Goal: Information Seeking & Learning: Find contact information

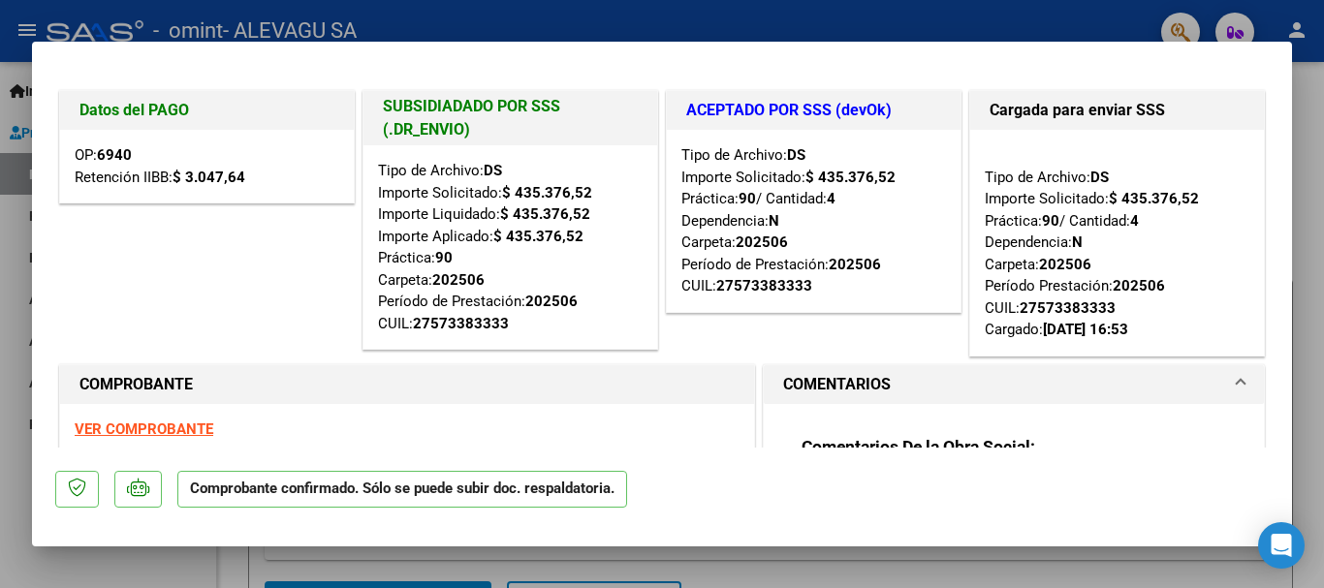
click at [489, 276] on div "Tipo de Archivo: DS Importe Solicitado: $ 435.376,52 Importe Liquidado: $ 435.3…" at bounding box center [510, 247] width 265 height 174
click at [511, 112] on h1 "SUBSIDIADADO POR SSS (.DR_ENVIO)" at bounding box center [510, 118] width 255 height 47
click at [724, 108] on h1 "ACEPTADO POR SSS (devOk)" at bounding box center [813, 110] width 255 height 23
drag, startPoint x: 1066, startPoint y: 129, endPoint x: 1203, endPoint y: 131, distance: 136.7
click at [1069, 129] on div "Cargada para enviar SSS" at bounding box center [1117, 110] width 294 height 39
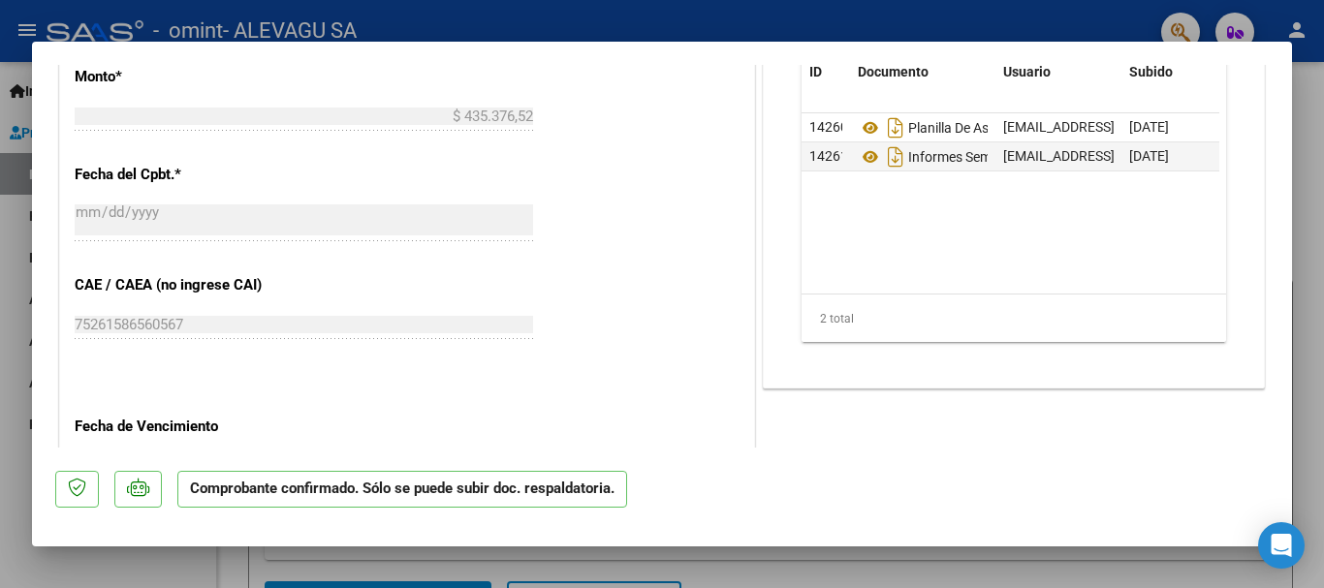
scroll to position [1434, 0]
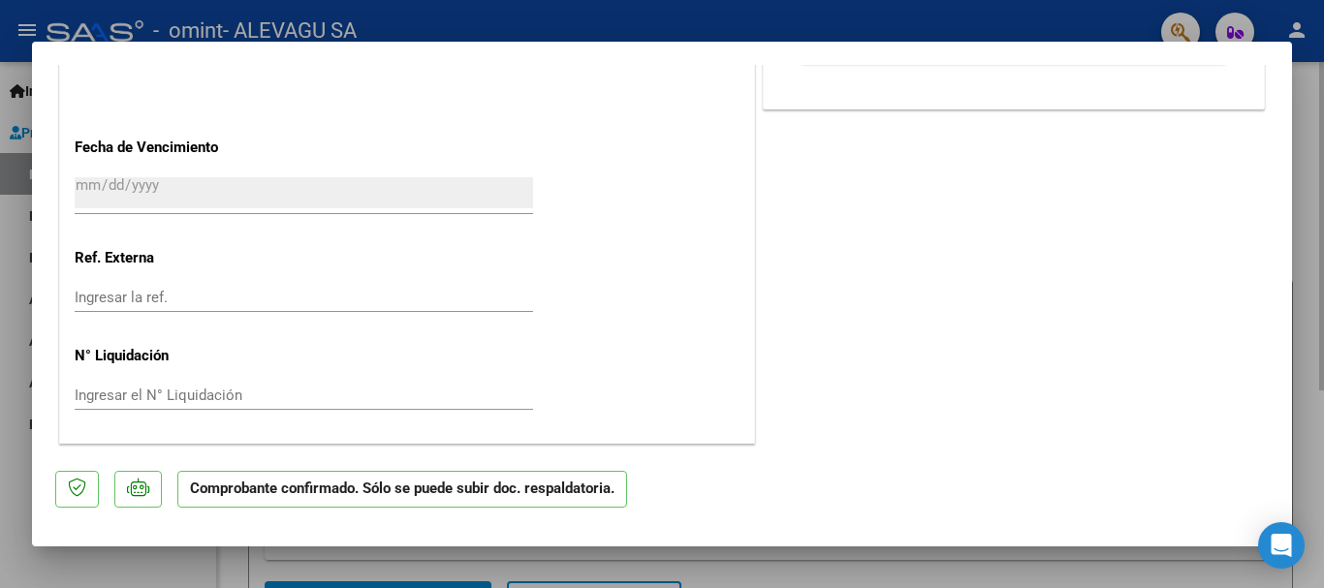
click at [1315, 134] on div at bounding box center [662, 294] width 1324 height 588
type input "$ 0,00"
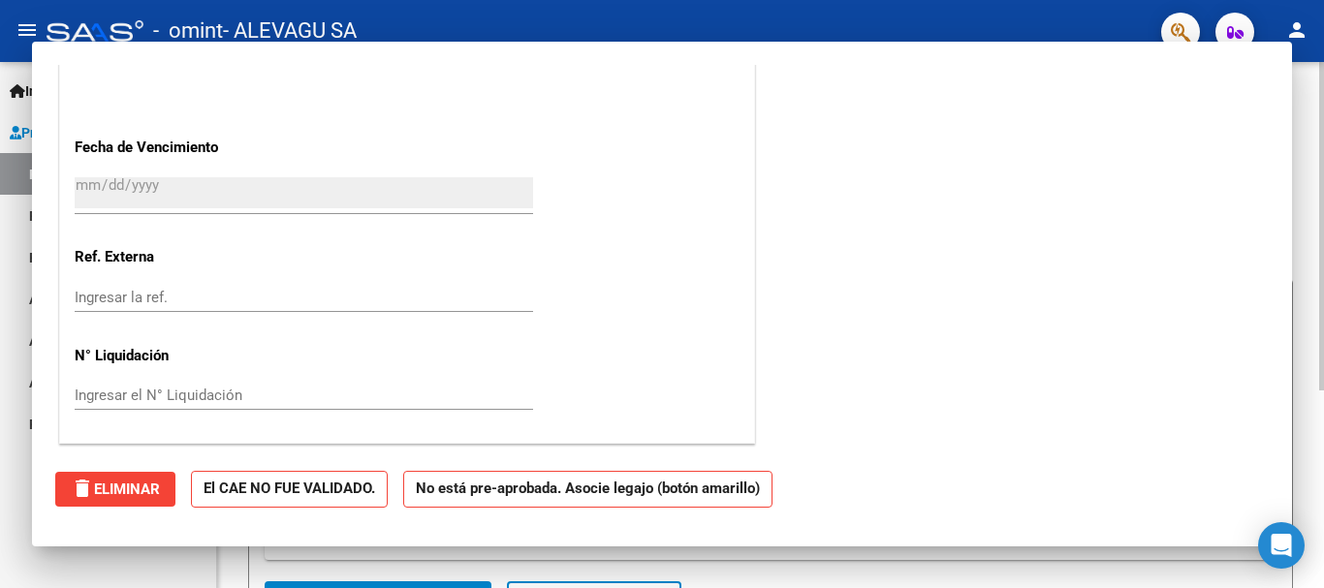
scroll to position [0, 0]
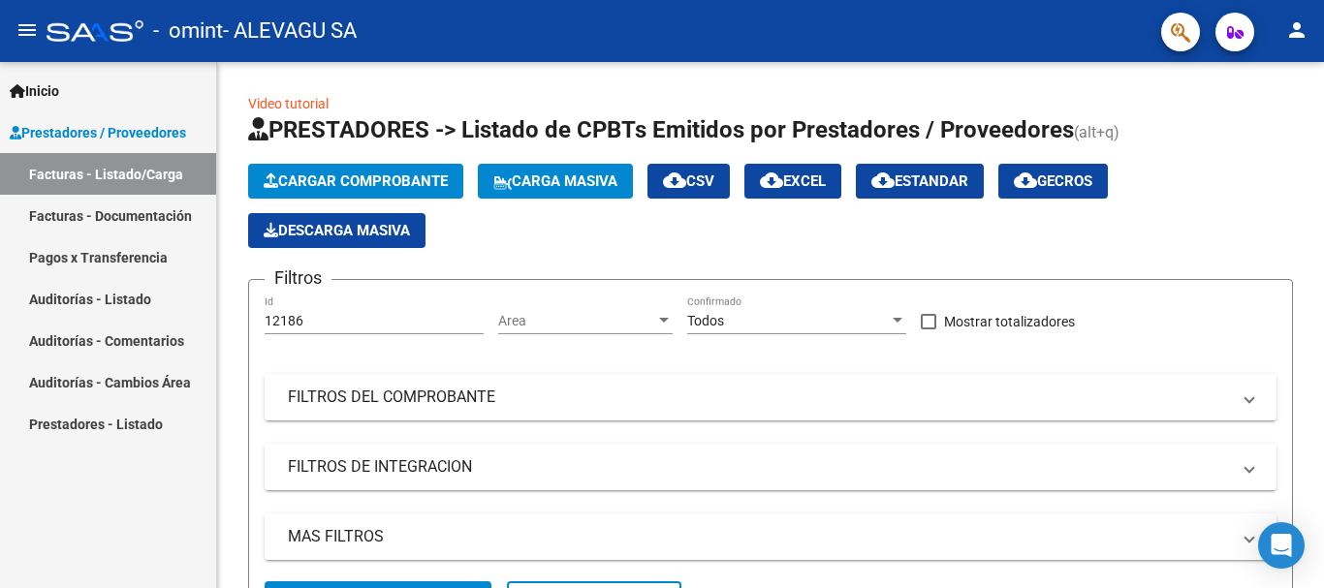
click at [116, 209] on link "Facturas - Documentación" at bounding box center [108, 216] width 216 height 42
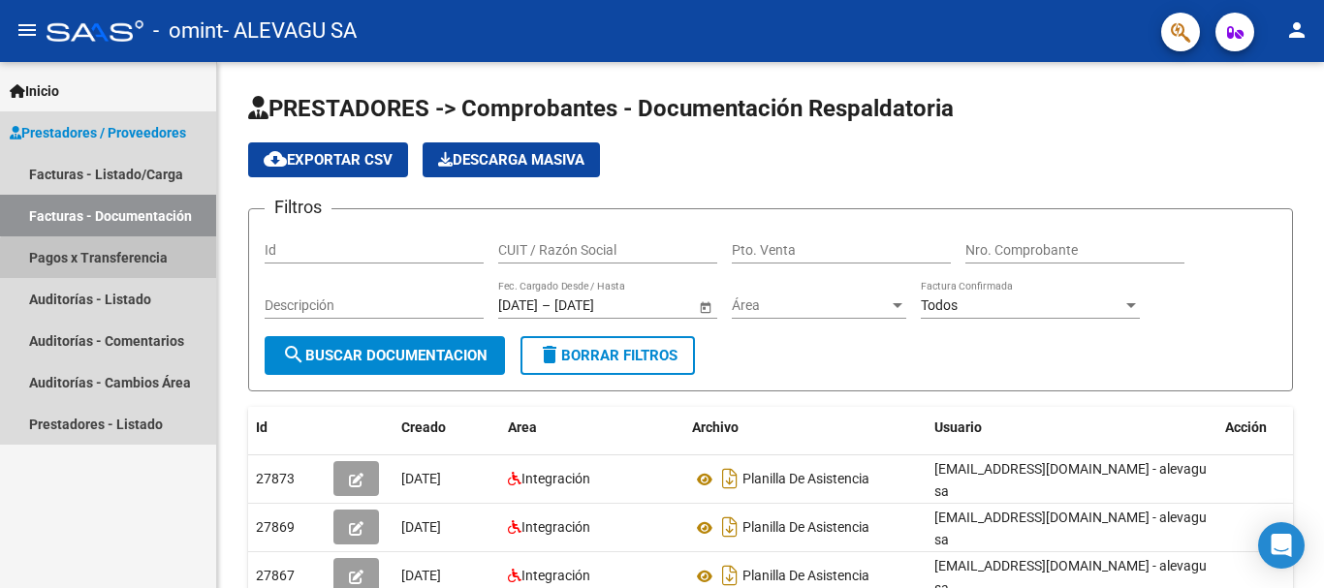
click at [127, 266] on link "Pagos x Transferencia" at bounding box center [108, 257] width 216 height 42
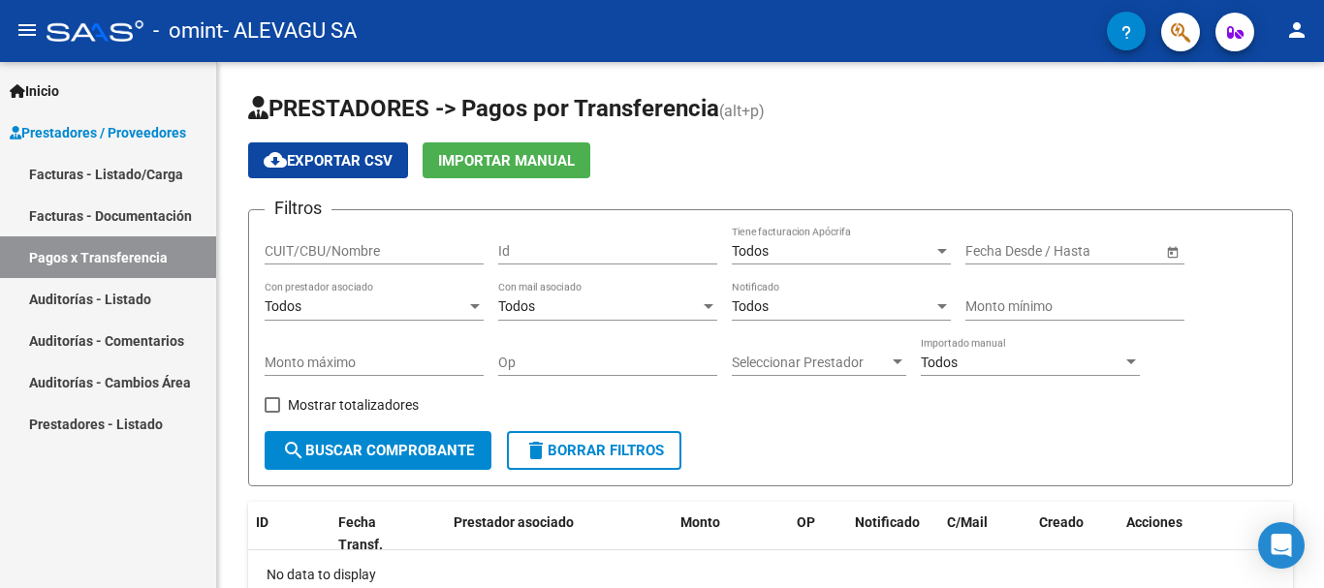
click at [118, 168] on link "Facturas - Listado/Carga" at bounding box center [108, 174] width 216 height 42
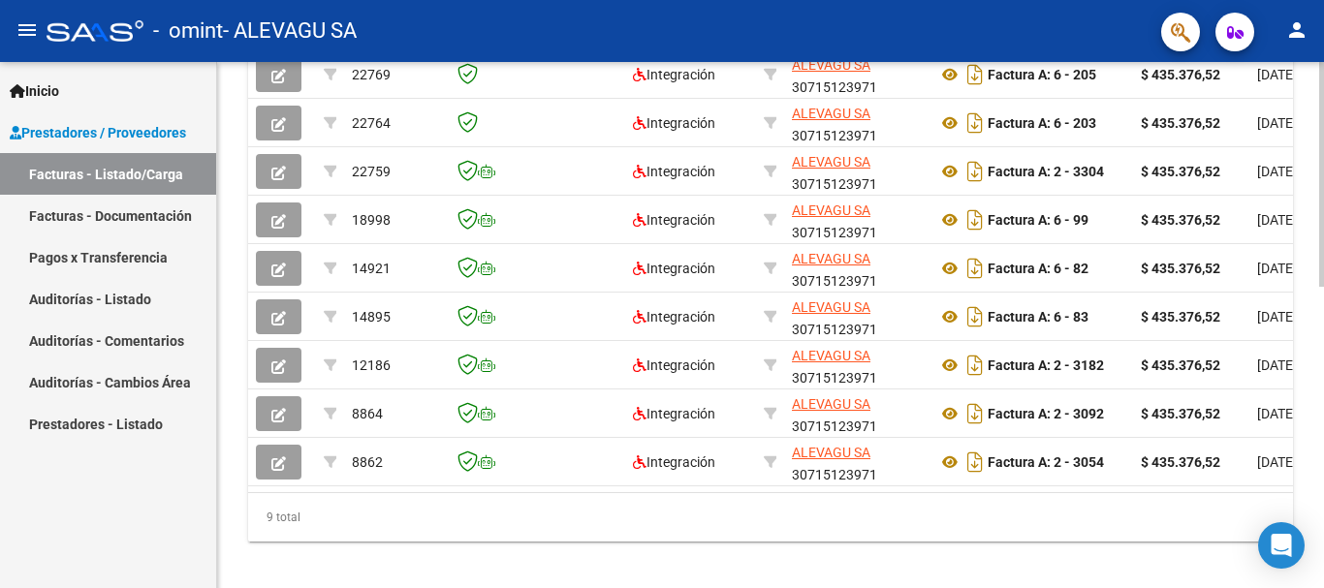
scroll to position [698, 0]
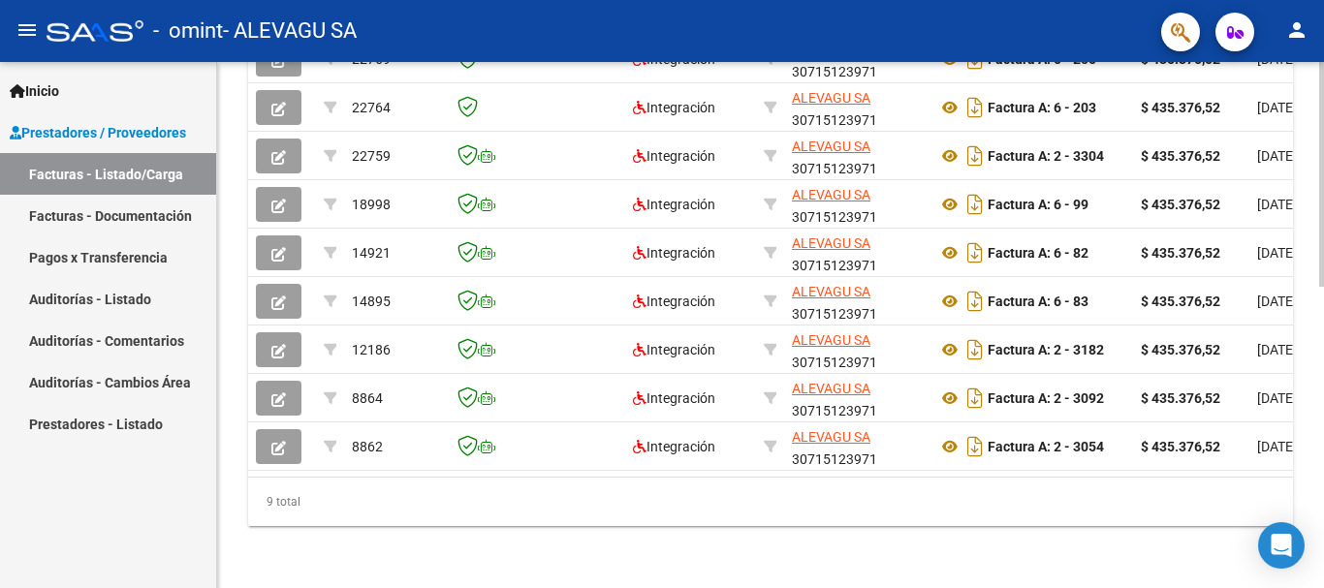
click at [1323, 444] on div at bounding box center [1321, 475] width 5 height 225
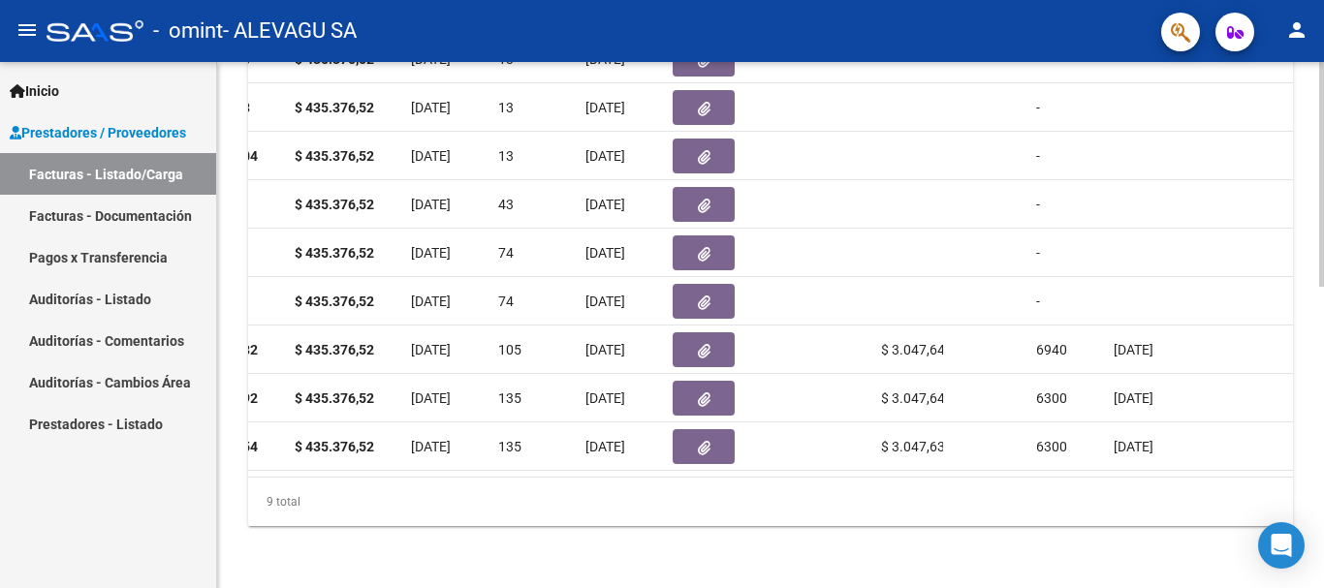
scroll to position [0, 838]
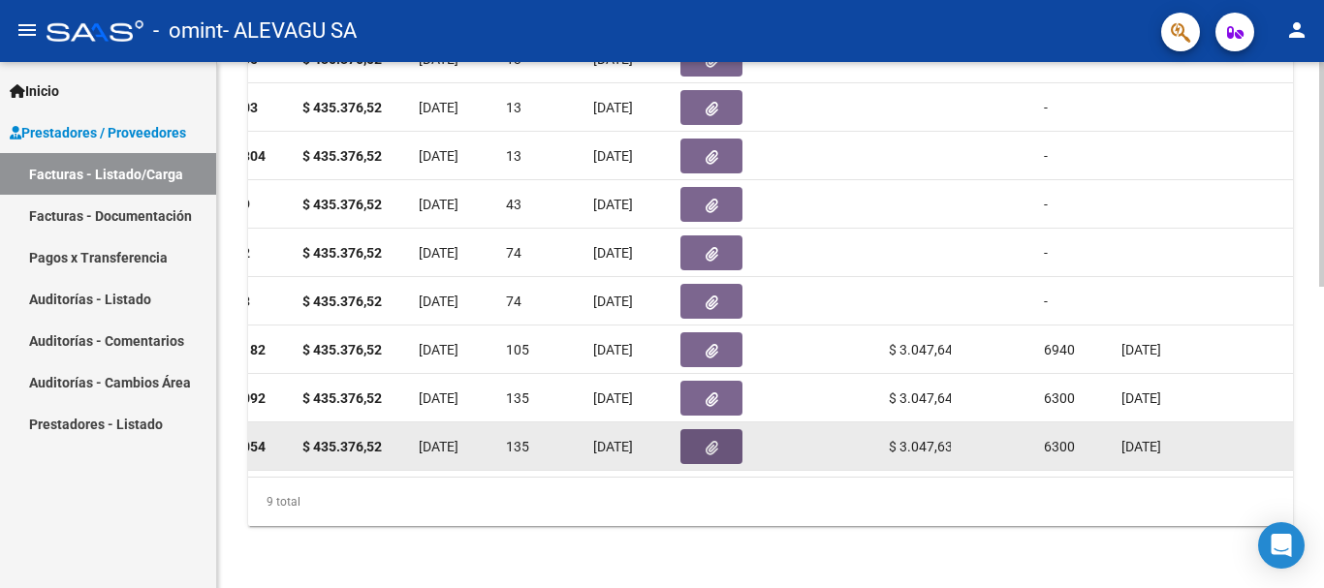
click at [706, 441] on icon "button" at bounding box center [712, 448] width 13 height 15
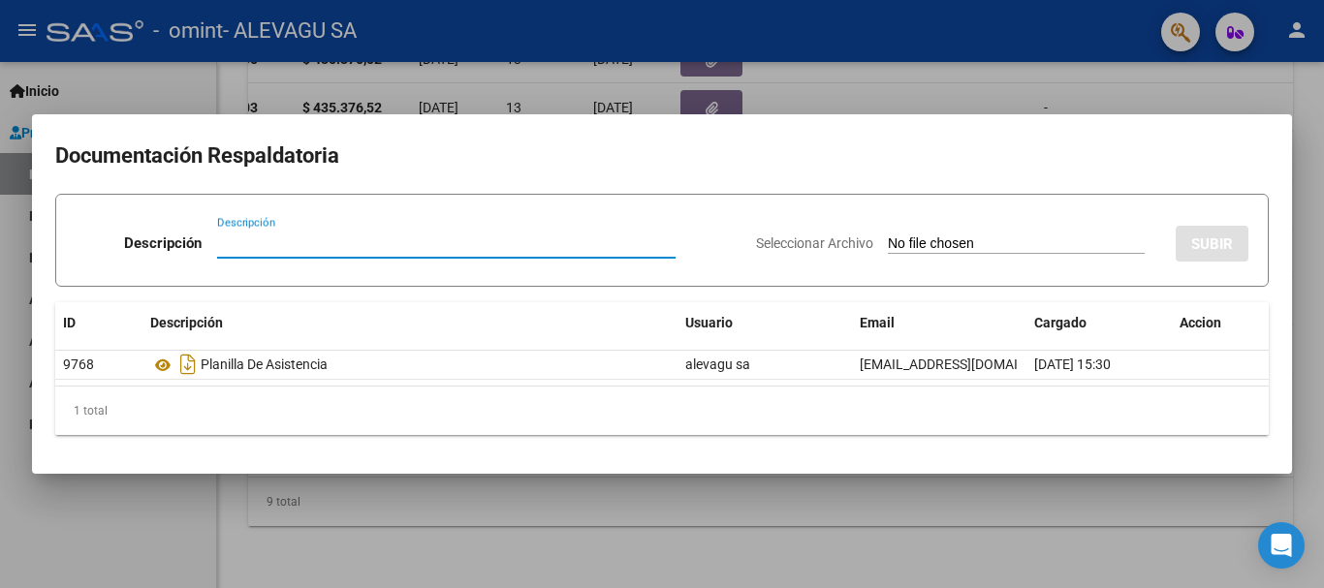
click at [1055, 96] on div at bounding box center [662, 294] width 1324 height 588
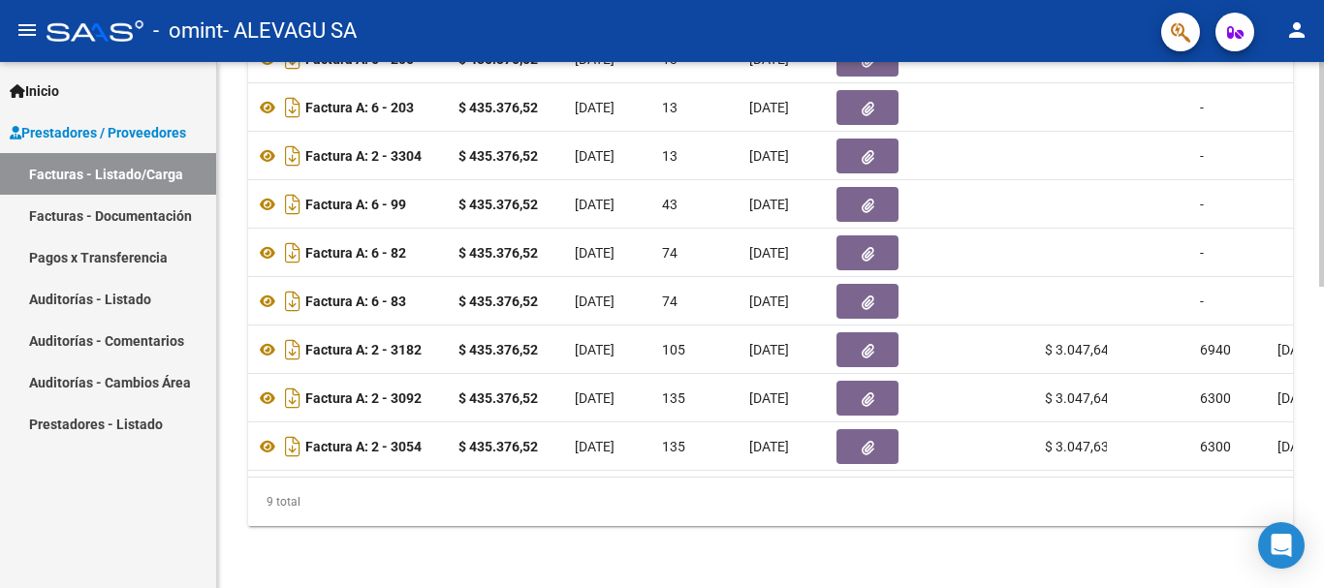
scroll to position [0, 525]
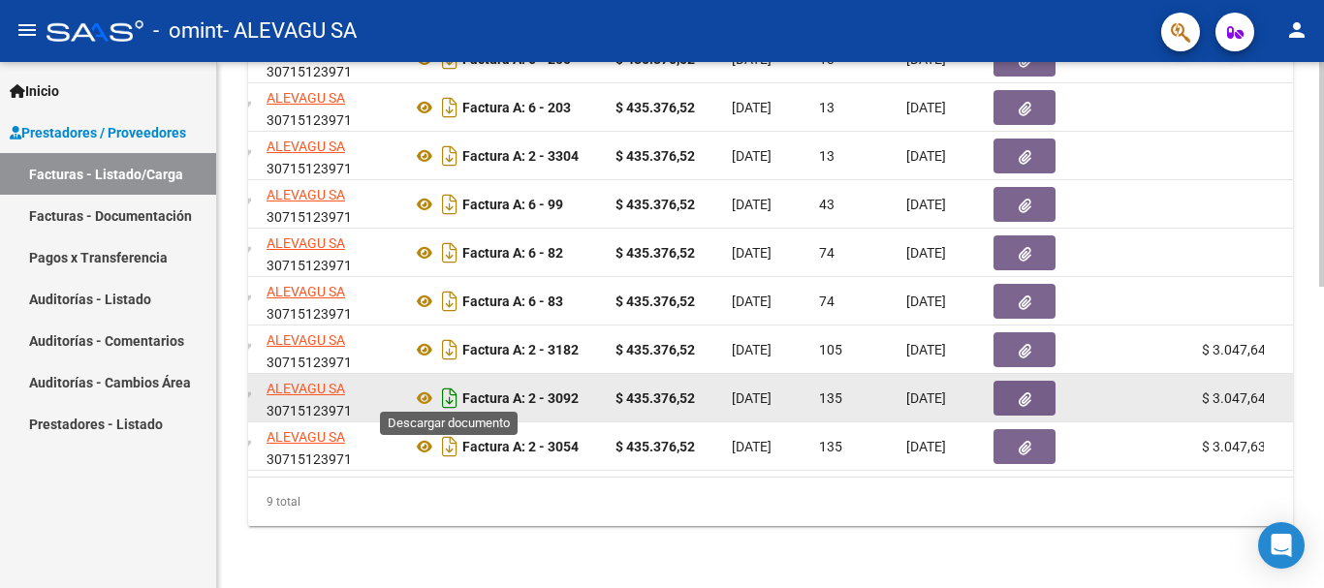
click at [442, 388] on icon "Descargar documento" at bounding box center [449, 398] width 25 height 31
click at [161, 252] on link "Pagos x Transferencia" at bounding box center [108, 257] width 216 height 42
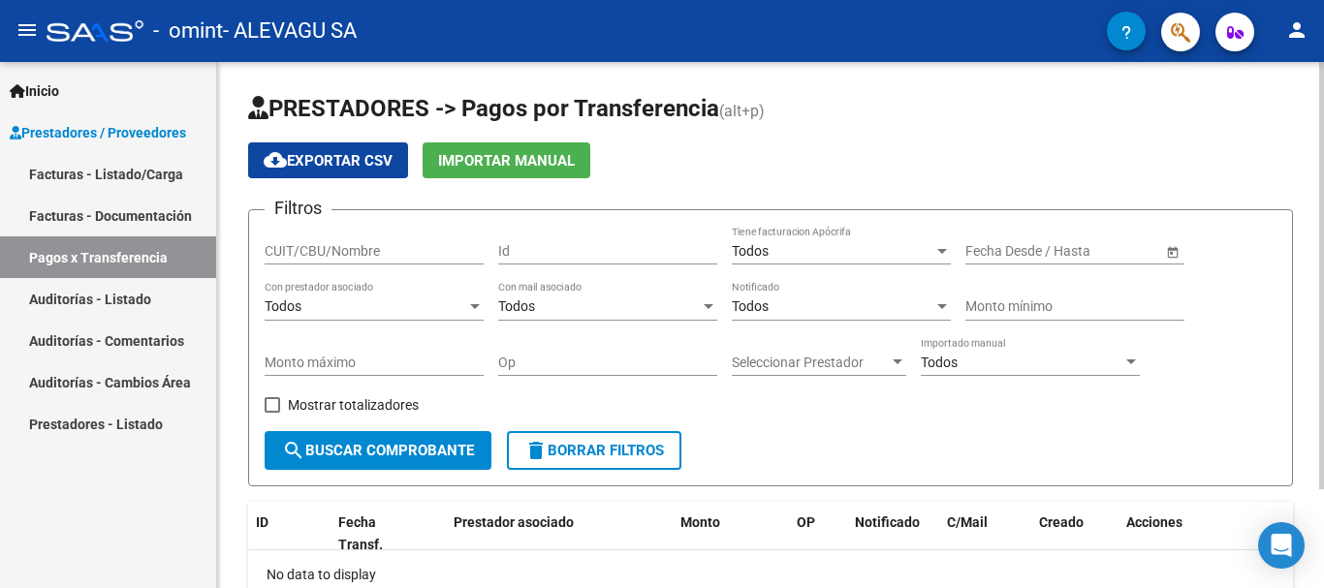
click at [1288, 124] on div "PRESTADORES -> Pagos por Transferencia (alt+p) cloud_download Exportar CSV Impo…" at bounding box center [773, 386] width 1112 height 648
click at [292, 165] on span "cloud_download Exportar CSV" at bounding box center [328, 160] width 129 height 17
click at [551, 150] on button "Importar Manual" at bounding box center [507, 160] width 168 height 36
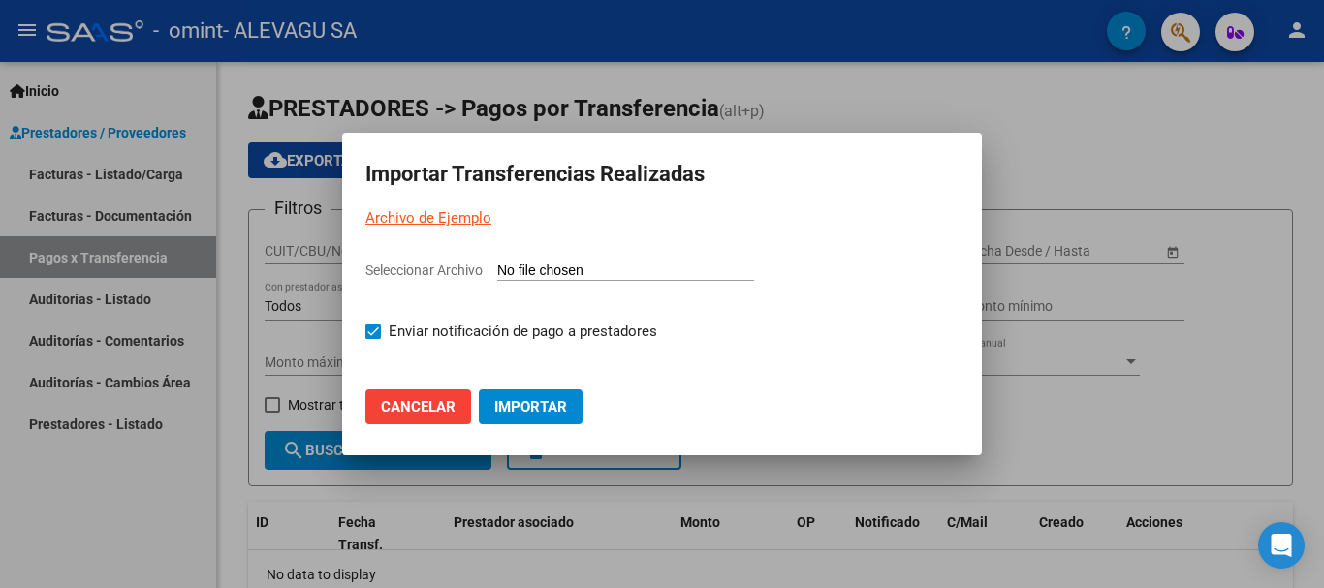
click at [570, 260] on app-file-uploader "Seleccionar Archivo" at bounding box center [661, 278] width 593 height 37
click at [457, 221] on link "Archivo de Ejemplo" at bounding box center [428, 217] width 126 height 17
drag, startPoint x: 453, startPoint y: 399, endPoint x: 493, endPoint y: 399, distance: 40.7
click at [455, 399] on span "Cancelar" at bounding box center [418, 406] width 75 height 17
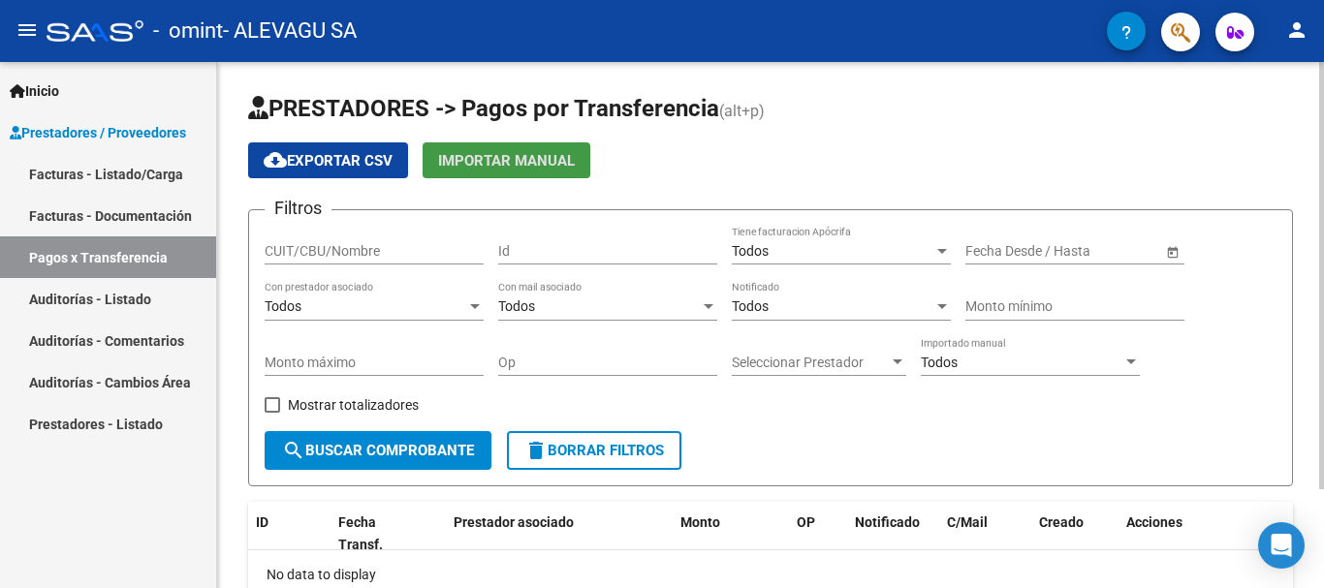
click at [446, 259] on input "CUIT/CBU/Nombre" at bounding box center [374, 251] width 219 height 16
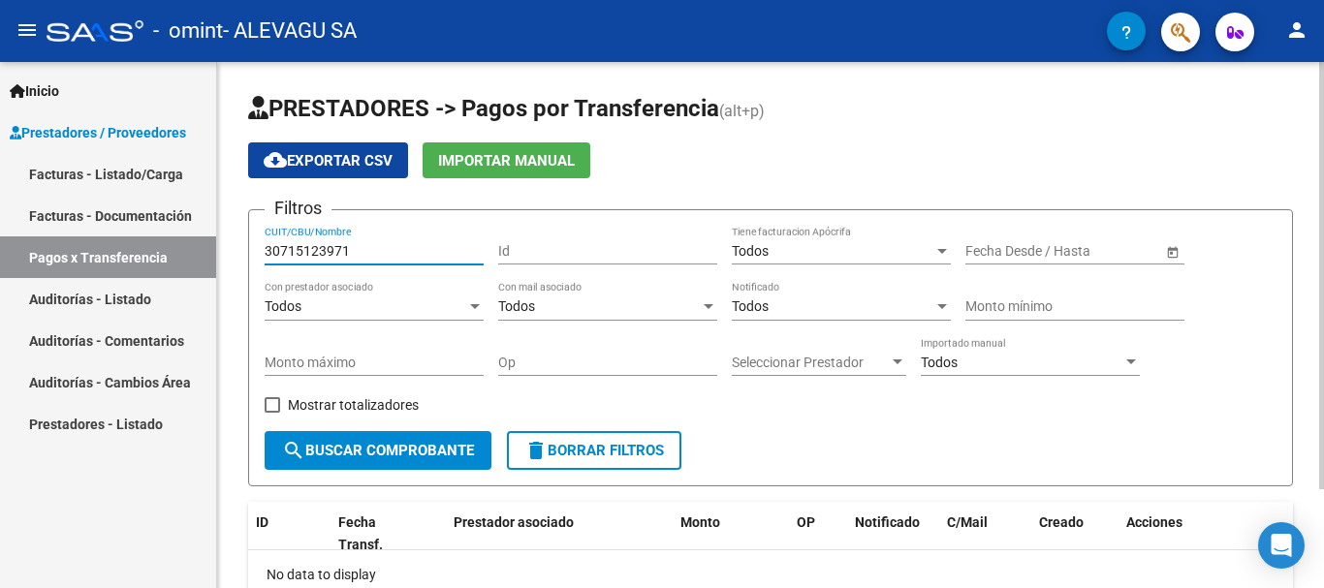
type input "30715123971"
click at [705, 142] on div "cloud_download Exportar CSV Importar Manual" at bounding box center [770, 160] width 1045 height 36
click at [428, 448] on span "search Buscar Comprobante" at bounding box center [378, 450] width 192 height 17
click at [1109, 436] on form "Filtros 30715123971 CUIT/CBU/Nombre Id Todos Tiene facturacion Apócrifa Fecha i…" at bounding box center [770, 347] width 1045 height 277
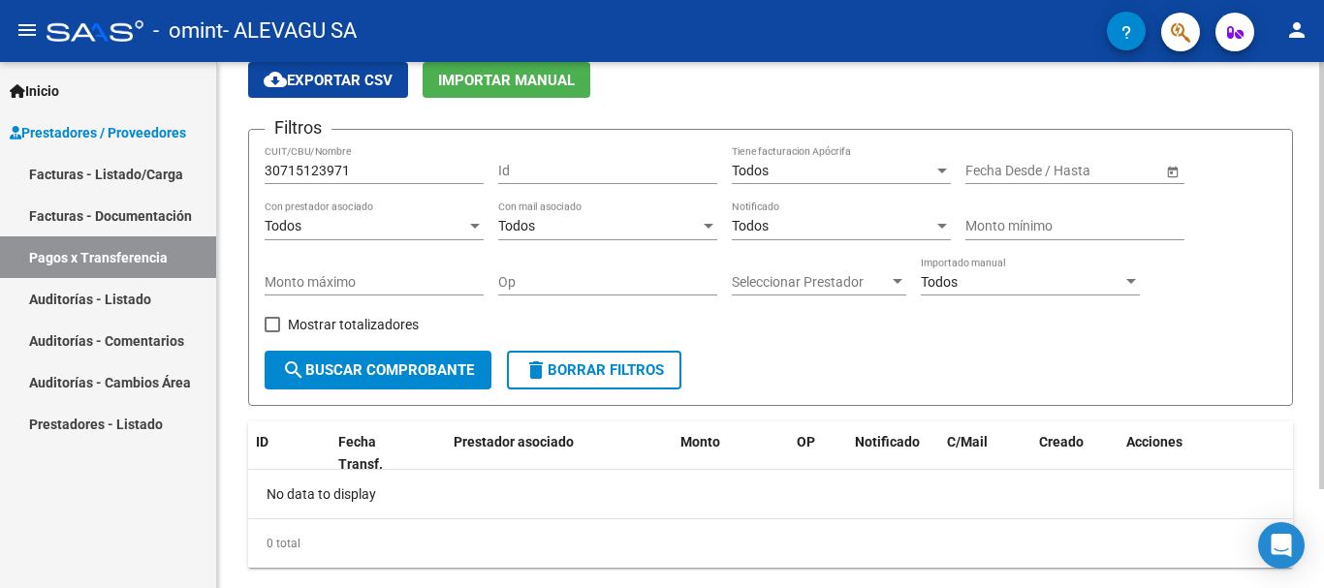
scroll to position [122, 0]
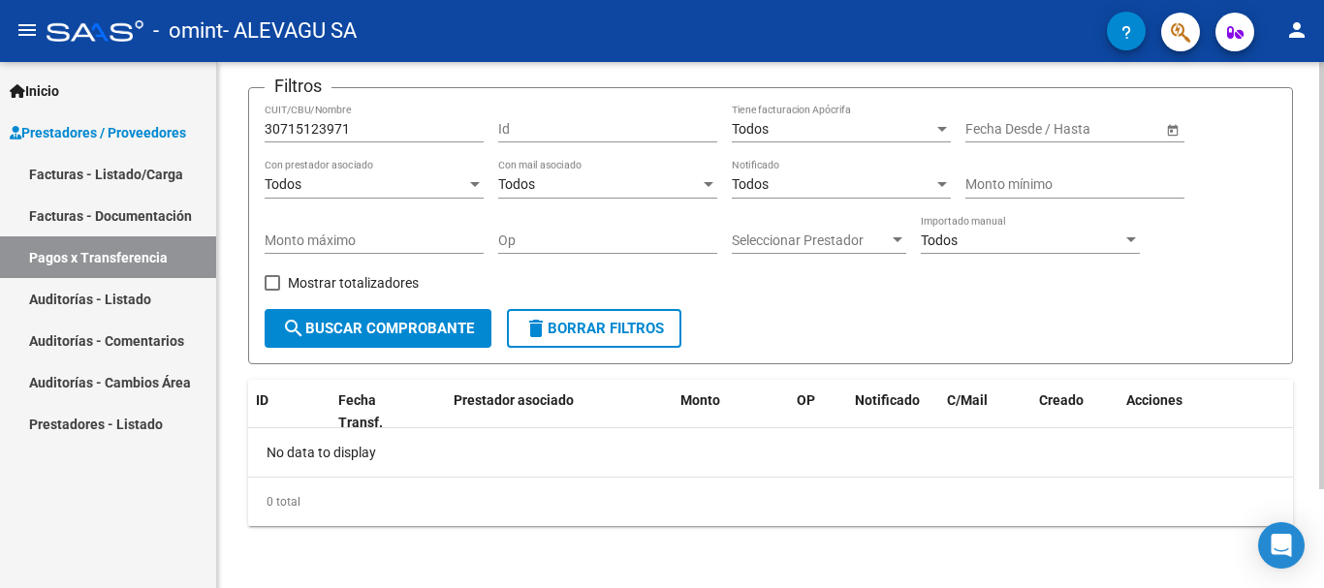
click at [1323, 474] on div at bounding box center [1321, 374] width 5 height 427
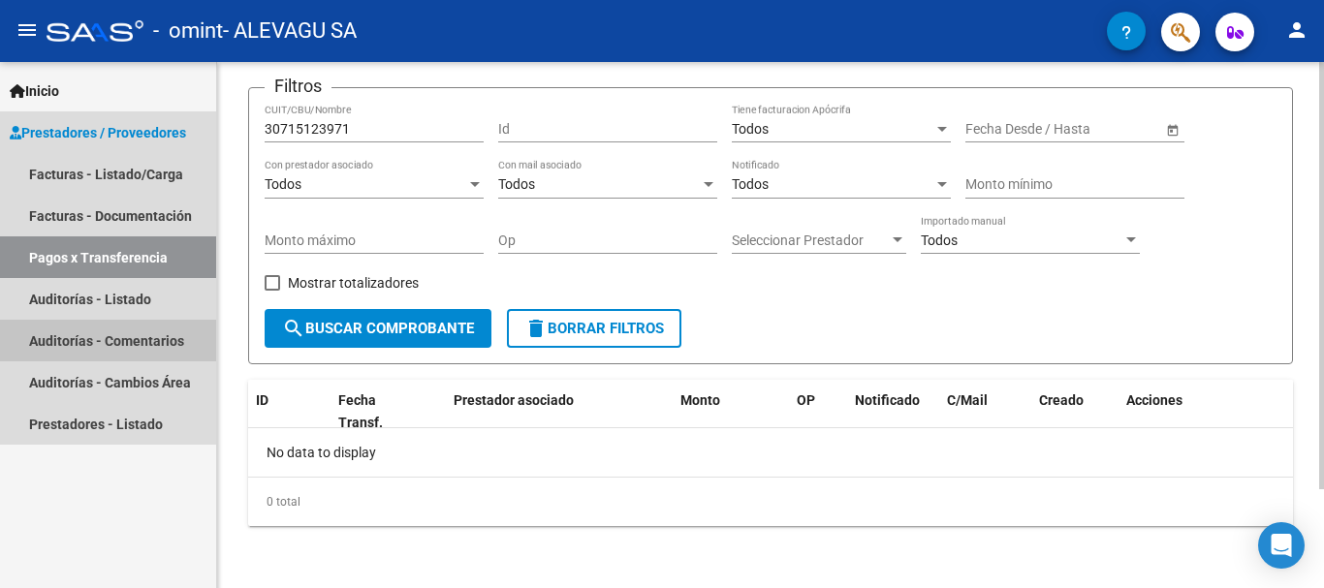
drag, startPoint x: 159, startPoint y: 349, endPoint x: 233, endPoint y: 393, distance: 85.6
click at [161, 349] on link "Auditorías - Comentarios" at bounding box center [108, 341] width 216 height 42
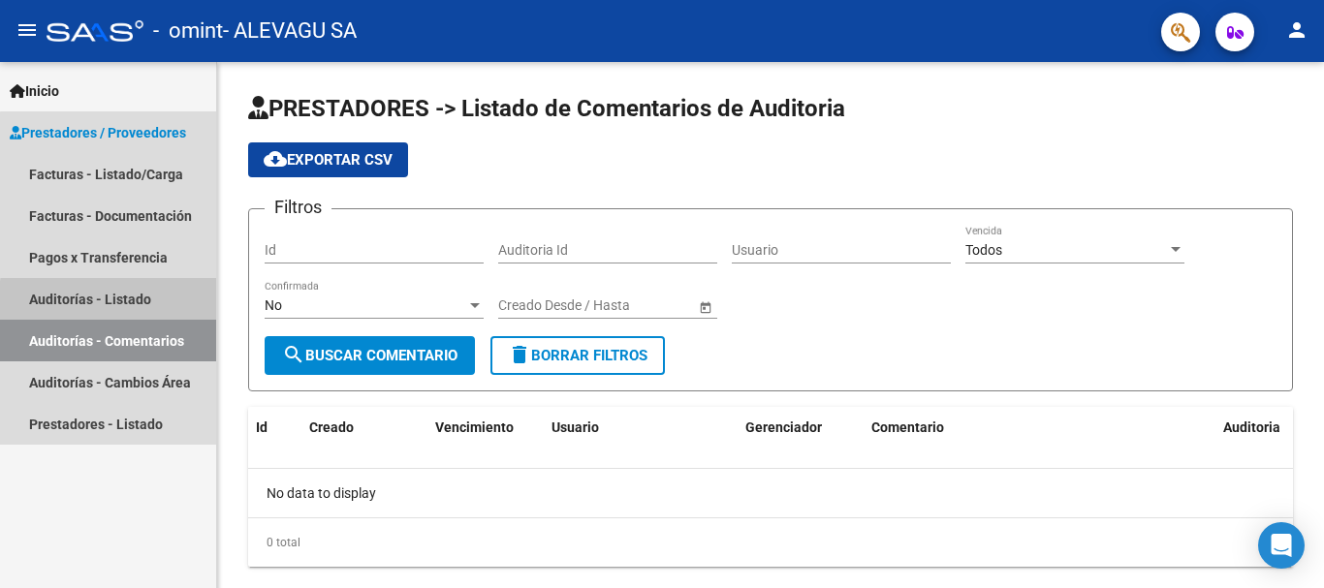
click at [121, 302] on link "Auditorías - Listado" at bounding box center [108, 299] width 216 height 42
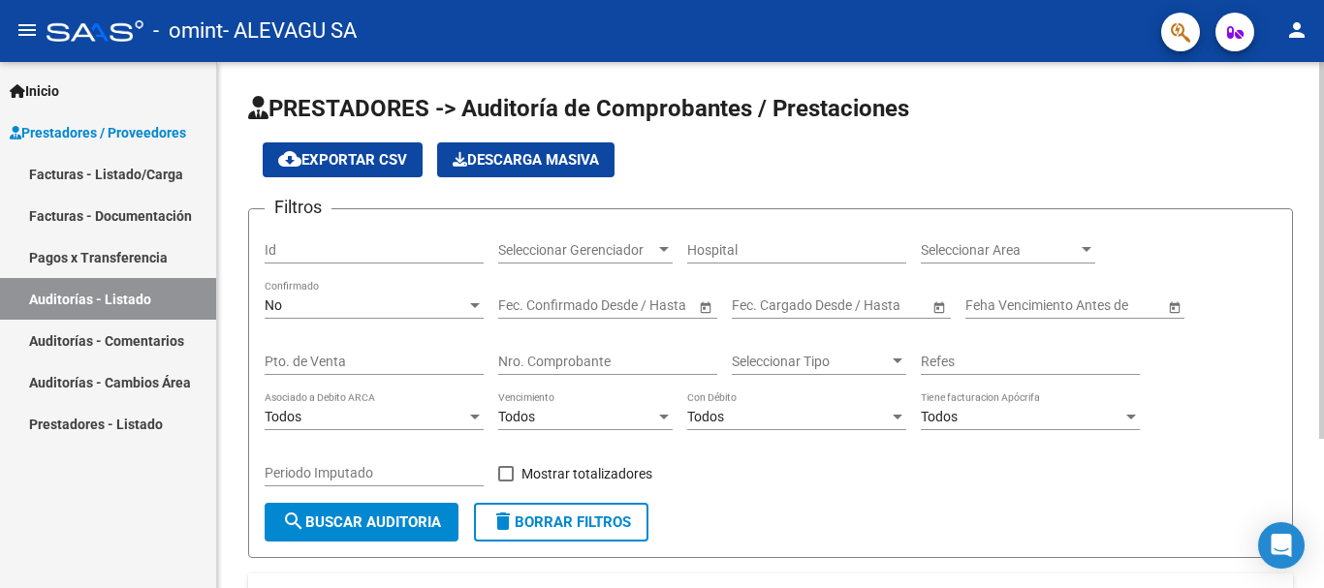
click at [1305, 110] on div "PRESTADORES -> Auditoría de Comprobantes / Prestaciones cloud_download Exportar…" at bounding box center [773, 429] width 1112 height 734
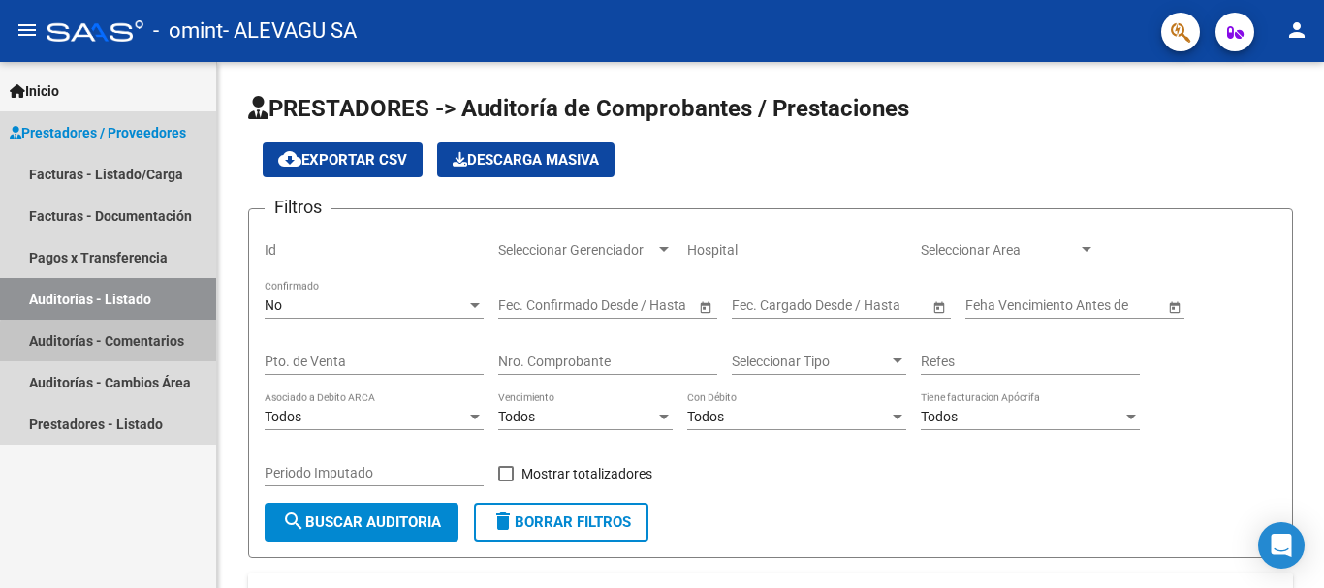
click at [121, 343] on link "Auditorías - Comentarios" at bounding box center [108, 341] width 216 height 42
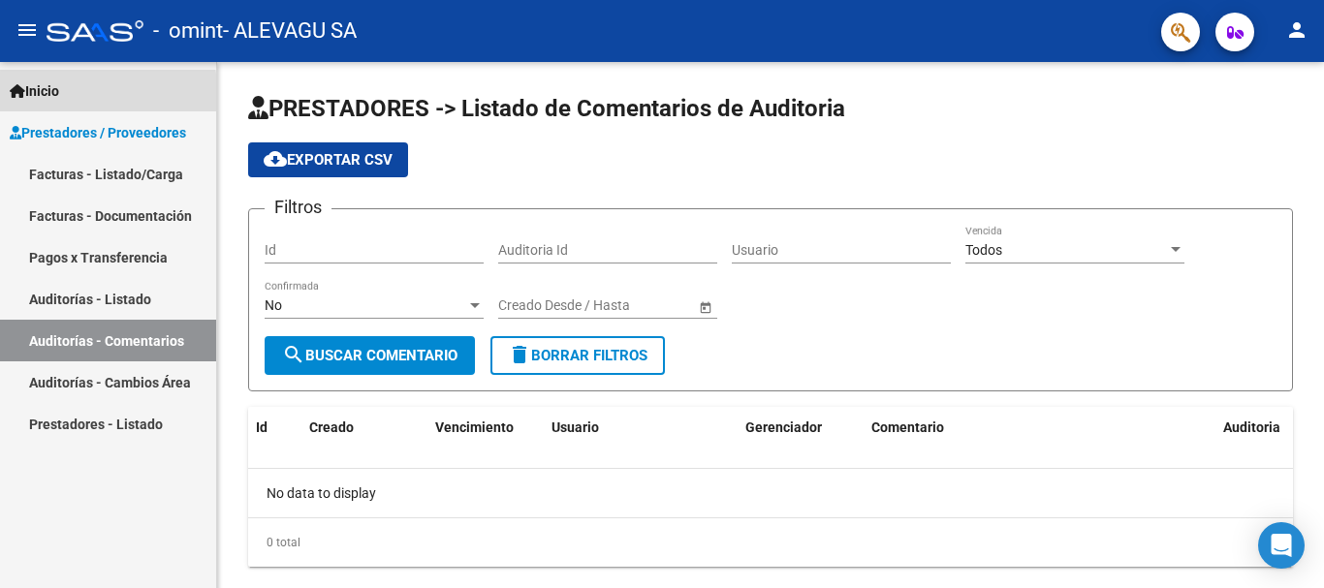
click at [34, 92] on span "Inicio" at bounding box center [34, 90] width 49 height 21
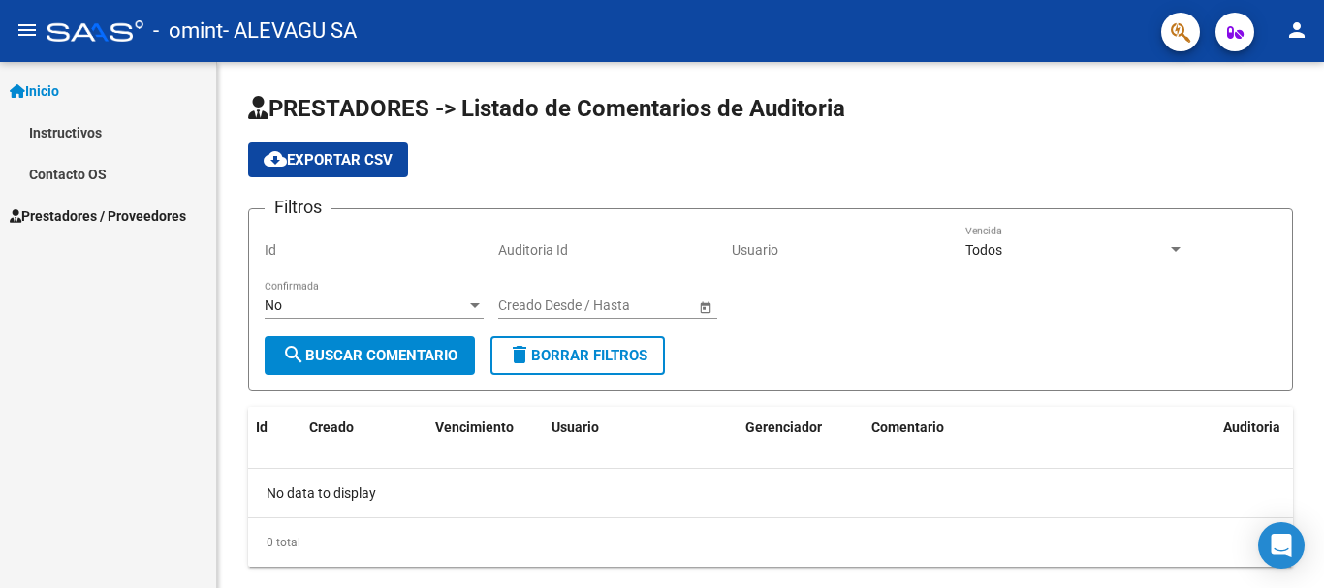
drag, startPoint x: 87, startPoint y: 173, endPoint x: 101, endPoint y: 181, distance: 16.1
click at [88, 174] on link "Contacto OS" at bounding box center [108, 174] width 216 height 42
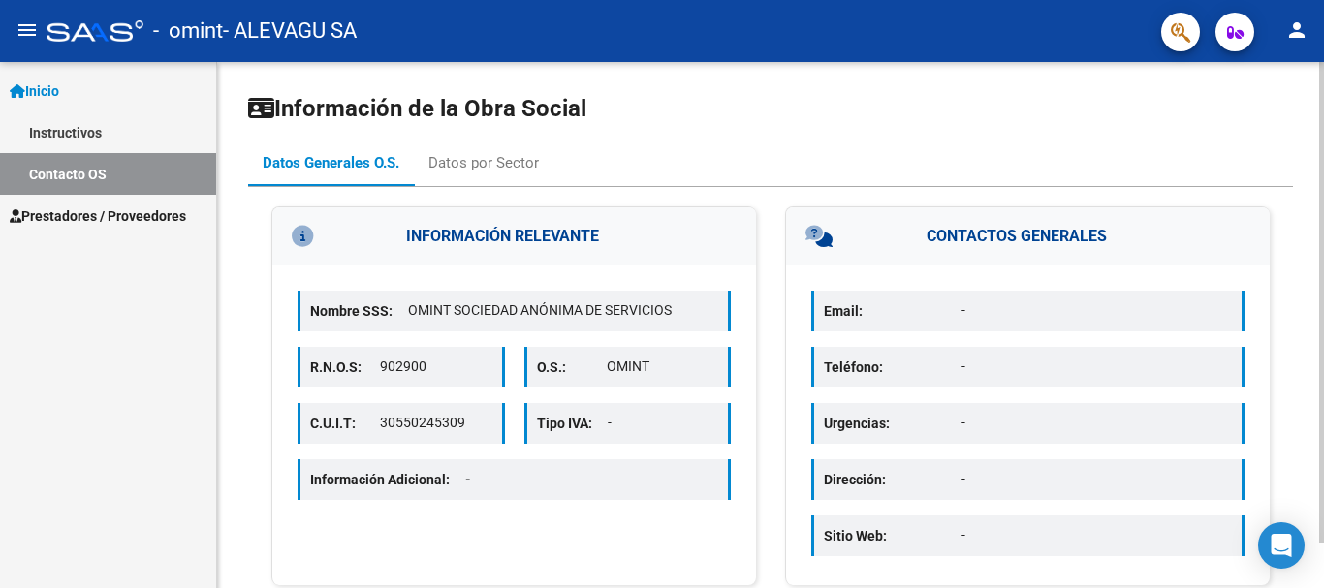
drag, startPoint x: 1019, startPoint y: 341, endPoint x: 1021, endPoint y: 351, distance: 10.1
click at [1021, 351] on div "Email: - Teléfono: - Urgencias: - Dirección: - Sitio Web: -" at bounding box center [1028, 426] width 484 height 320
drag, startPoint x: 1318, startPoint y: 264, endPoint x: 1320, endPoint y: 344, distance: 80.5
click at [1320, 344] on div "Información de la Obra Social Datos Generales O.S. Datos por Sector INFORMACIÓN…" at bounding box center [773, 349] width 1112 height 575
click at [463, 167] on div "Datos por Sector" at bounding box center [483, 162] width 110 height 21
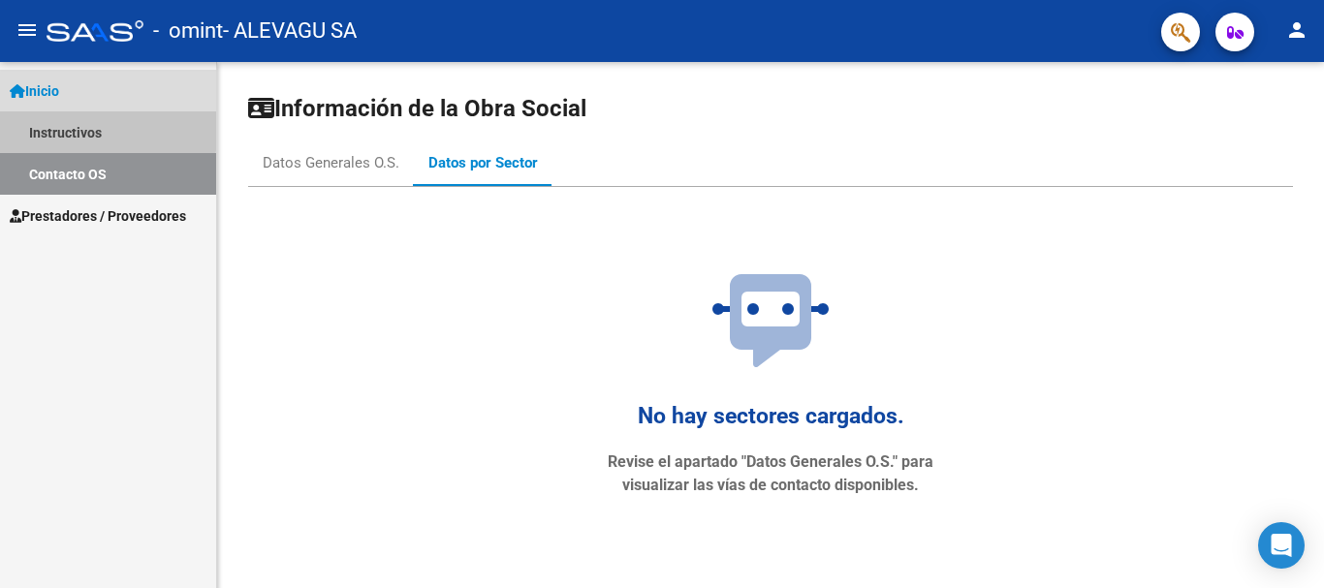
click at [69, 128] on link "Instructivos" at bounding box center [108, 132] width 216 height 42
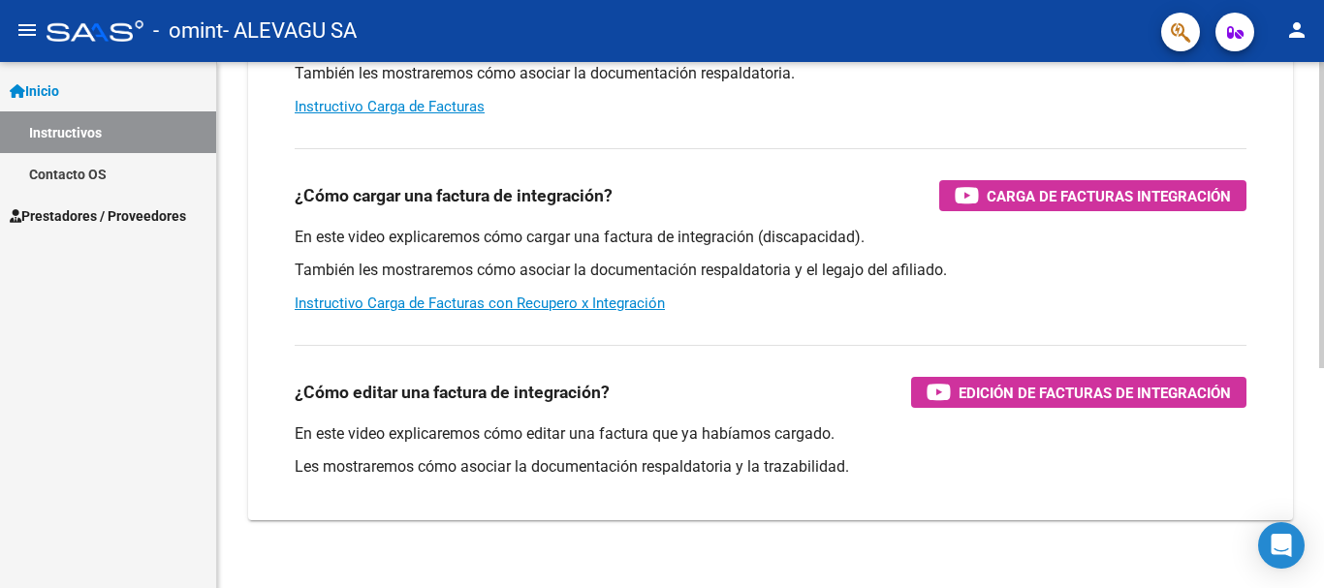
scroll to position [378, 0]
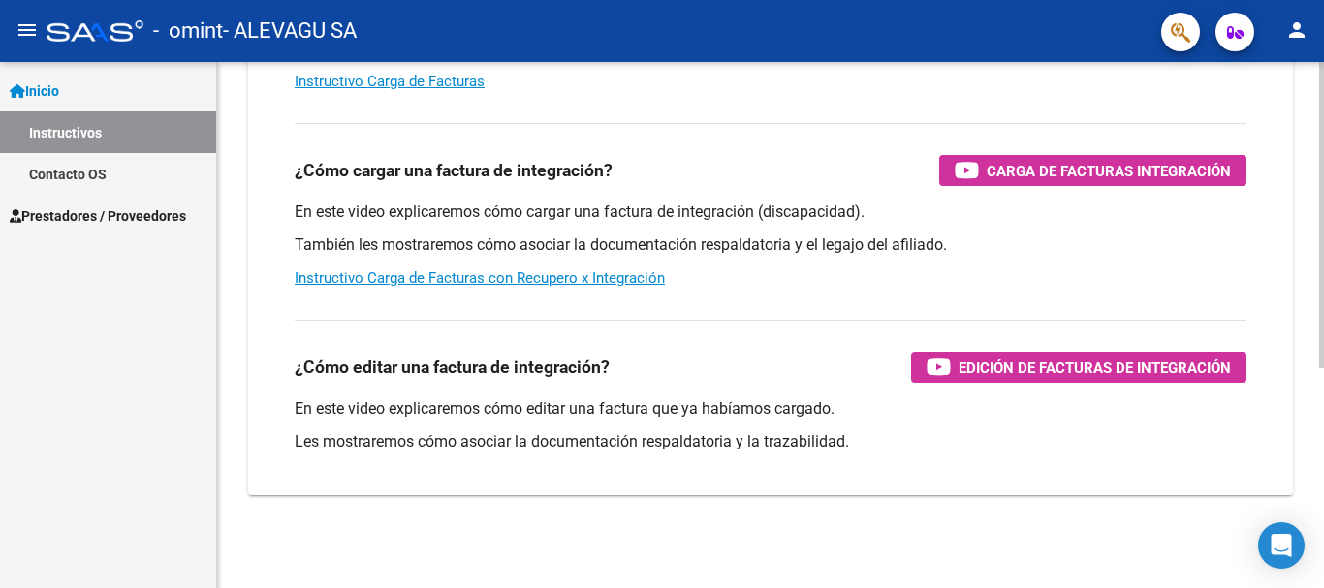
click at [1318, 487] on div "Instructivos y Video Tutoriales SAAS Centro de Ayuda - Instructivos Comprobante…" at bounding box center [773, 136] width 1112 height 904
click at [93, 159] on link "Contacto OS" at bounding box center [108, 174] width 216 height 42
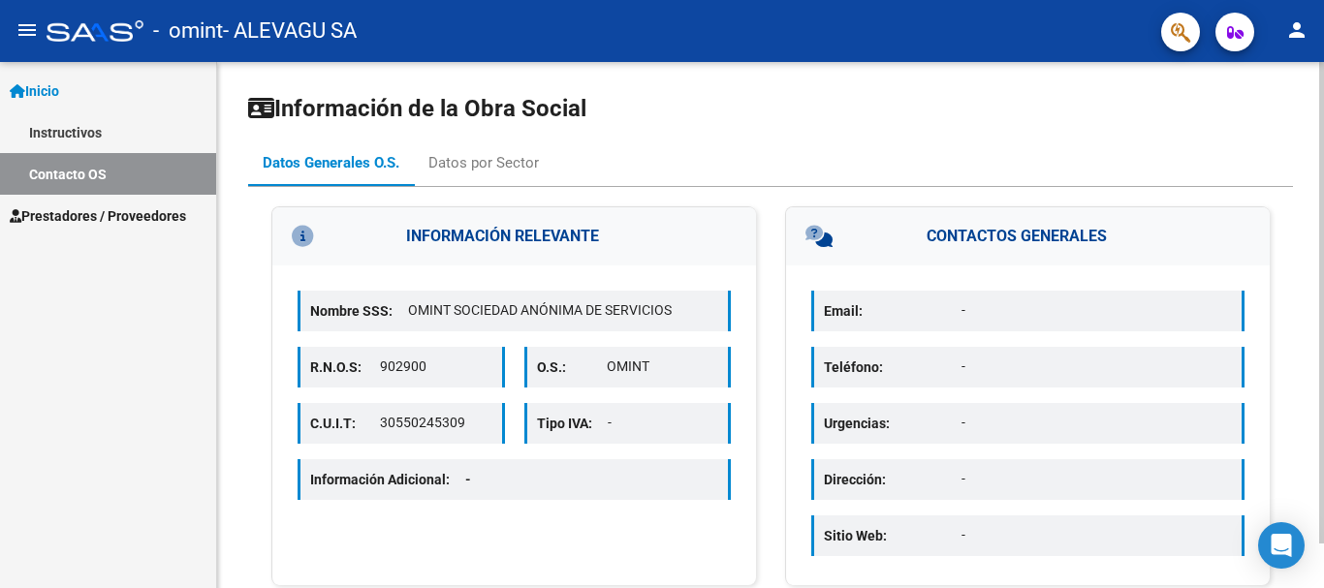
click at [516, 312] on p "OMINT SOCIEDAD ANÓNIMA DE SERVICIOS" at bounding box center [563, 310] width 310 height 20
click at [79, 211] on span "Prestadores / Proveedores" at bounding box center [98, 215] width 176 height 21
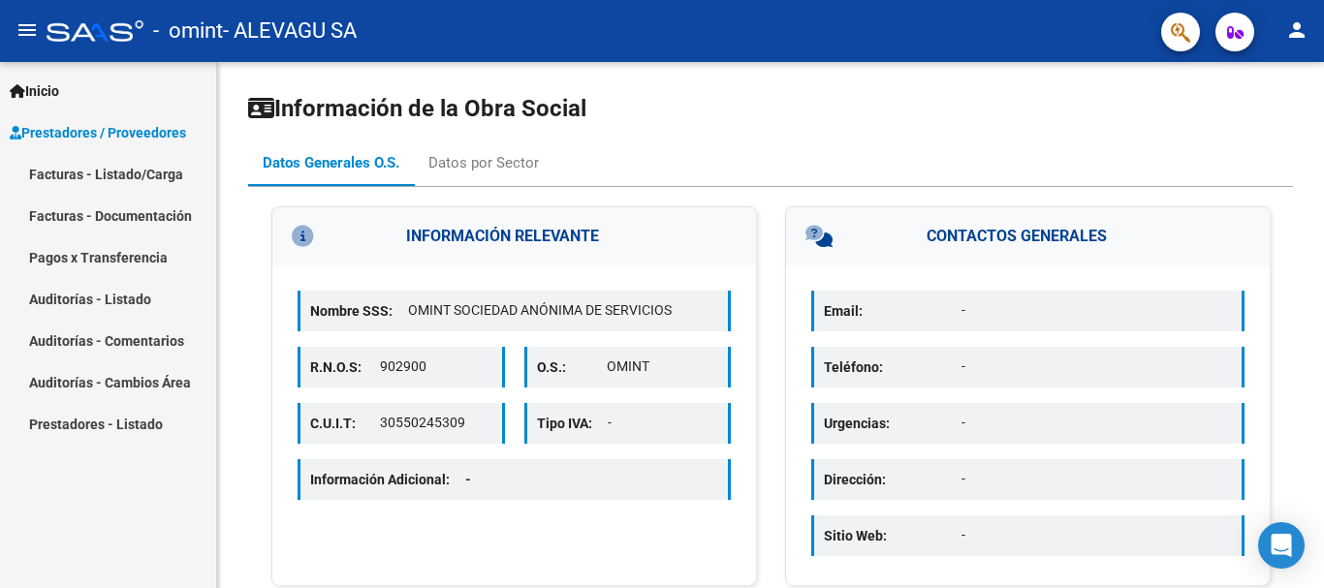
click at [149, 214] on link "Facturas - Documentación" at bounding box center [108, 216] width 216 height 42
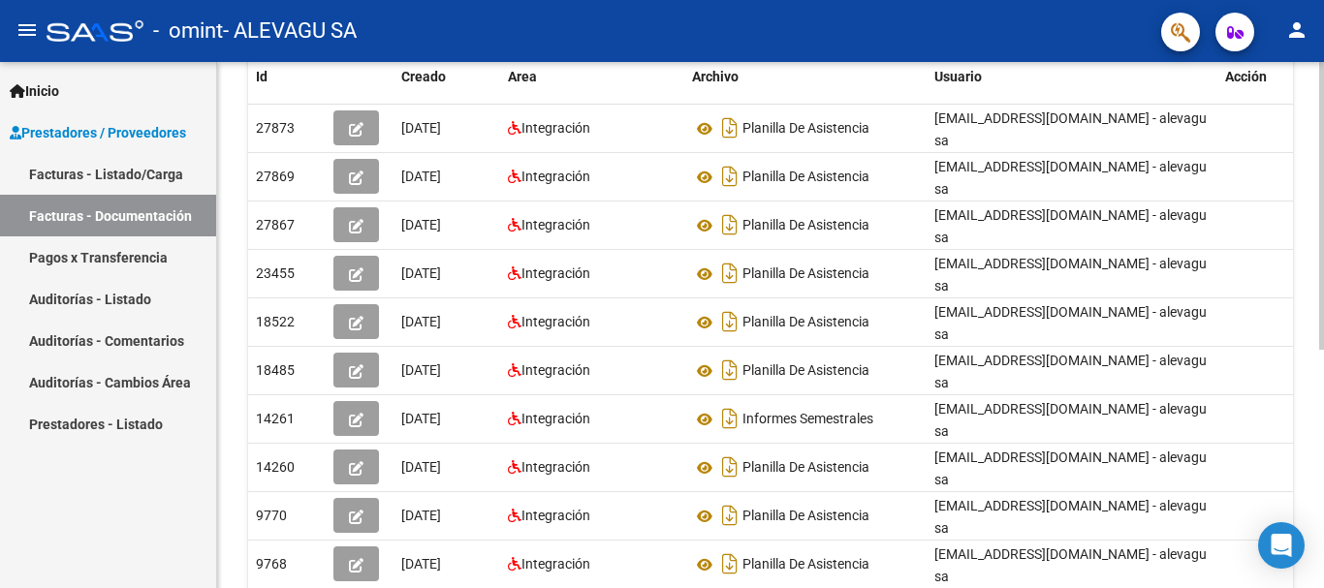
scroll to position [436, 0]
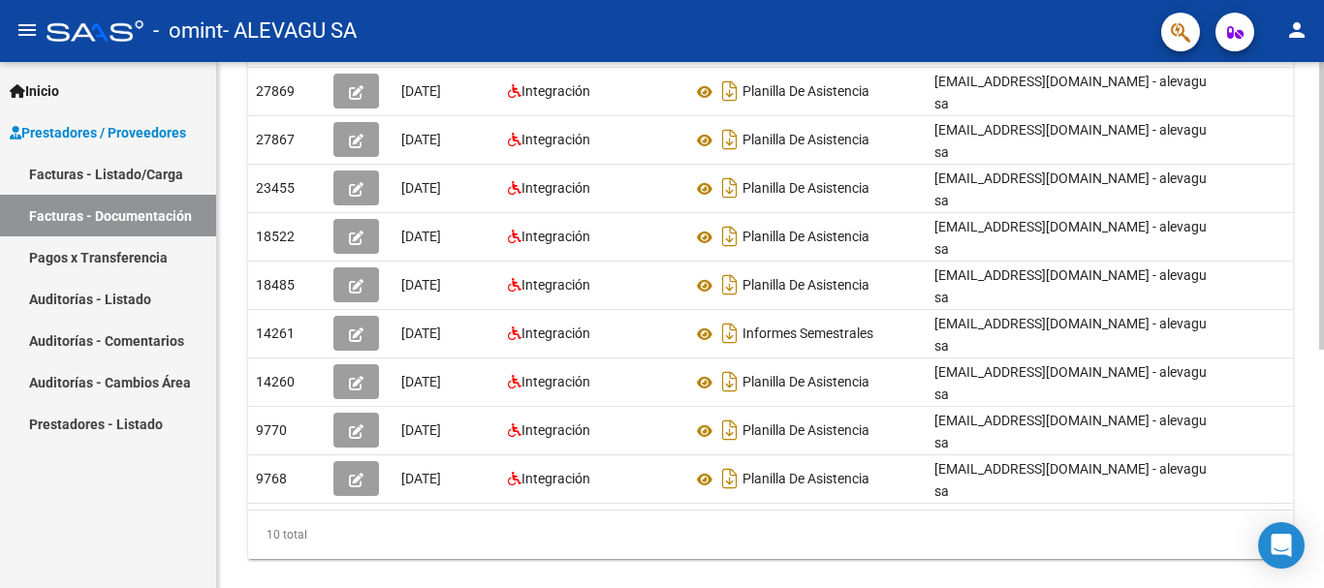
click at [1323, 477] on div at bounding box center [1321, 428] width 5 height 288
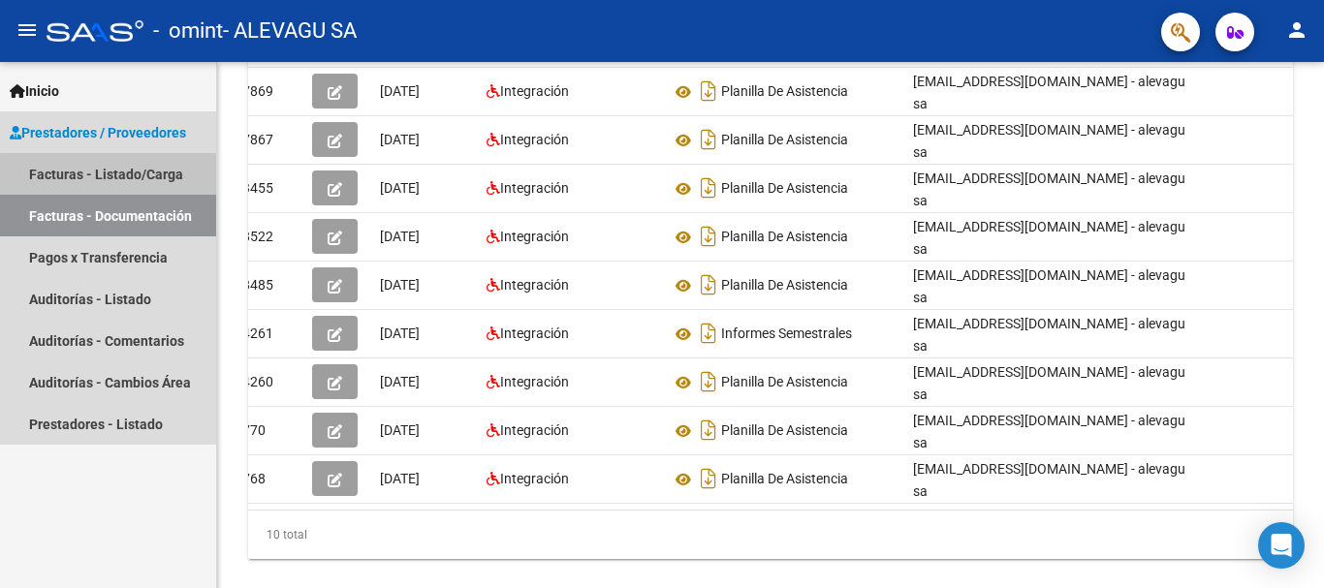
click at [123, 175] on link "Facturas - Listado/Carga" at bounding box center [108, 174] width 216 height 42
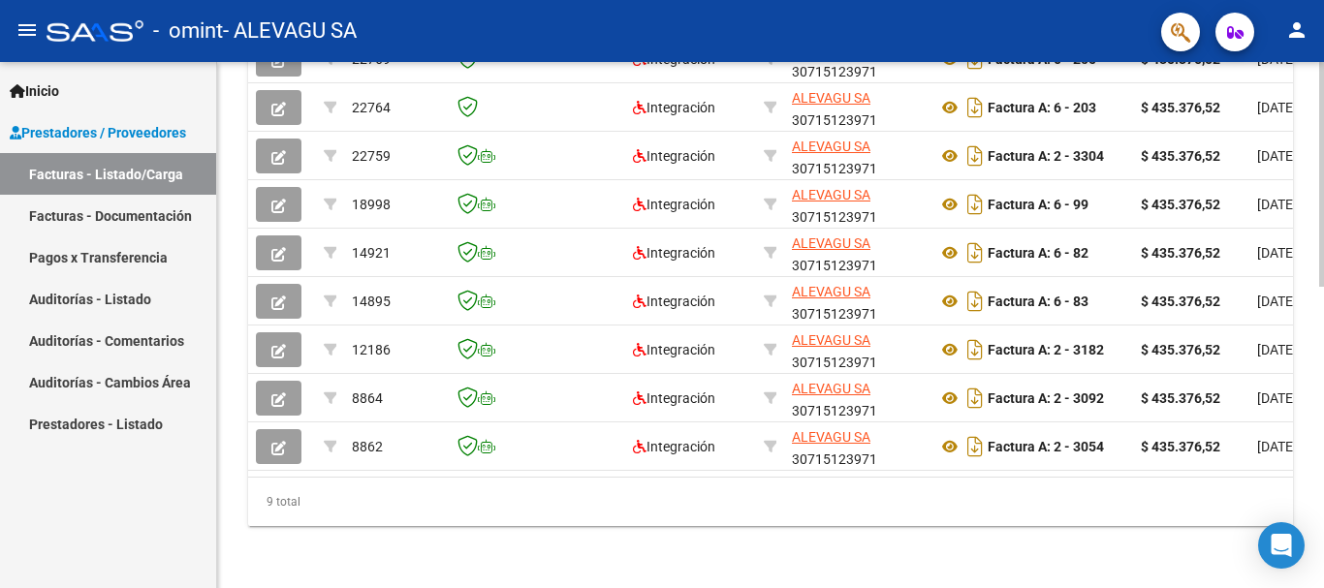
scroll to position [700, 0]
click at [1321, 531] on div at bounding box center [1321, 475] width 5 height 225
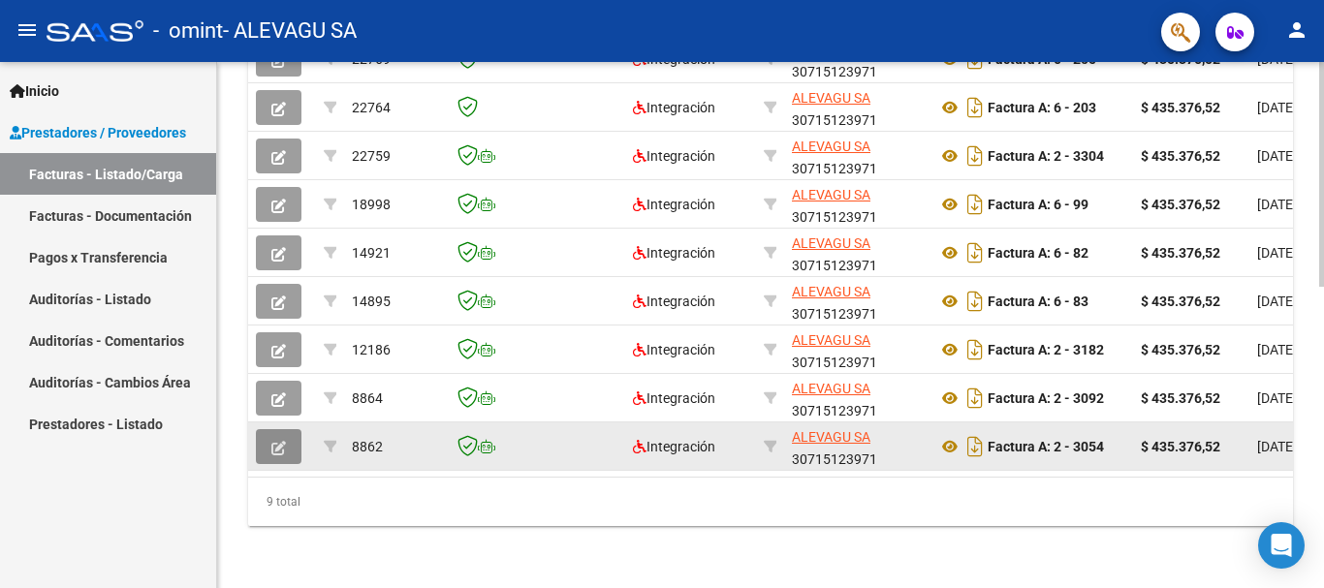
click at [274, 441] on icon "button" at bounding box center [278, 448] width 15 height 15
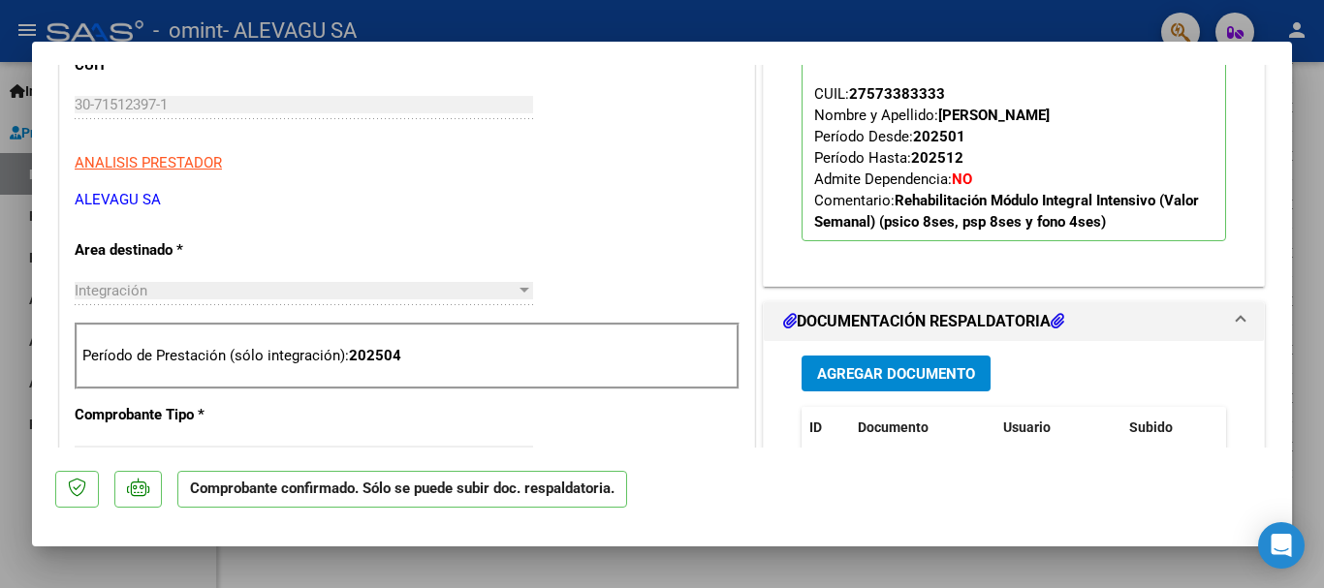
scroll to position [0, 0]
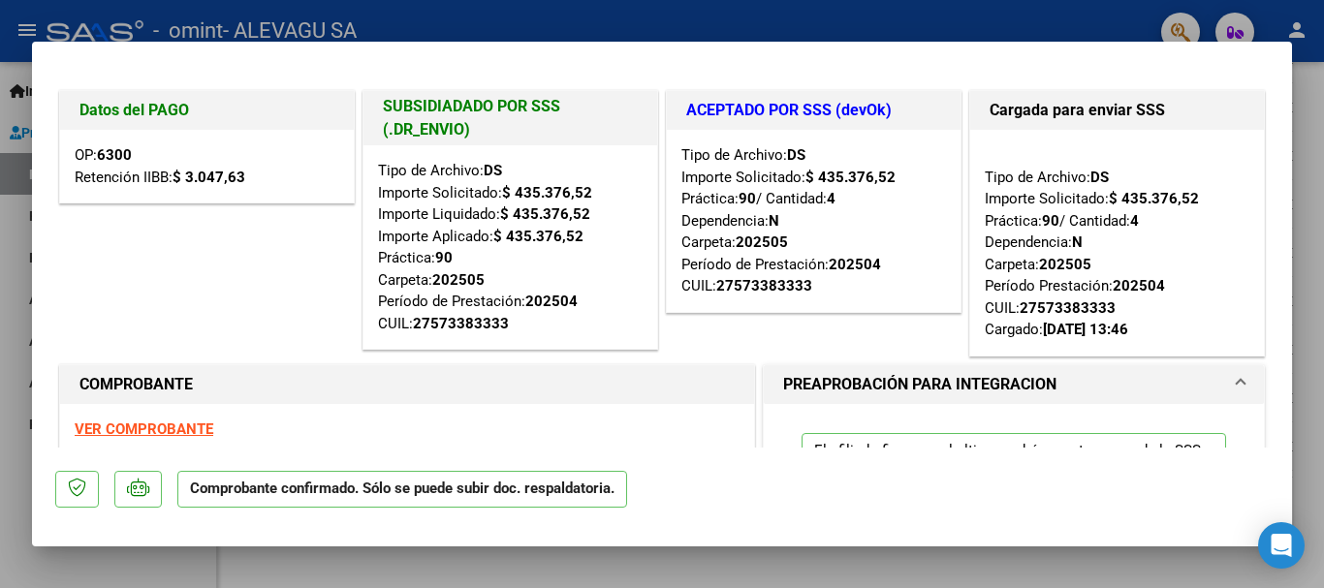
click at [582, 278] on div "Tipo de Archivo: DS Importe Solicitado: $ 435.376,52 Importe Liquidado: $ 435.3…" at bounding box center [510, 247] width 265 height 174
click at [596, 254] on div "Tipo de Archivo: DS Importe Solicitado: $ 435.376,52 Importe Liquidado: $ 435.3…" at bounding box center [510, 247] width 265 height 174
click at [1060, 190] on div "Tipo de Archivo: DS Importe Solicitado: $ 435.376,52 Práctica: 90 / Cantidad: 4…" at bounding box center [1117, 242] width 265 height 197
click at [1052, 23] on div at bounding box center [662, 294] width 1324 height 588
type input "$ 0,00"
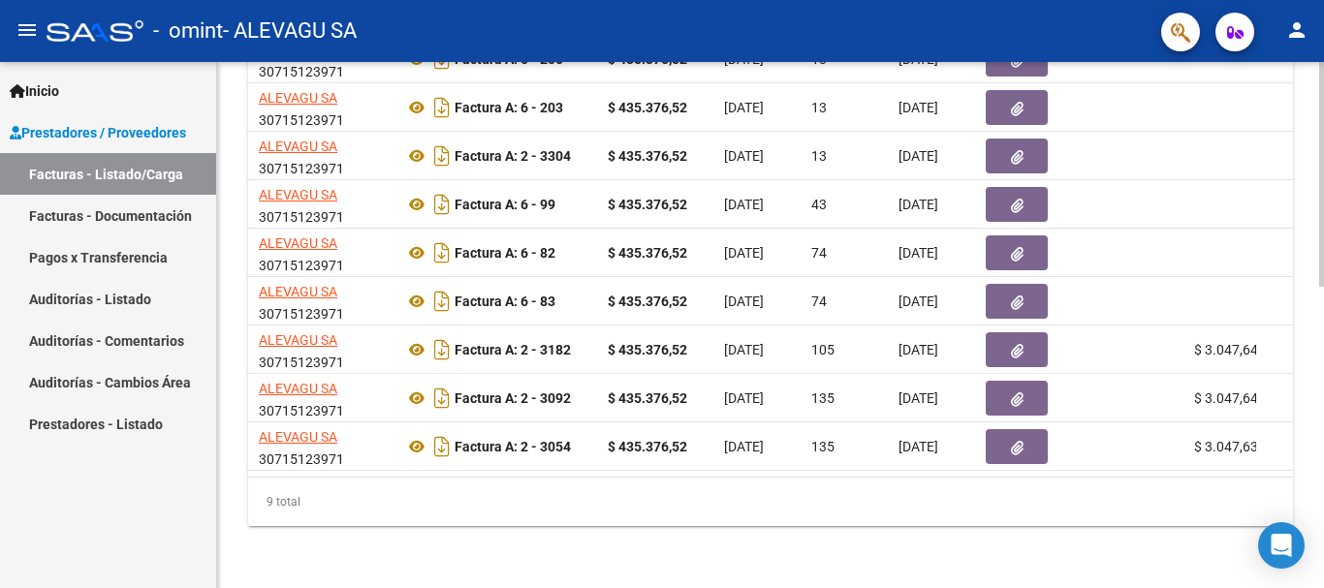
scroll to position [0, 537]
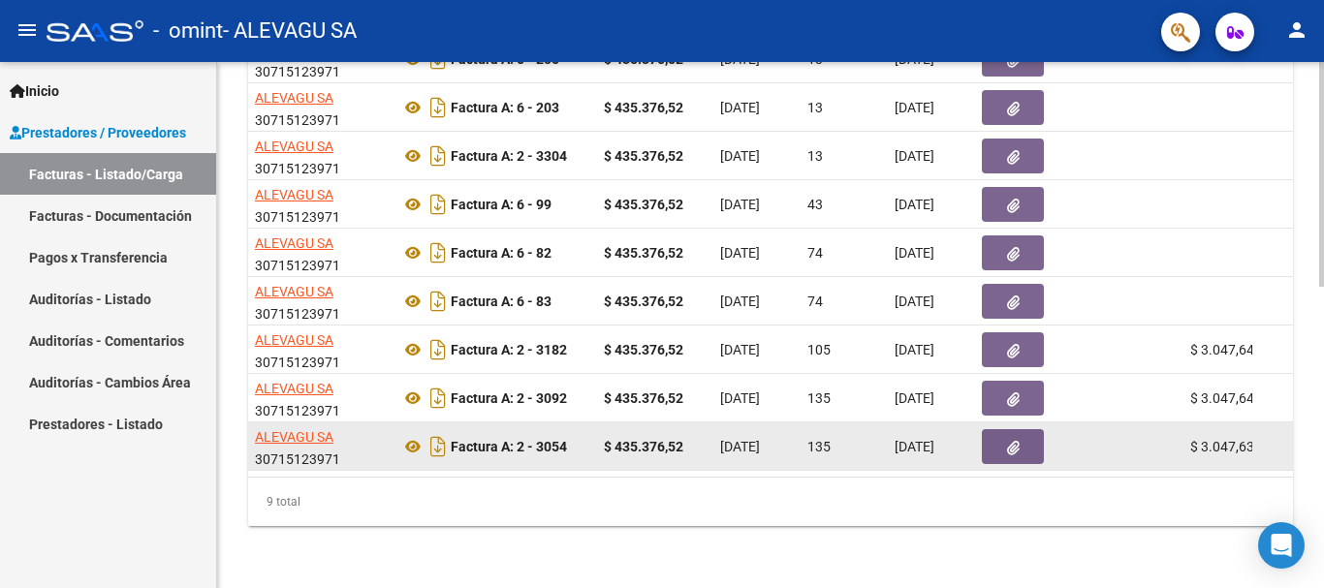
click at [1012, 441] on icon "button" at bounding box center [1013, 448] width 13 height 15
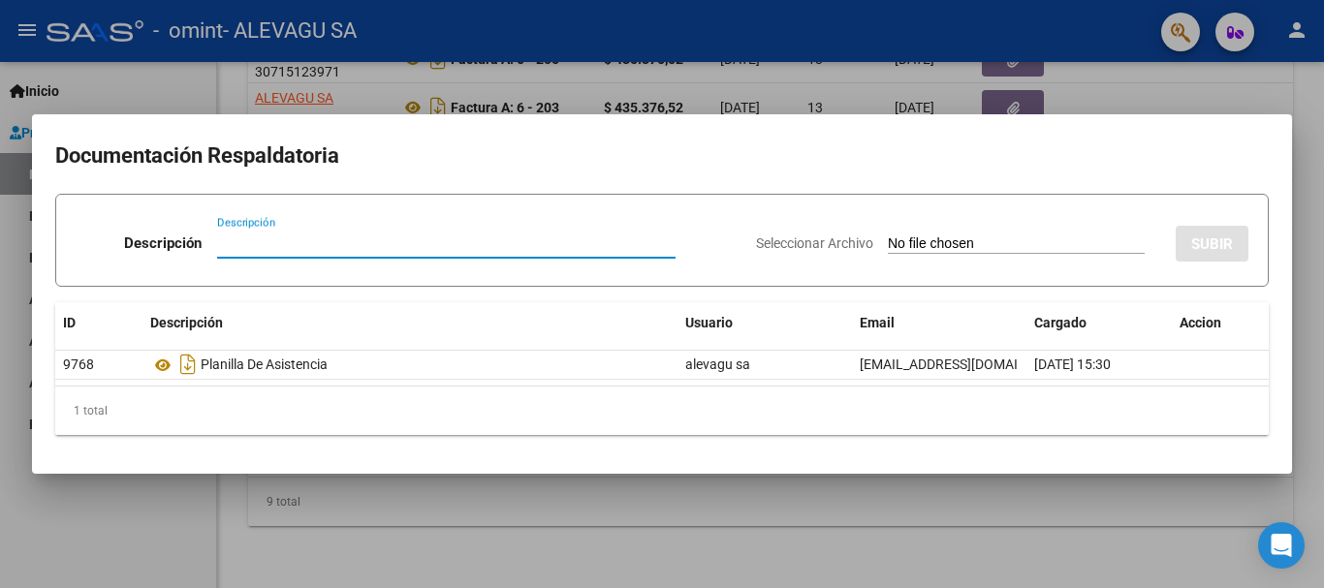
drag, startPoint x: 1281, startPoint y: 267, endPoint x: 1272, endPoint y: 295, distance: 28.8
click at [1281, 273] on mat-dialog-content "Documentación Respaldatoria Descripción Descripción Seleccionar Archivo SUBIR I…" at bounding box center [662, 294] width 1260 height 313
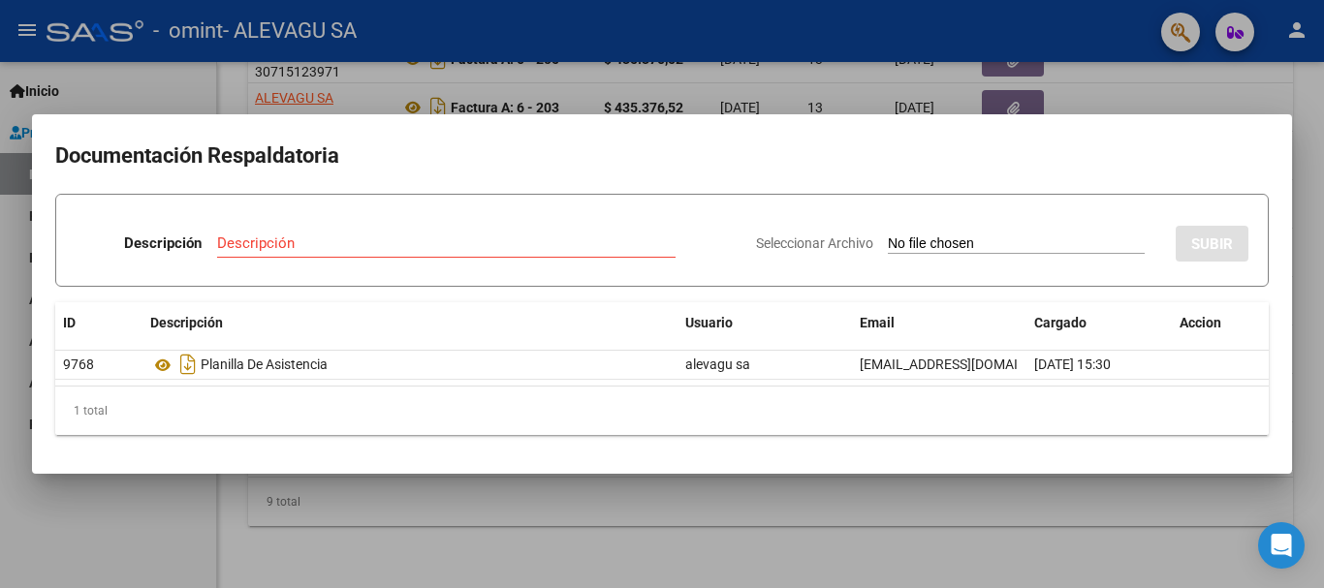
click at [307, 246] on input "Descripción" at bounding box center [446, 243] width 458 height 17
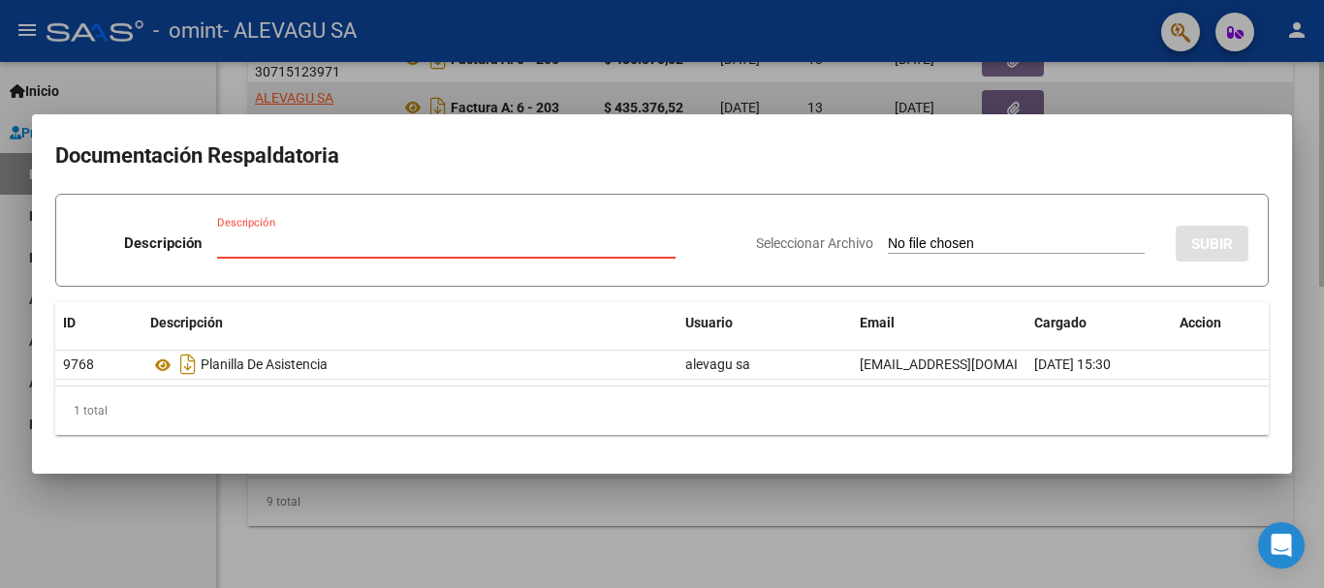
click at [1255, 82] on div at bounding box center [662, 294] width 1324 height 588
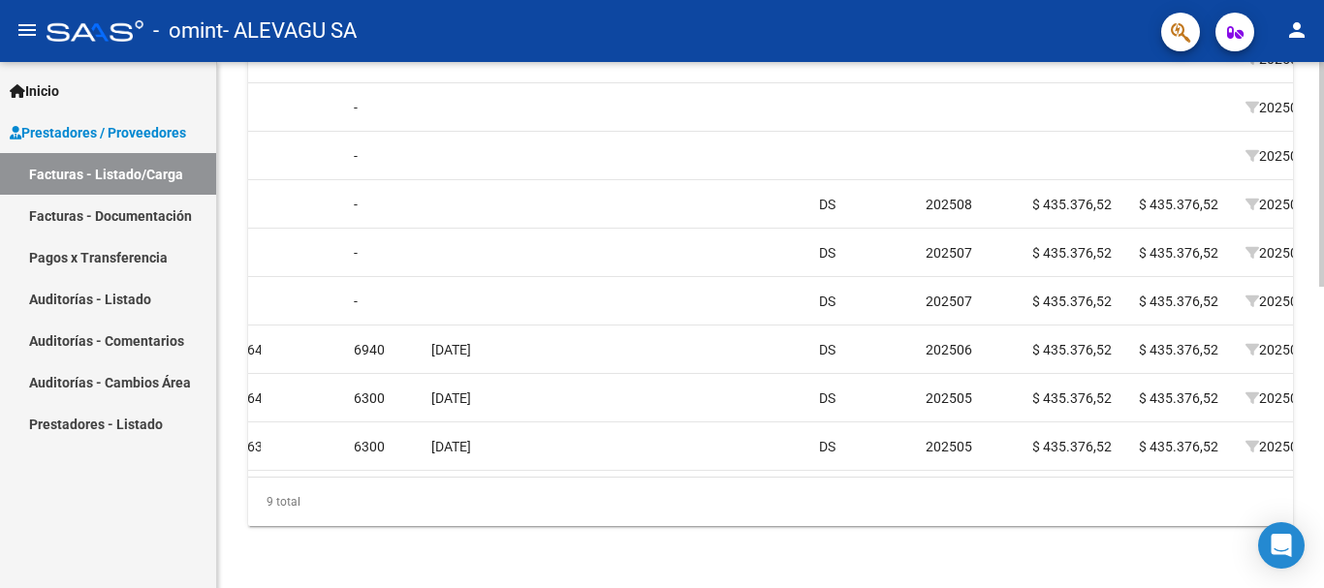
scroll to position [0, 0]
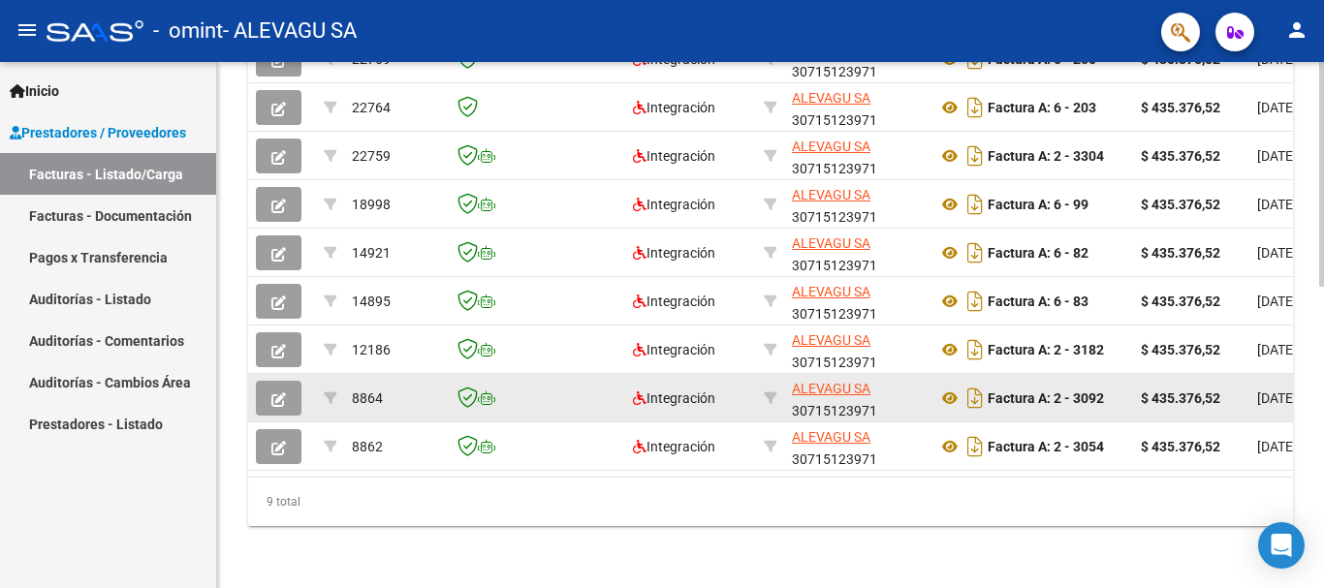
click at [273, 393] on icon "button" at bounding box center [278, 400] width 15 height 15
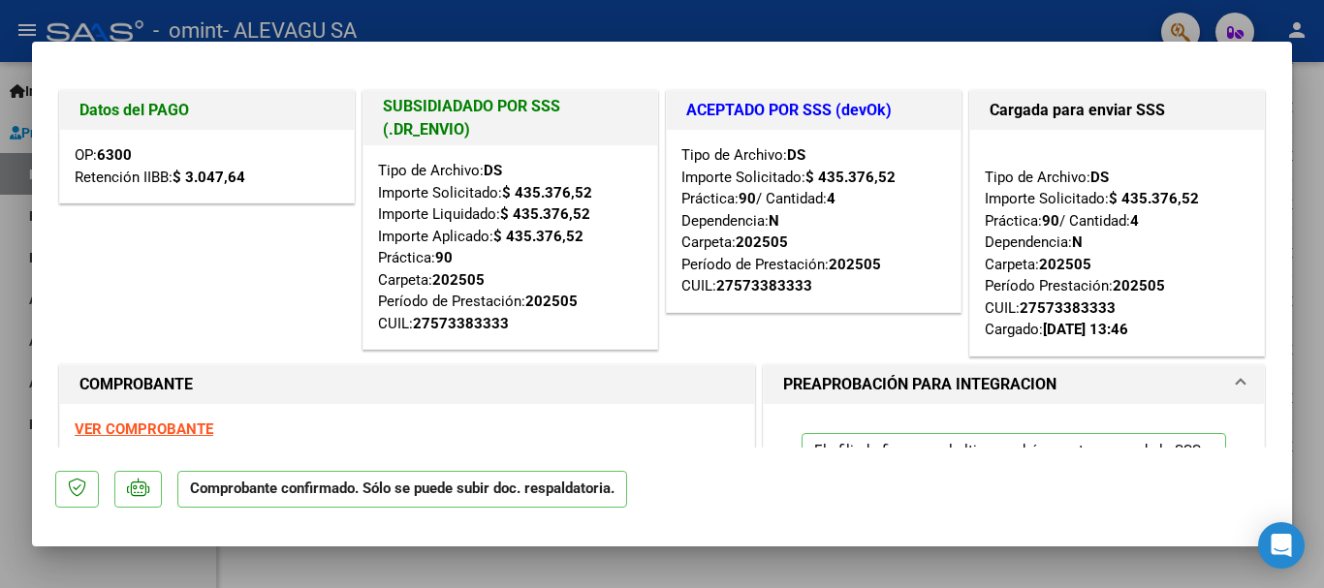
click at [1302, 83] on div at bounding box center [662, 294] width 1324 height 588
type input "$ 0,00"
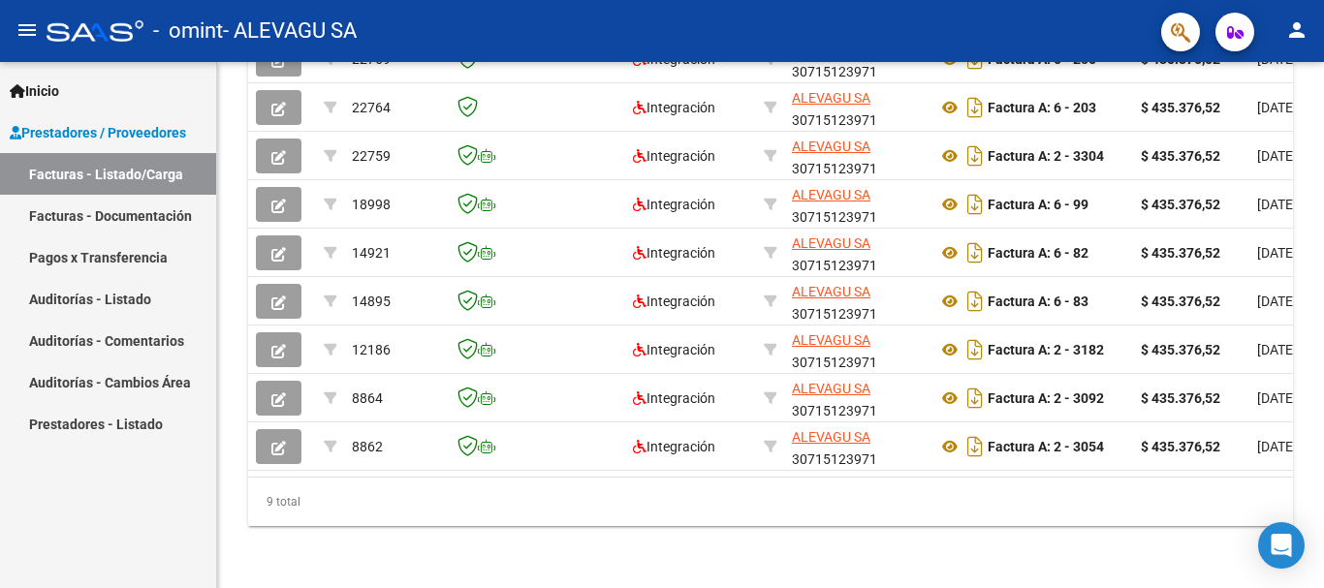
scroll to position [700, 0]
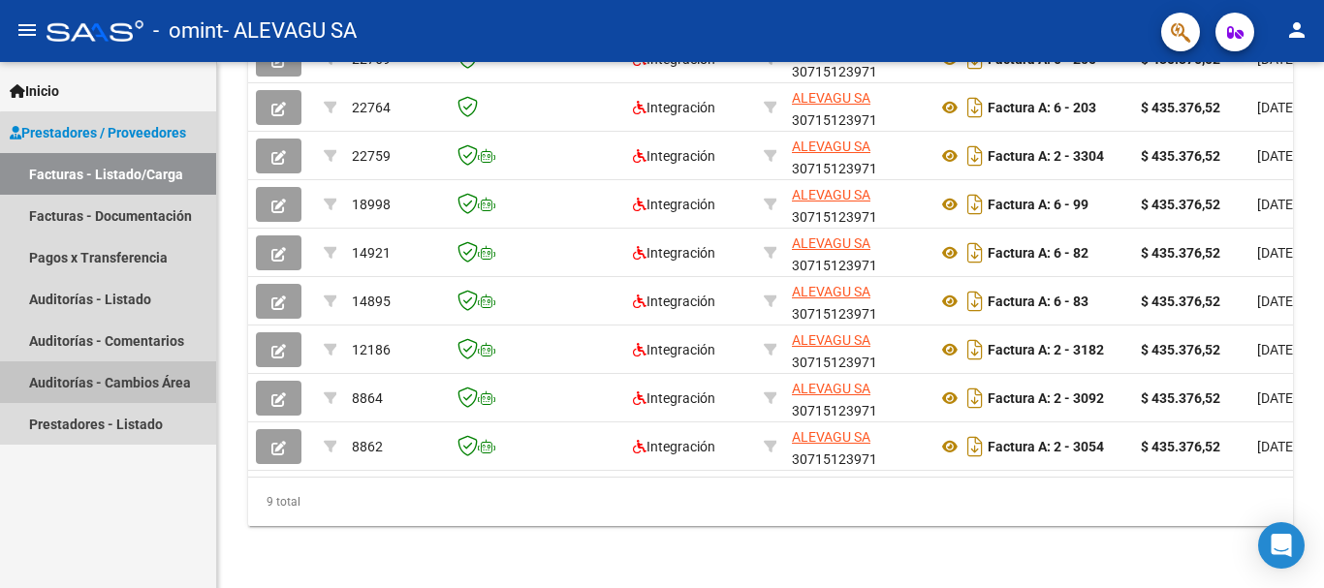
click at [136, 390] on link "Auditorías - Cambios Área" at bounding box center [108, 382] width 216 height 42
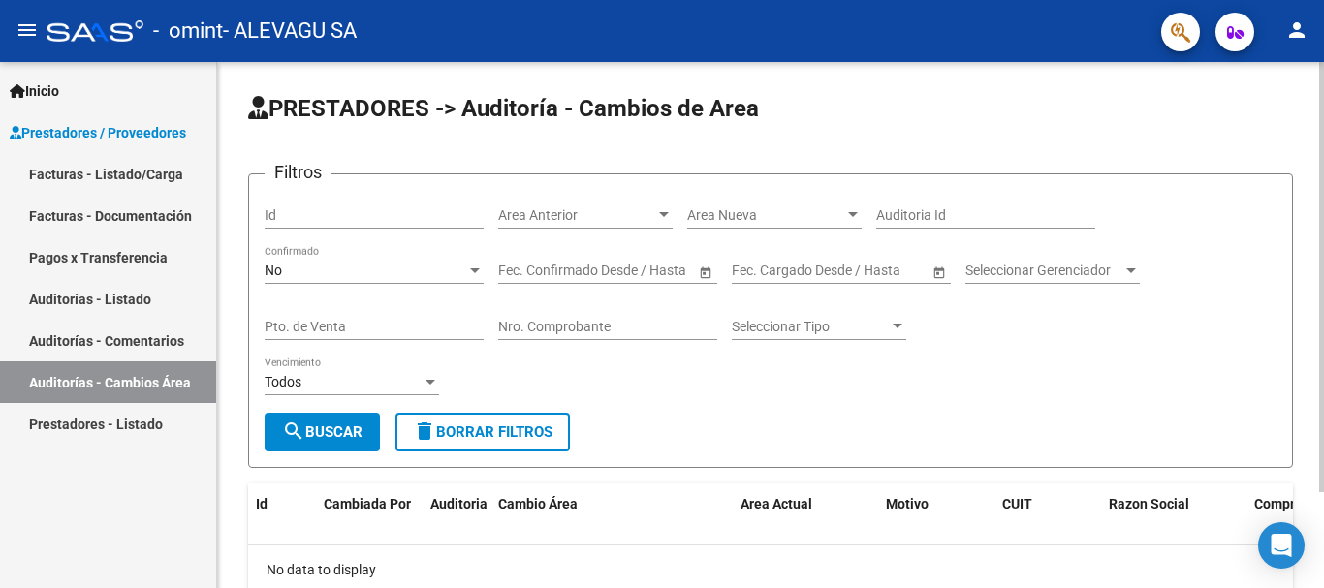
scroll to position [117, 0]
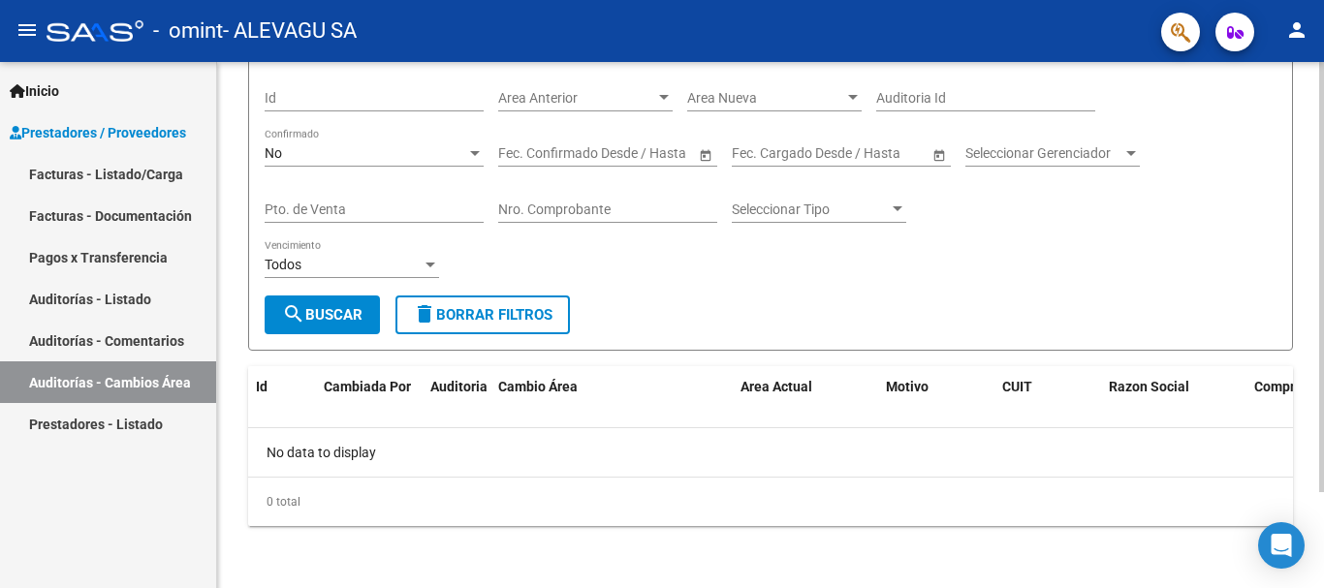
click at [1323, 451] on div at bounding box center [1321, 373] width 5 height 430
click at [83, 83] on link "Inicio" at bounding box center [108, 91] width 216 height 42
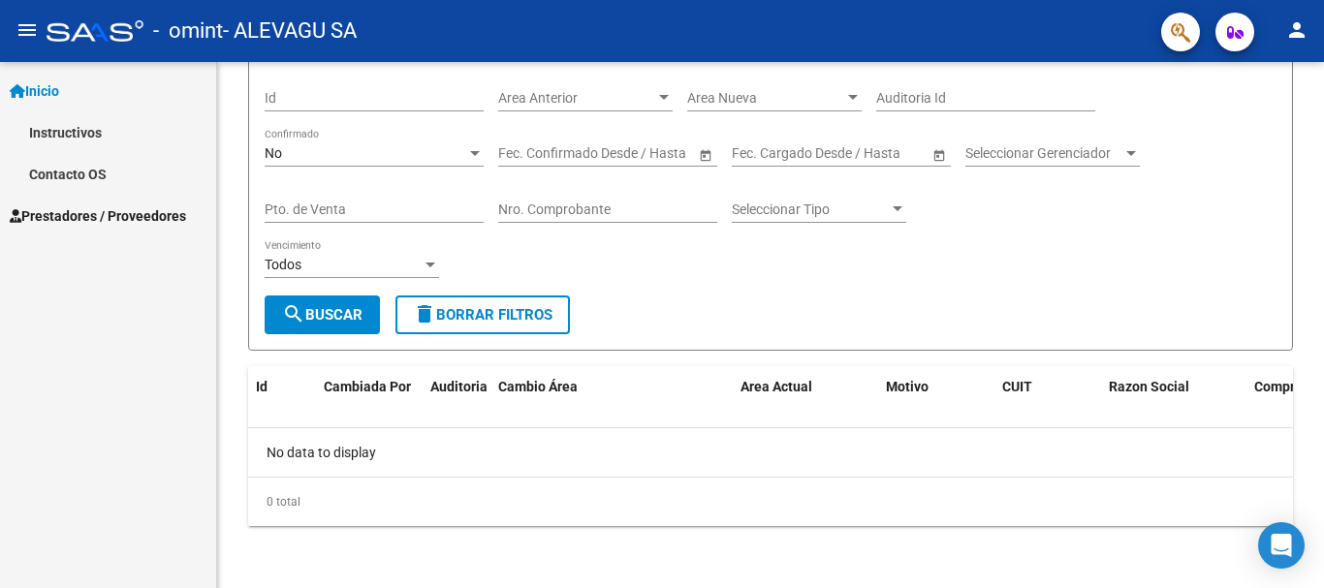
click at [139, 216] on span "Prestadores / Proveedores" at bounding box center [98, 215] width 176 height 21
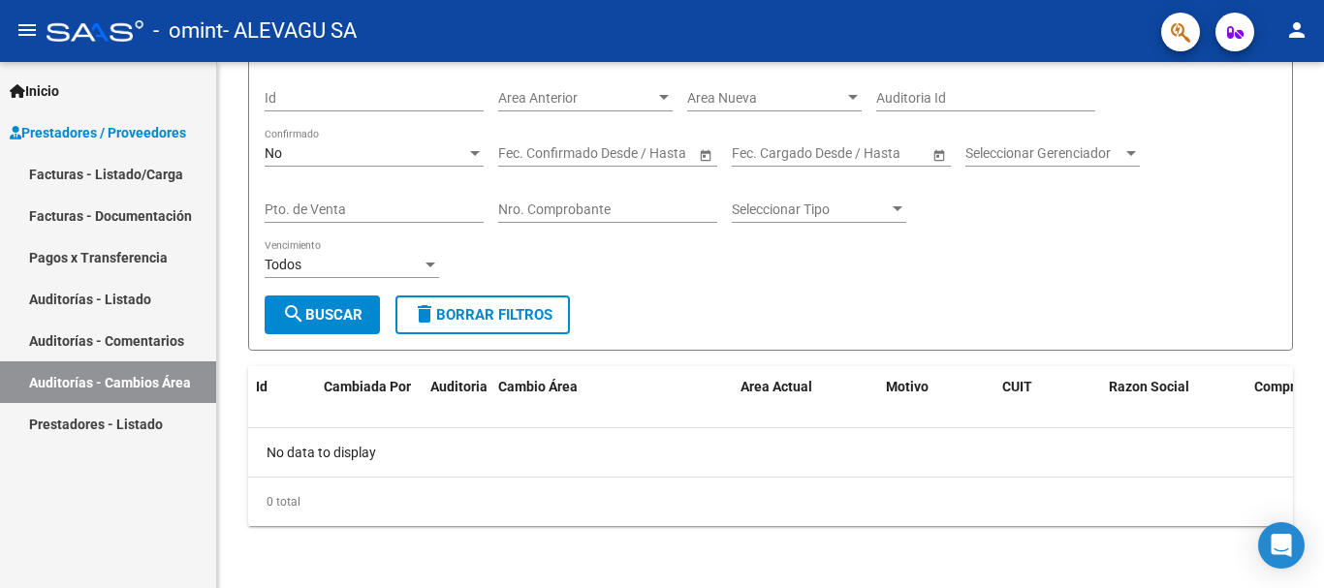
click at [141, 350] on link "Auditorías - Comentarios" at bounding box center [108, 341] width 216 height 42
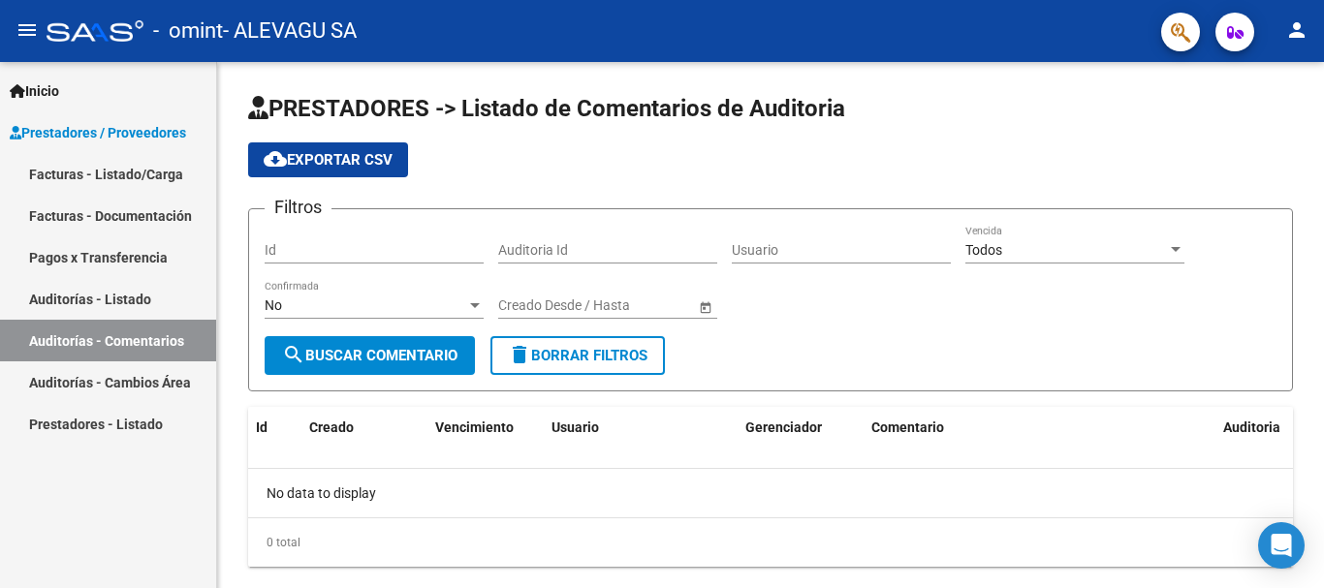
click at [124, 389] on link "Auditorías - Cambios Área" at bounding box center [108, 382] width 216 height 42
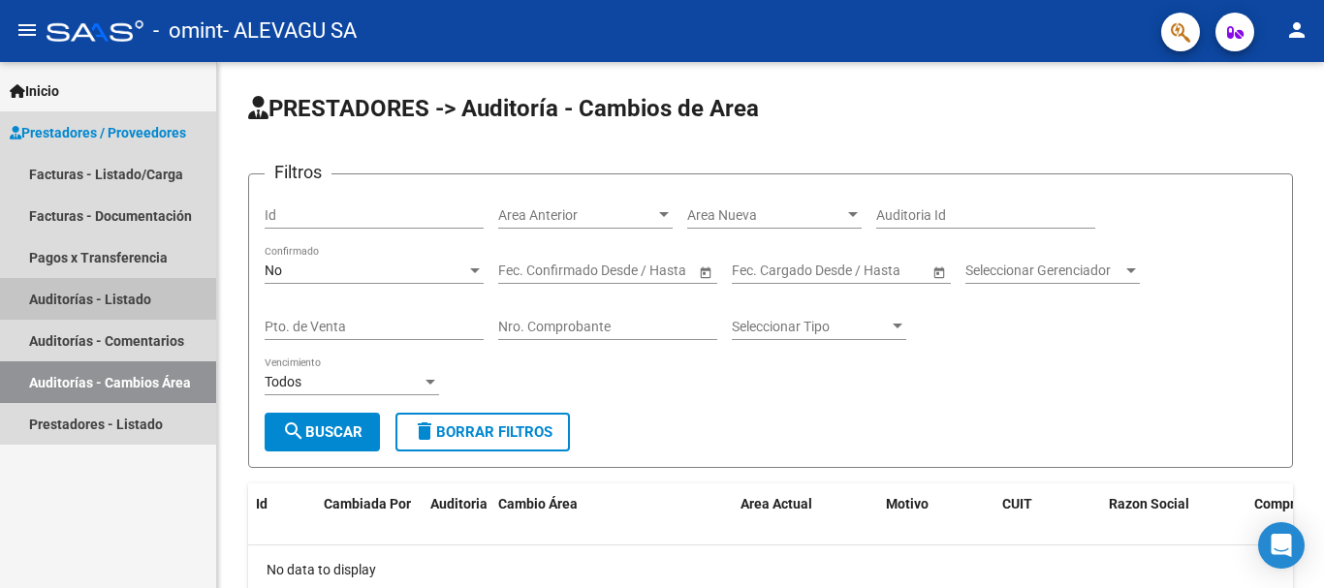
click at [87, 288] on link "Auditorías - Listado" at bounding box center [108, 299] width 216 height 42
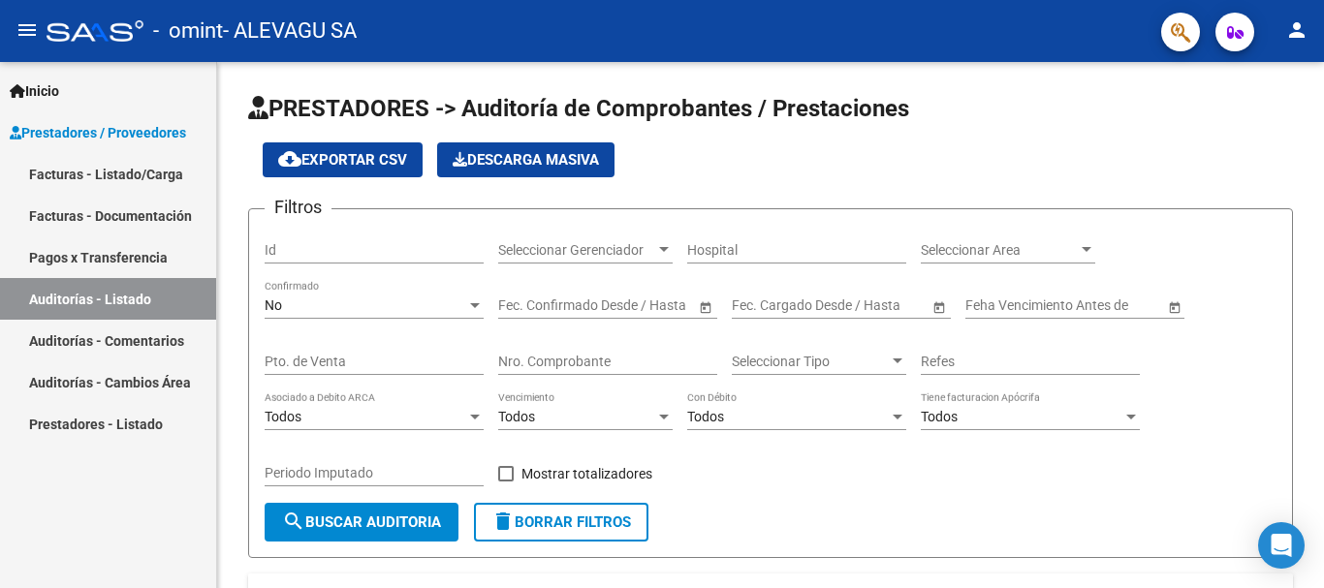
click at [138, 253] on link "Pagos x Transferencia" at bounding box center [108, 257] width 216 height 42
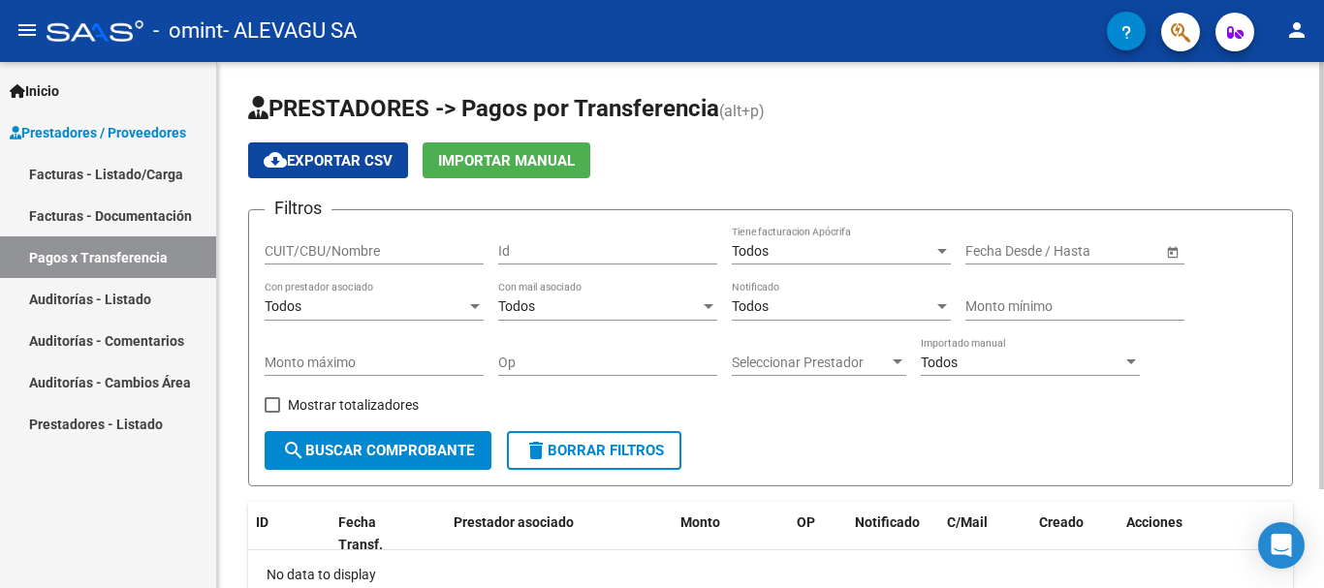
drag, startPoint x: 1318, startPoint y: 228, endPoint x: 1323, endPoint y: 286, distance: 58.3
click at [1323, 286] on div "PRESTADORES -> Pagos por Transferencia (alt+p) cloud_download Exportar CSV Impo…" at bounding box center [773, 386] width 1112 height 648
click at [1223, 31] on button "button" at bounding box center [1234, 32] width 39 height 39
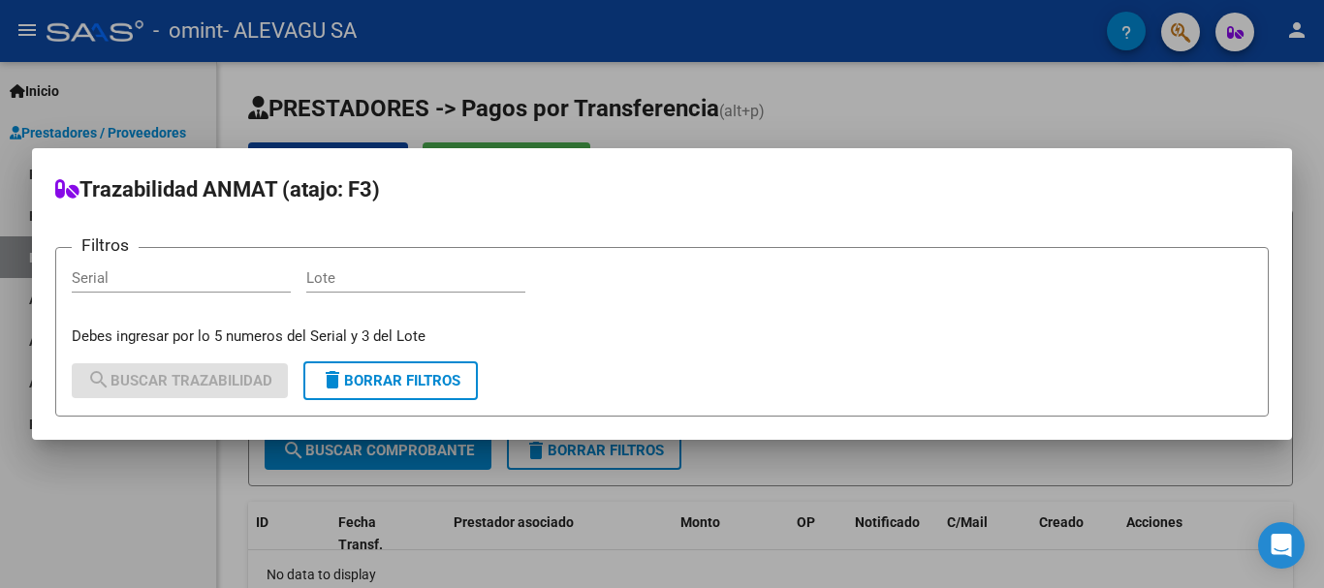
click at [1176, 88] on div at bounding box center [662, 294] width 1324 height 588
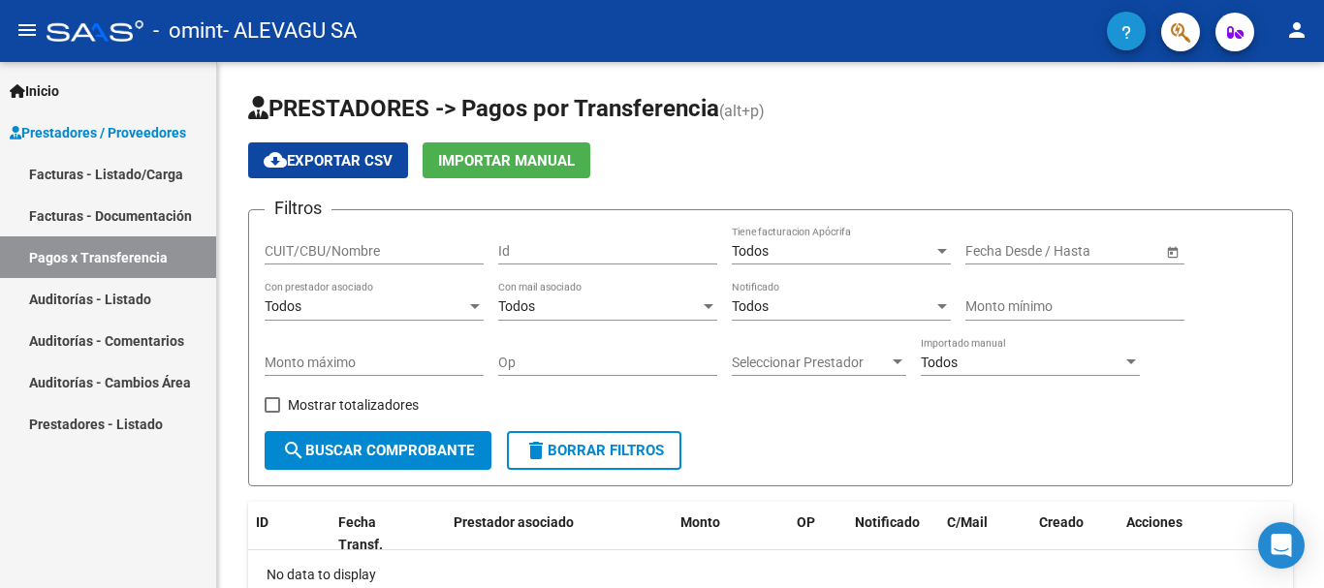
click at [1132, 30] on button "button" at bounding box center [1126, 31] width 39 height 39
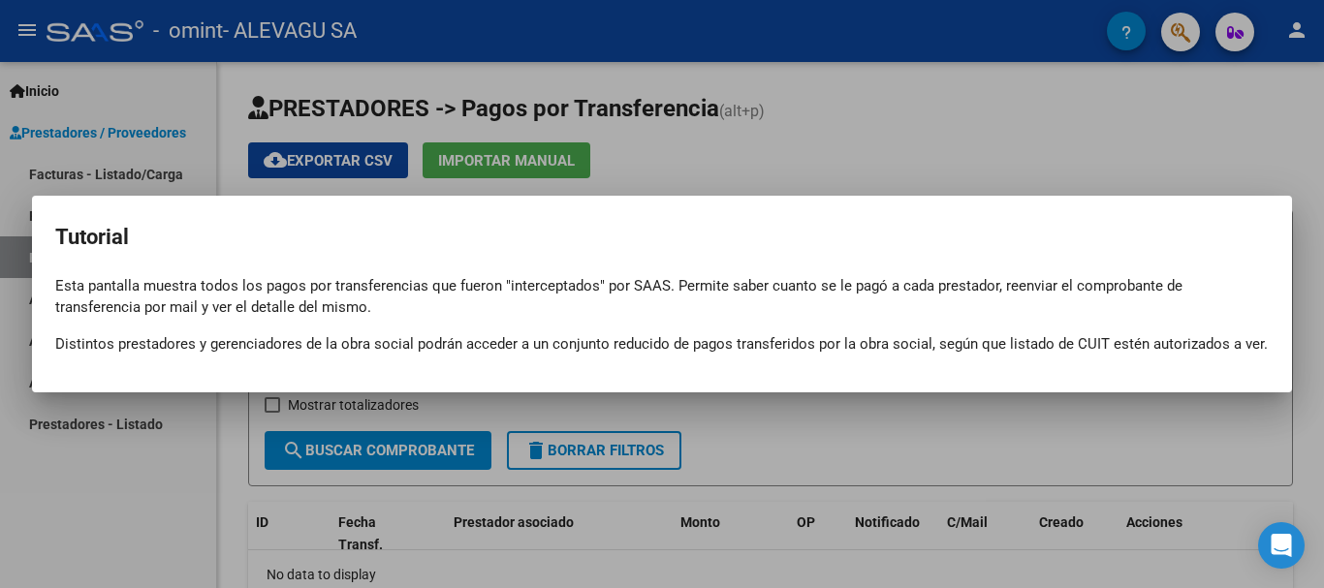
click at [1117, 24] on div at bounding box center [662, 294] width 1324 height 588
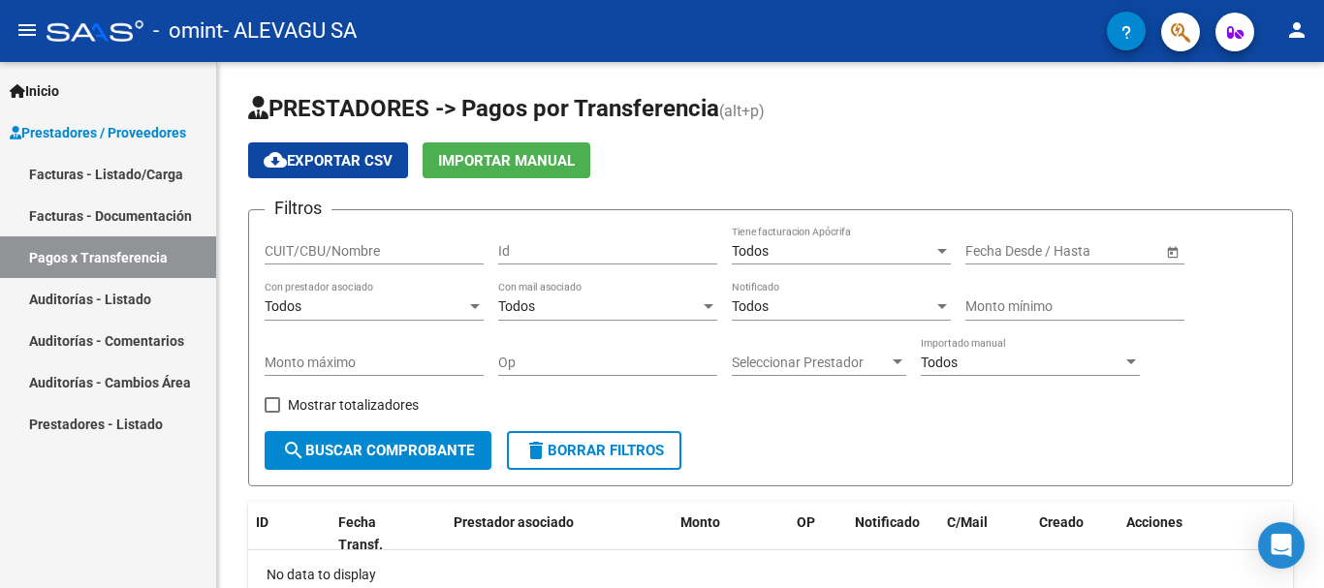
click at [1130, 25] on icon "button" at bounding box center [1126, 32] width 10 height 15
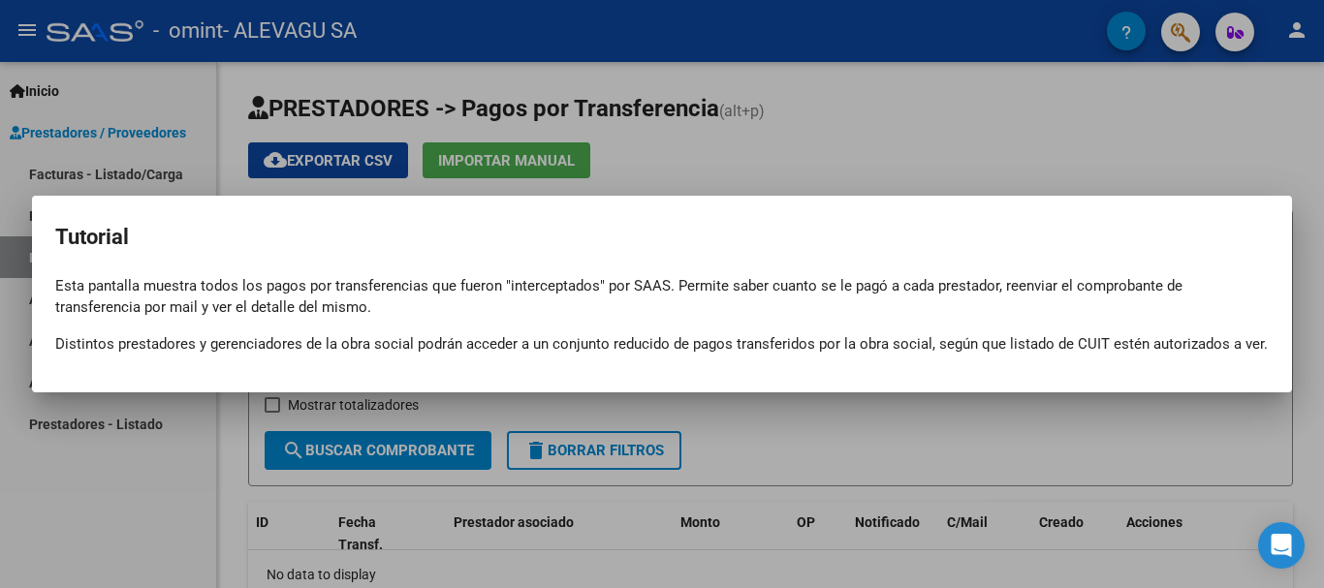
click at [680, 269] on div "Tutorial close Esta pantalla muestra todos los pagos por transferencias que fue…" at bounding box center [661, 287] width 1213 height 137
click at [679, 269] on div "Tutorial close Esta pantalla muestra todos los pagos por transferencias que fue…" at bounding box center [661, 287] width 1213 height 137
drag, startPoint x: 1072, startPoint y: 134, endPoint x: 1323, endPoint y: 23, distance: 274.2
click at [1079, 133] on div at bounding box center [662, 294] width 1324 height 588
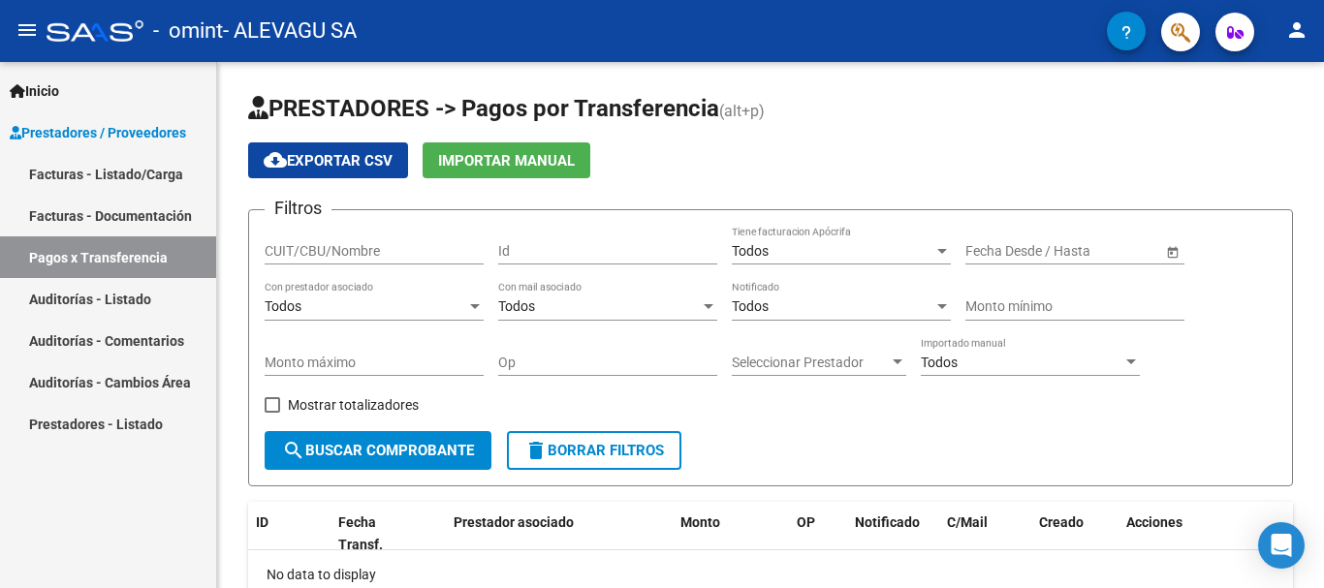
click at [1291, 25] on mat-icon "person" at bounding box center [1296, 29] width 23 height 23
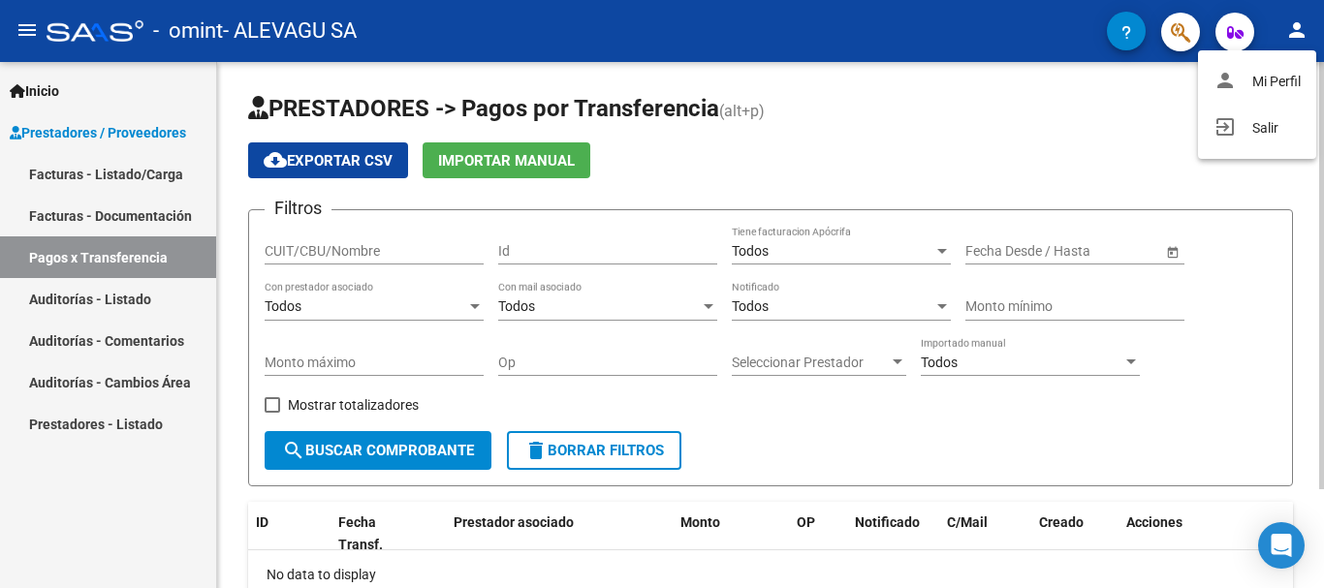
drag, startPoint x: 972, startPoint y: 109, endPoint x: 767, endPoint y: 149, distance: 209.5
click at [971, 109] on div at bounding box center [662, 294] width 1324 height 588
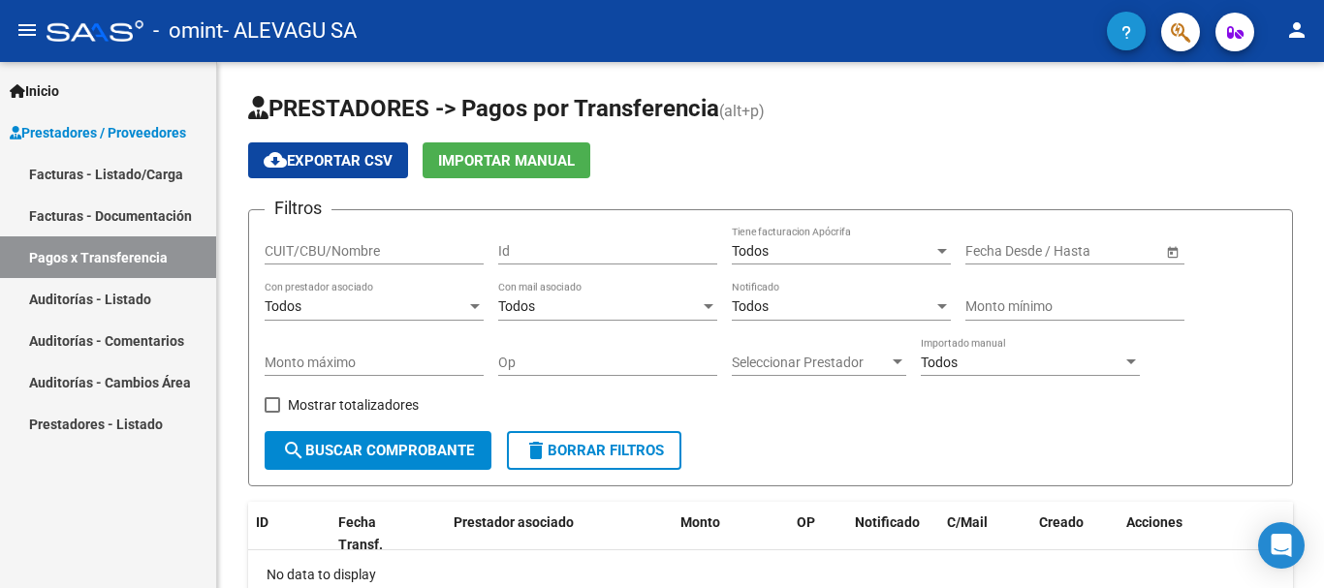
click at [1137, 26] on button "button" at bounding box center [1126, 31] width 39 height 39
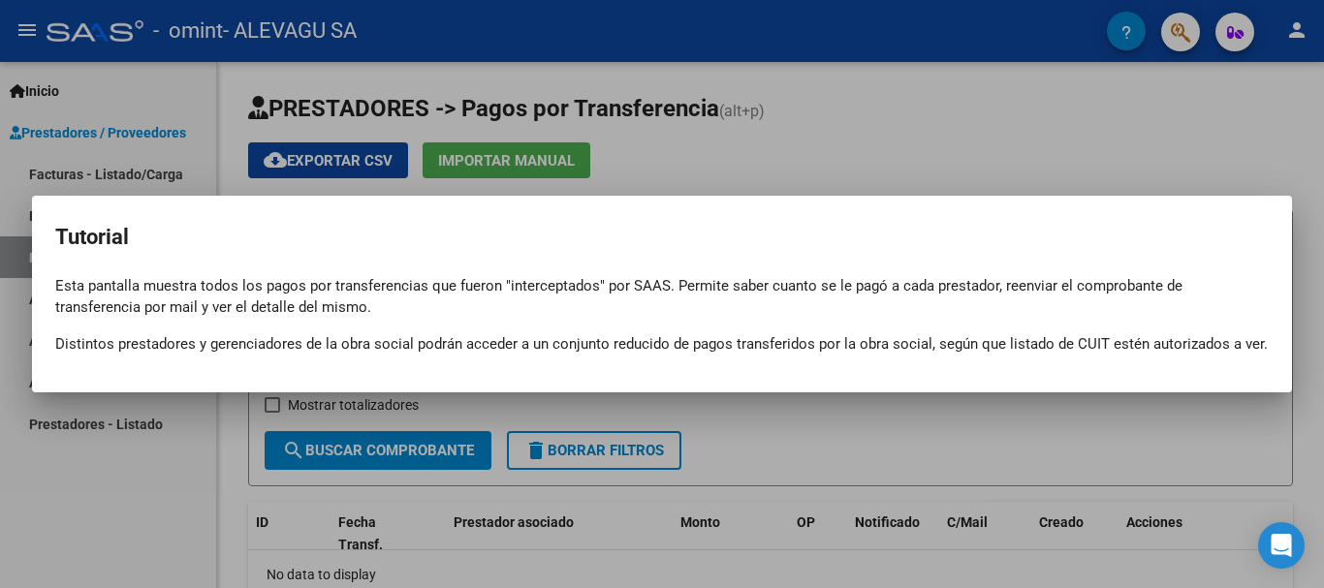
click at [832, 161] on div at bounding box center [662, 294] width 1324 height 588
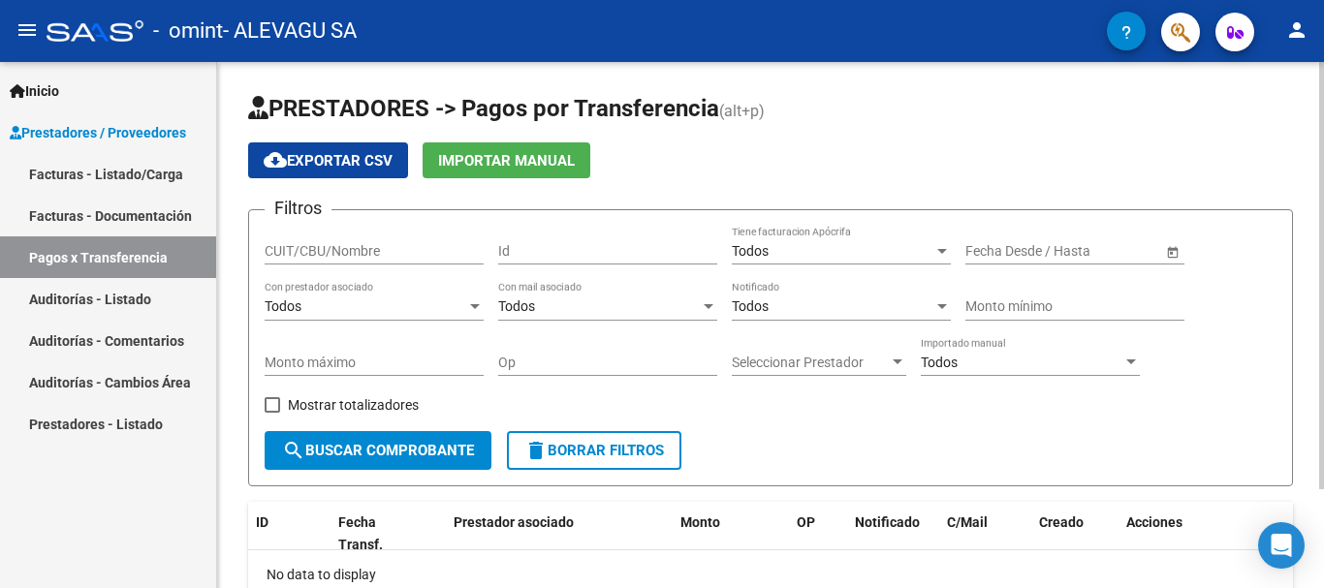
click at [1287, 264] on div "PRESTADORES -> Pagos por Transferencia (alt+p) cloud_download Exportar CSV Impo…" at bounding box center [773, 386] width 1112 height 648
click at [441, 455] on span "search Buscar Comprobante" at bounding box center [378, 450] width 192 height 17
click at [395, 253] on input "CUIT/CBU/Nombre" at bounding box center [374, 251] width 219 height 16
click at [775, 252] on div "Todos" at bounding box center [833, 251] width 202 height 16
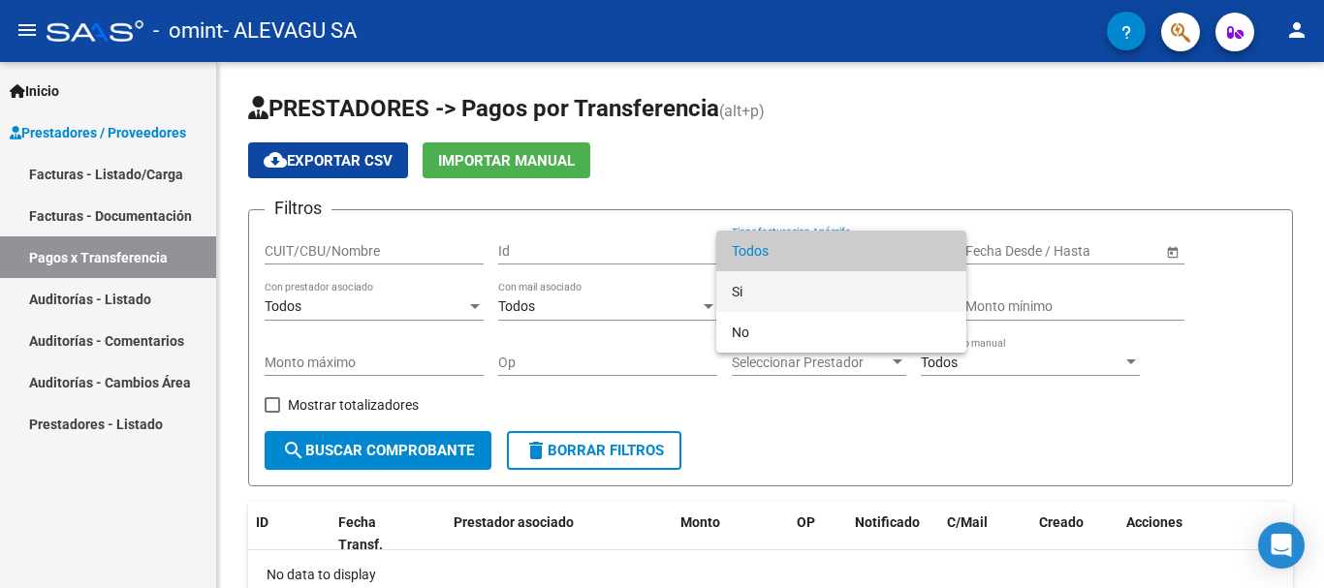
click at [772, 297] on span "Si" at bounding box center [841, 291] width 219 height 41
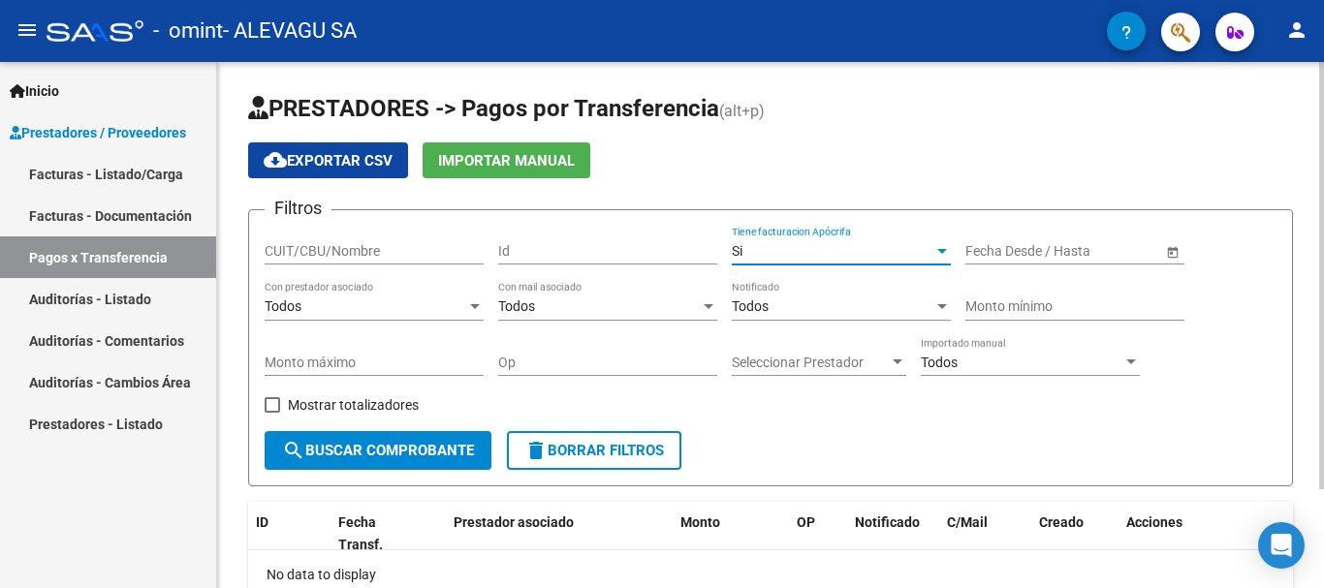
click at [426, 259] on input "CUIT/CBU/Nombre" at bounding box center [374, 251] width 219 height 16
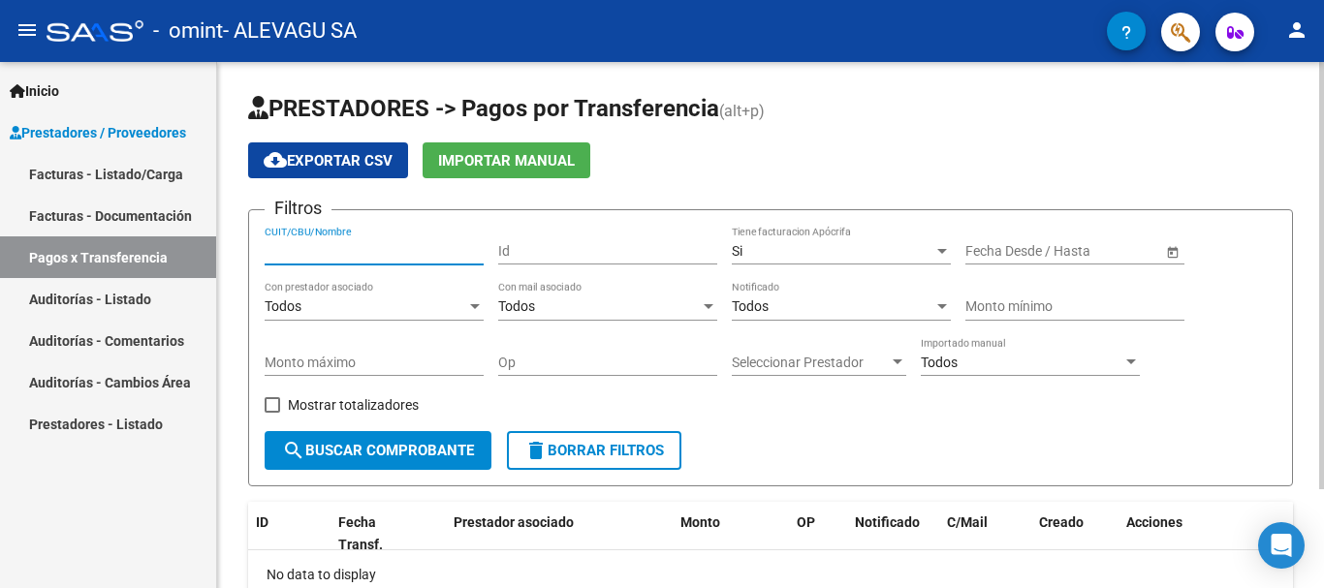
click at [479, 459] on button "search Buscar Comprobante" at bounding box center [378, 450] width 227 height 39
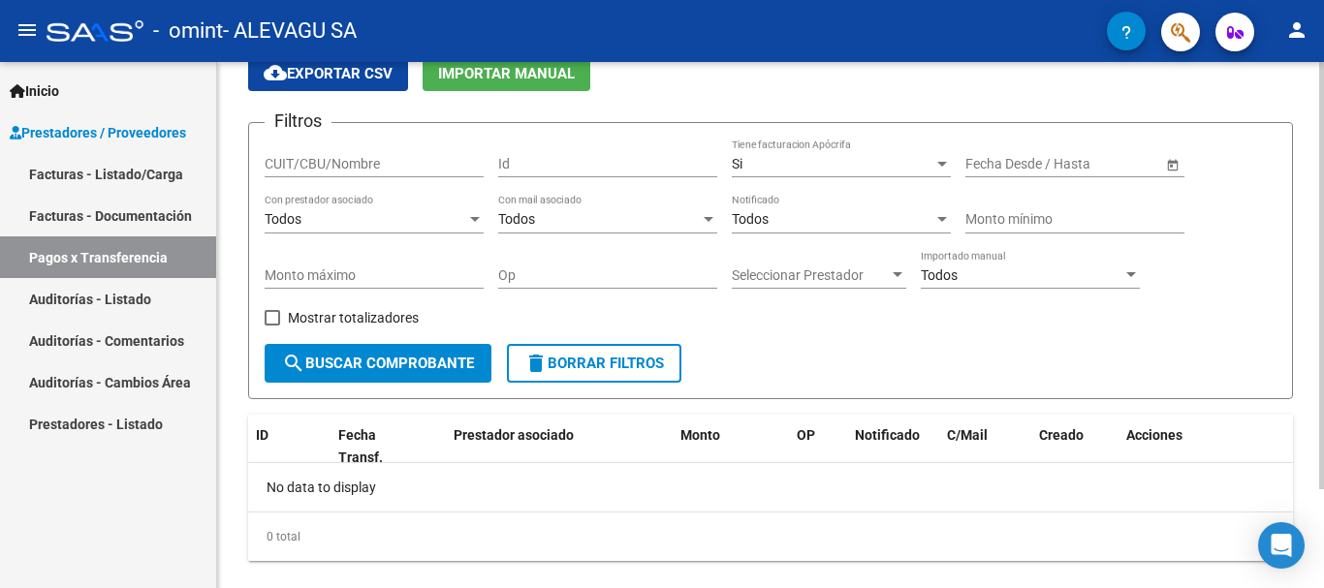
scroll to position [122, 0]
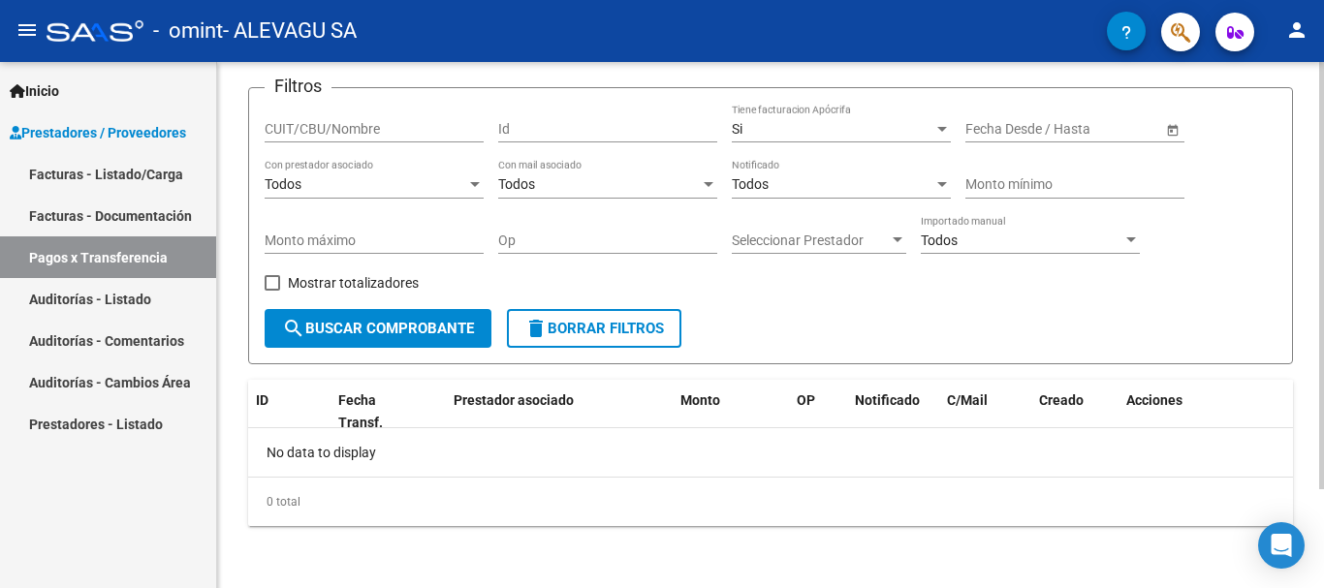
click at [1323, 531] on div at bounding box center [1321, 374] width 5 height 427
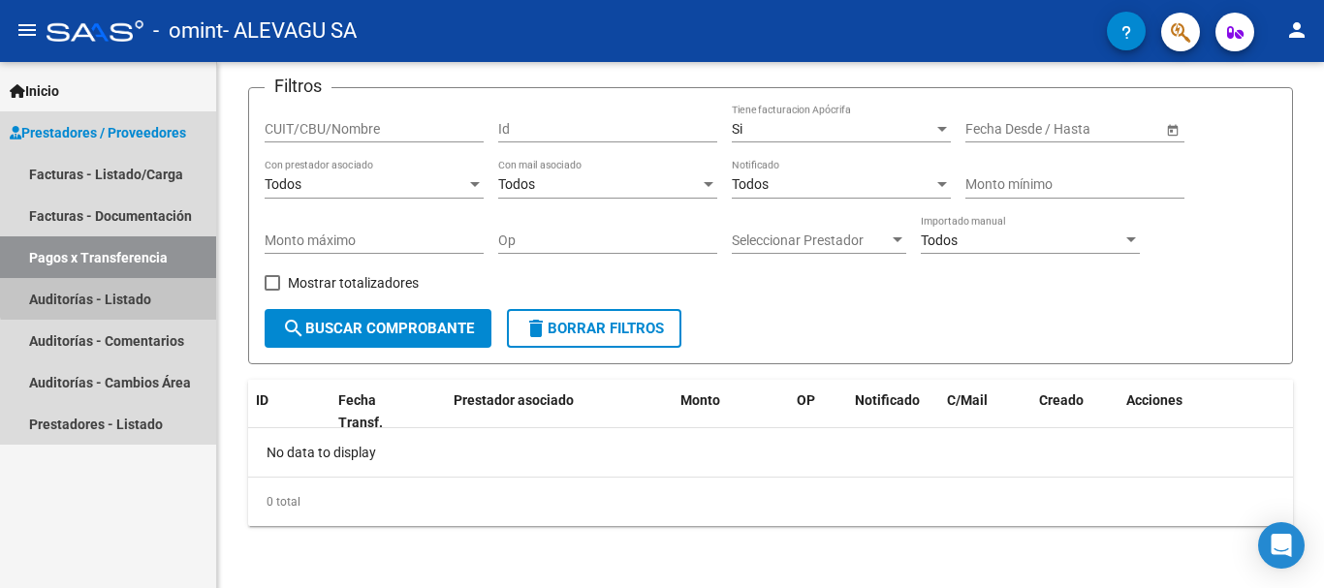
click at [132, 290] on link "Auditorías - Listado" at bounding box center [108, 299] width 216 height 42
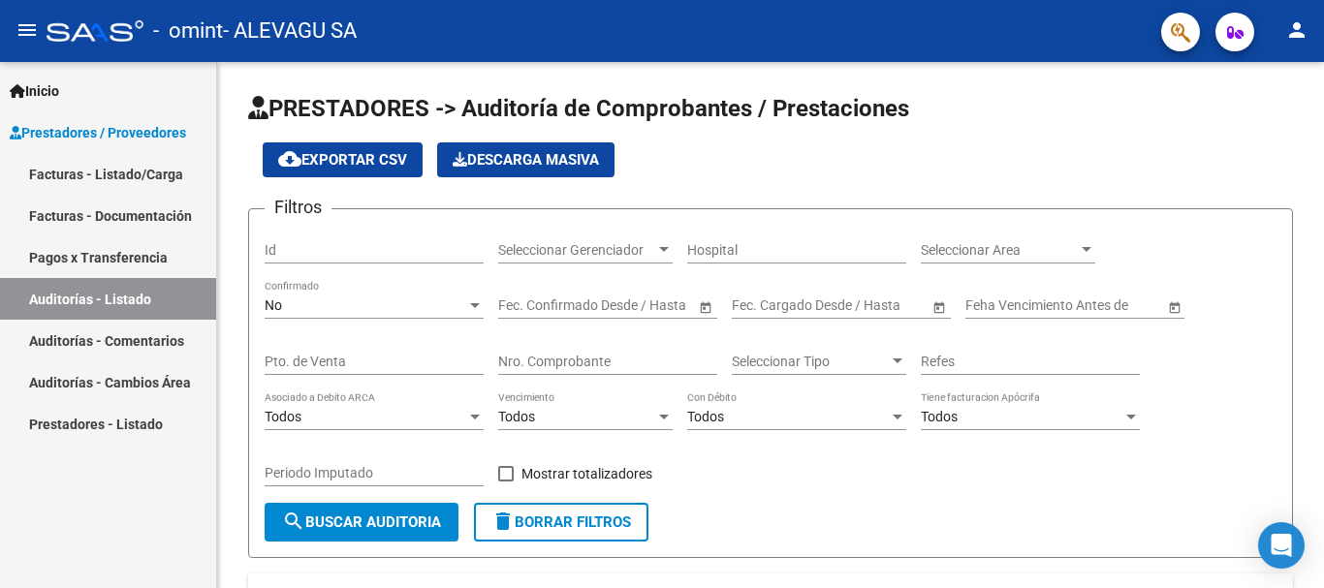
click at [140, 337] on link "Auditorías - Comentarios" at bounding box center [108, 341] width 216 height 42
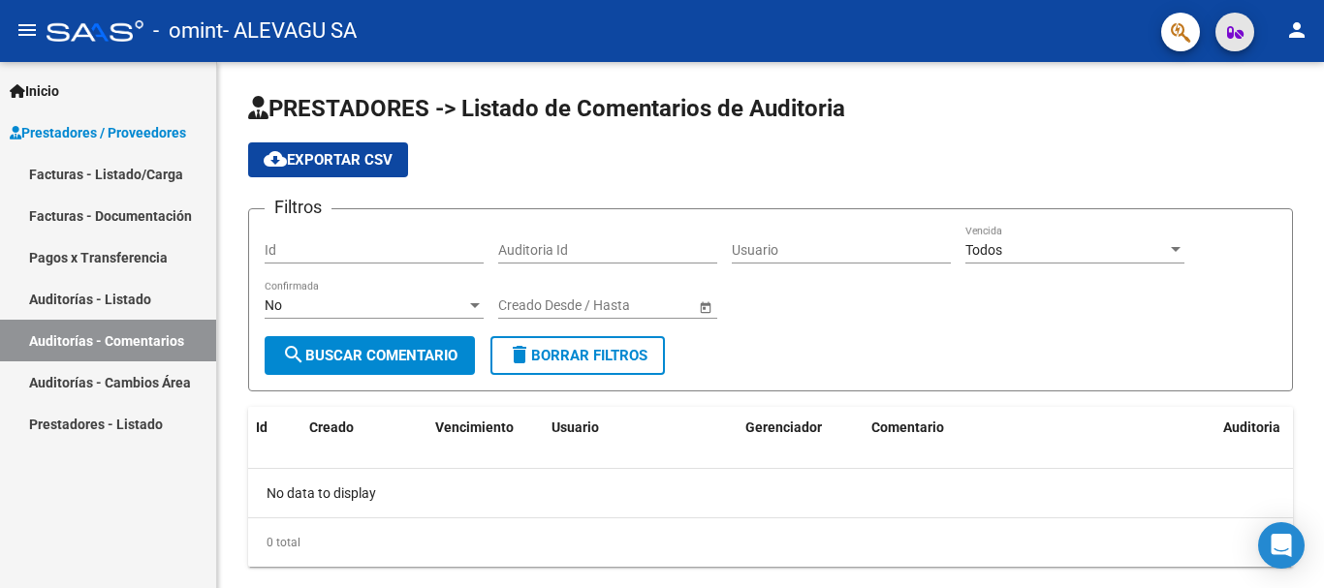
click at [1236, 34] on icon "button" at bounding box center [1235, 32] width 16 height 15
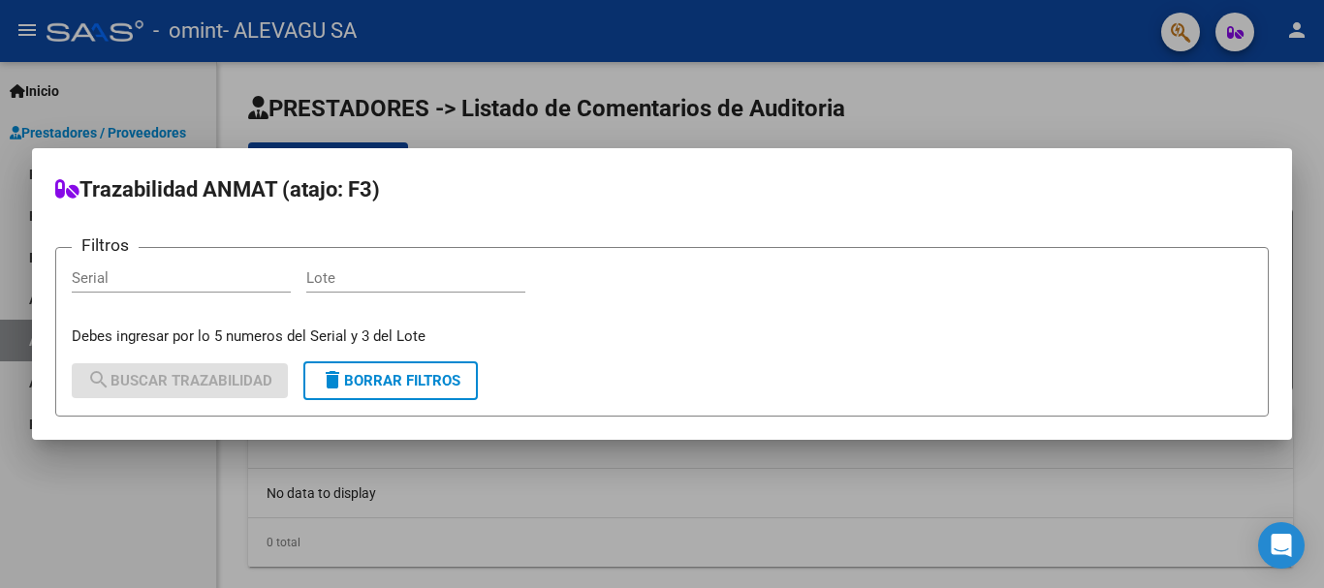
click at [1178, 30] on div at bounding box center [662, 294] width 1324 height 588
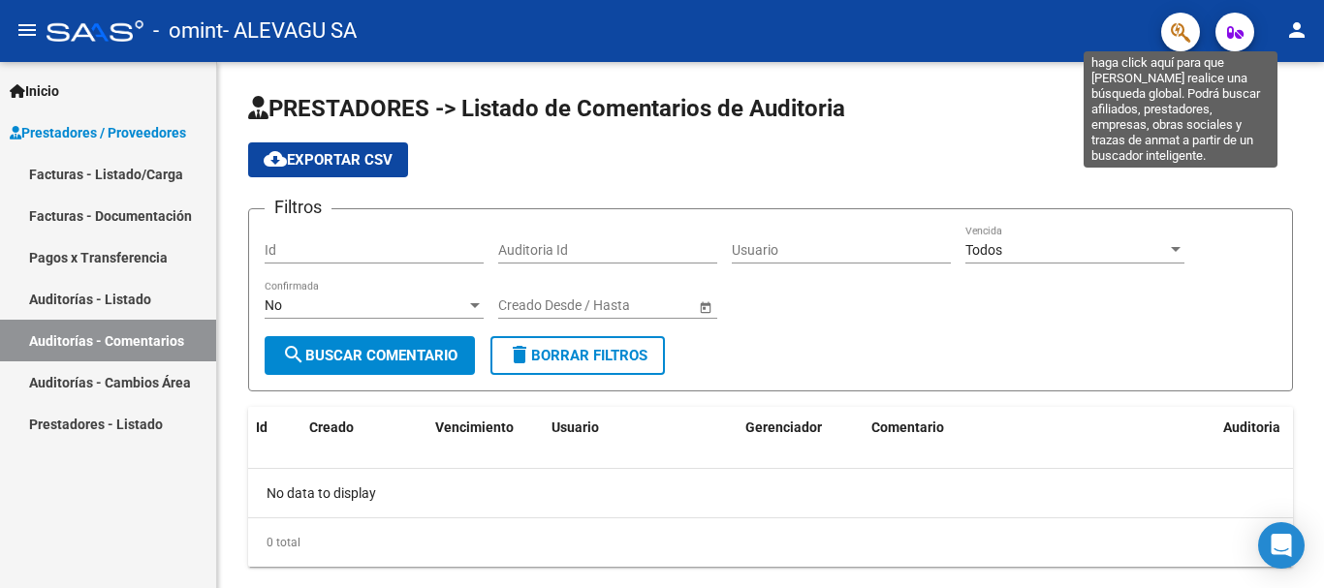
click at [1178, 30] on icon "button" at bounding box center [1180, 32] width 19 height 22
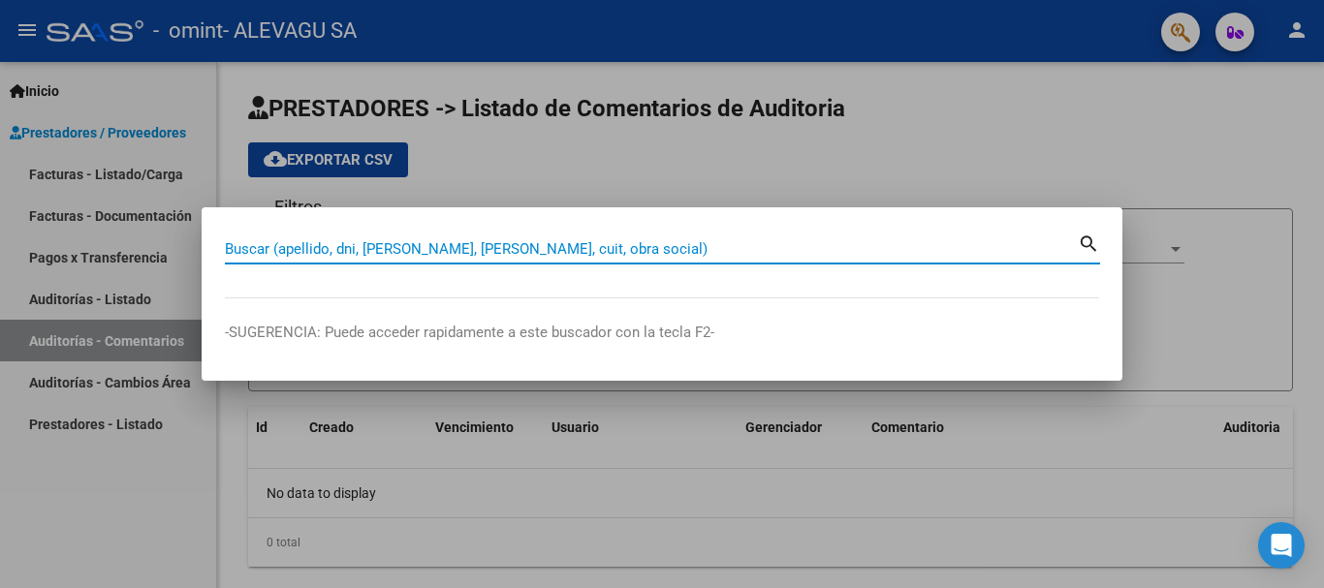
drag, startPoint x: 832, startPoint y: 158, endPoint x: 1179, endPoint y: 30, distance: 369.8
click at [833, 158] on div at bounding box center [662, 294] width 1324 height 588
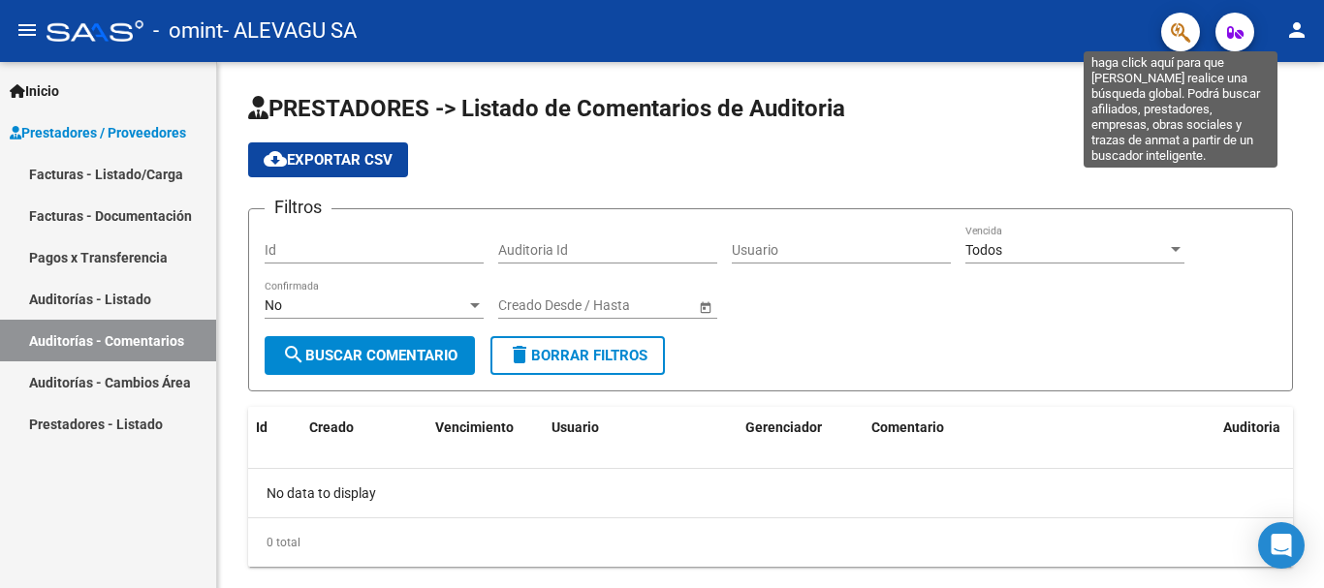
click at [1176, 28] on icon "button" at bounding box center [1180, 32] width 19 height 22
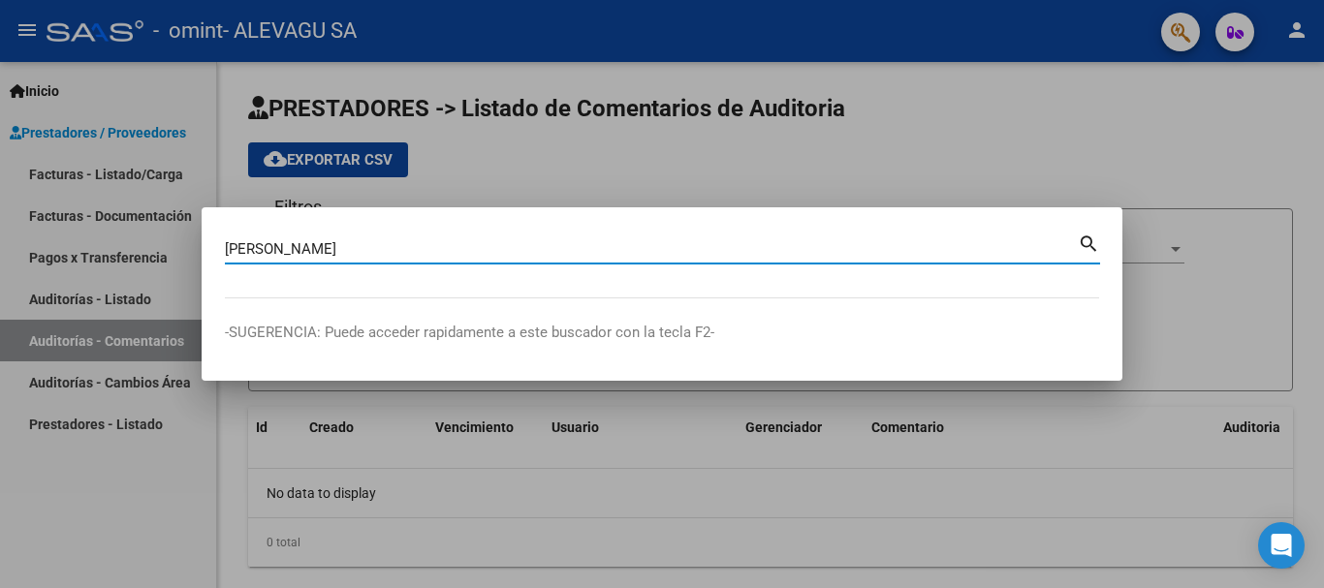
click at [1086, 236] on mat-icon "search" at bounding box center [1089, 242] width 22 height 23
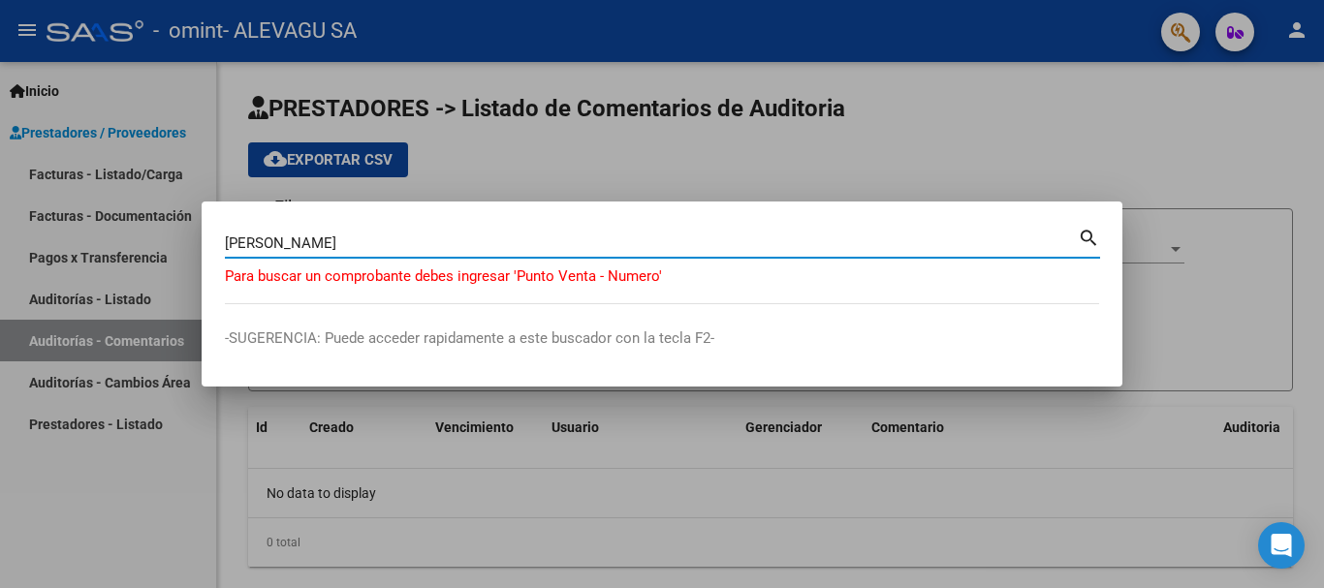
drag, startPoint x: 327, startPoint y: 246, endPoint x: 215, endPoint y: 237, distance: 111.8
click at [215, 238] on mat-dialog-content "[PERSON_NAME] (apellido, dni, cuil, nro traspaso, cuit, obra social) search Par…" at bounding box center [662, 264] width 921 height 79
type input "00006-0000099"
click at [1082, 231] on mat-icon "search" at bounding box center [1089, 236] width 22 height 23
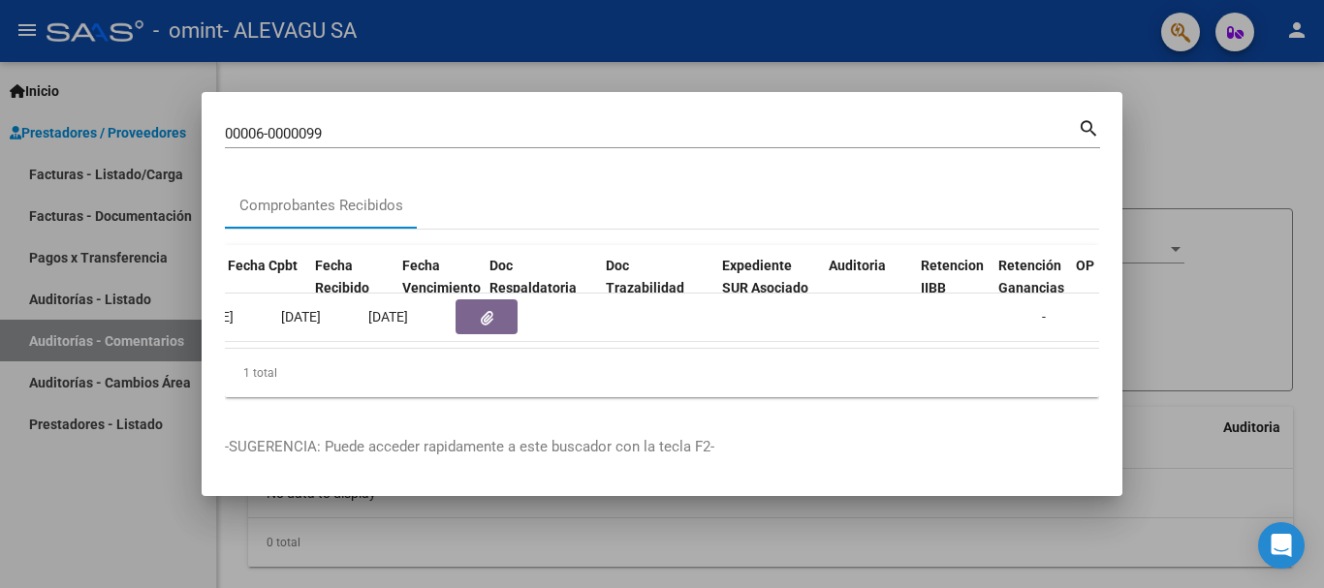
scroll to position [0, 899]
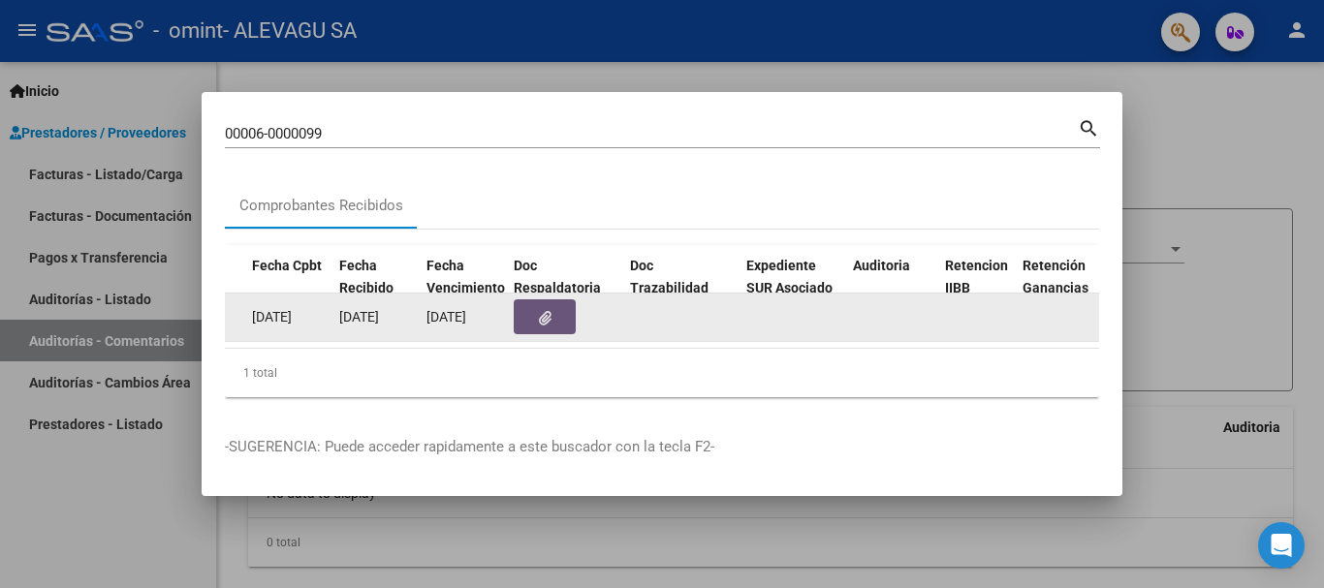
click at [532, 309] on button "button" at bounding box center [545, 316] width 62 height 35
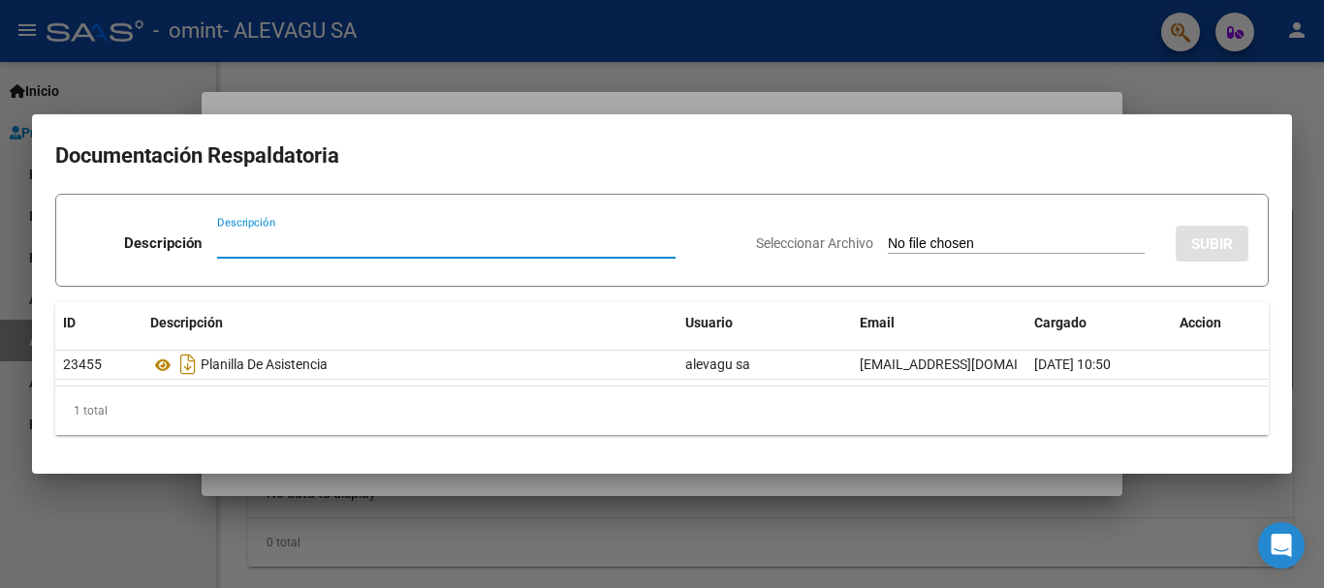
click at [1165, 223] on div "Seleccionar Archivo SUBIR" at bounding box center [1002, 239] width 492 height 59
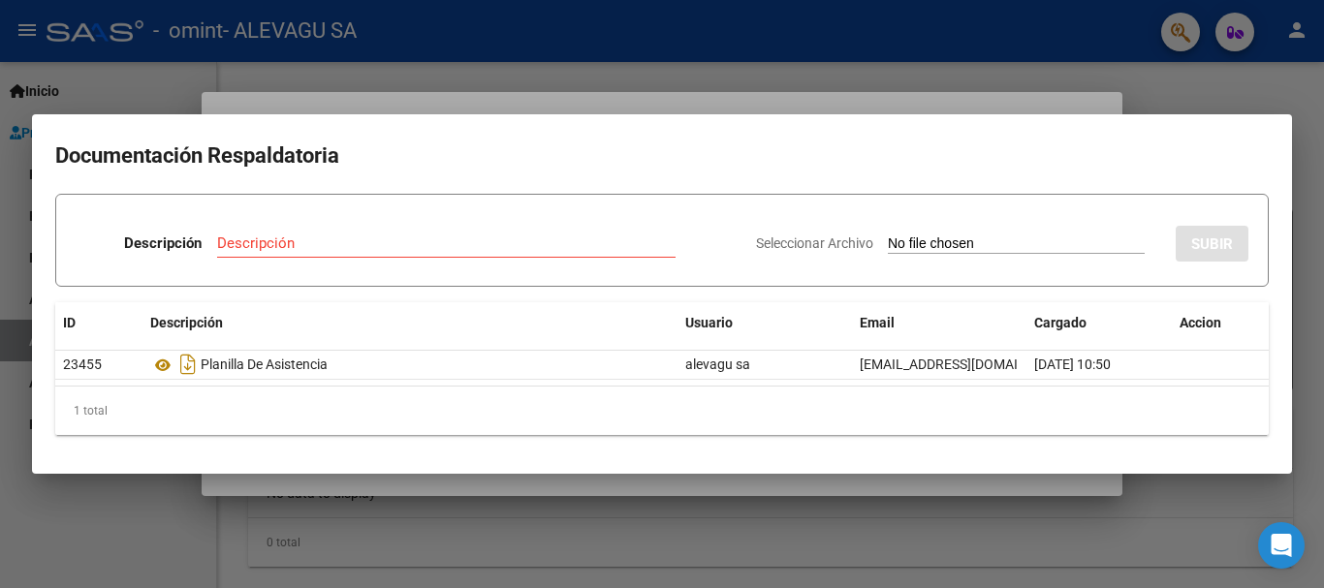
click at [672, 111] on div at bounding box center [662, 294] width 1324 height 588
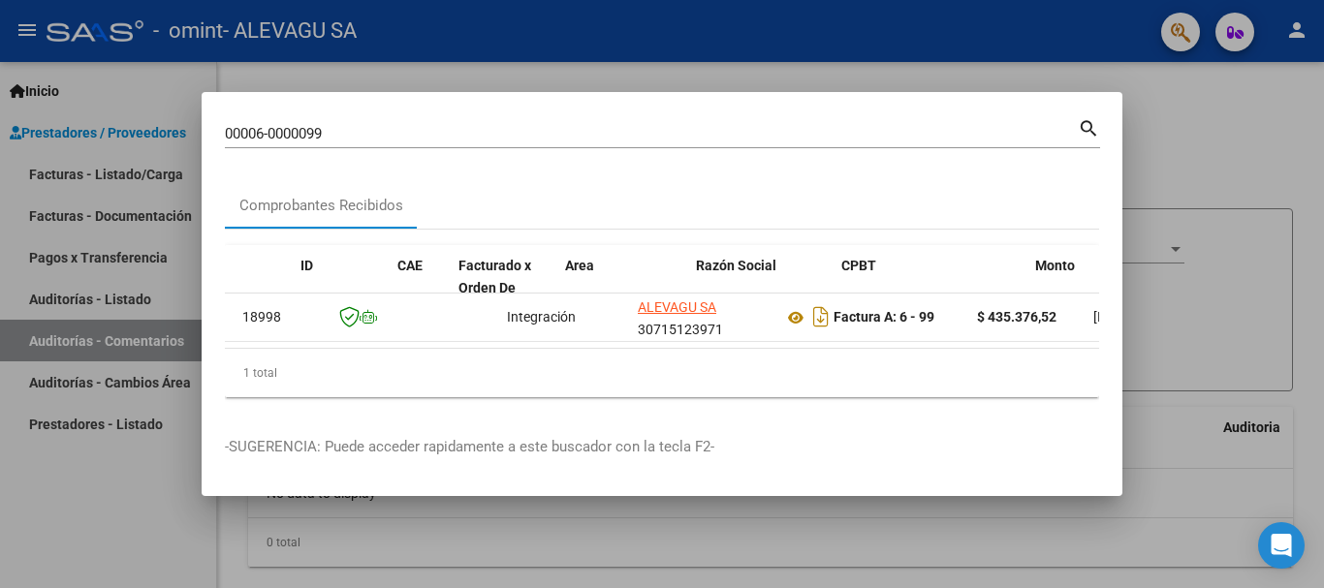
scroll to position [0, 0]
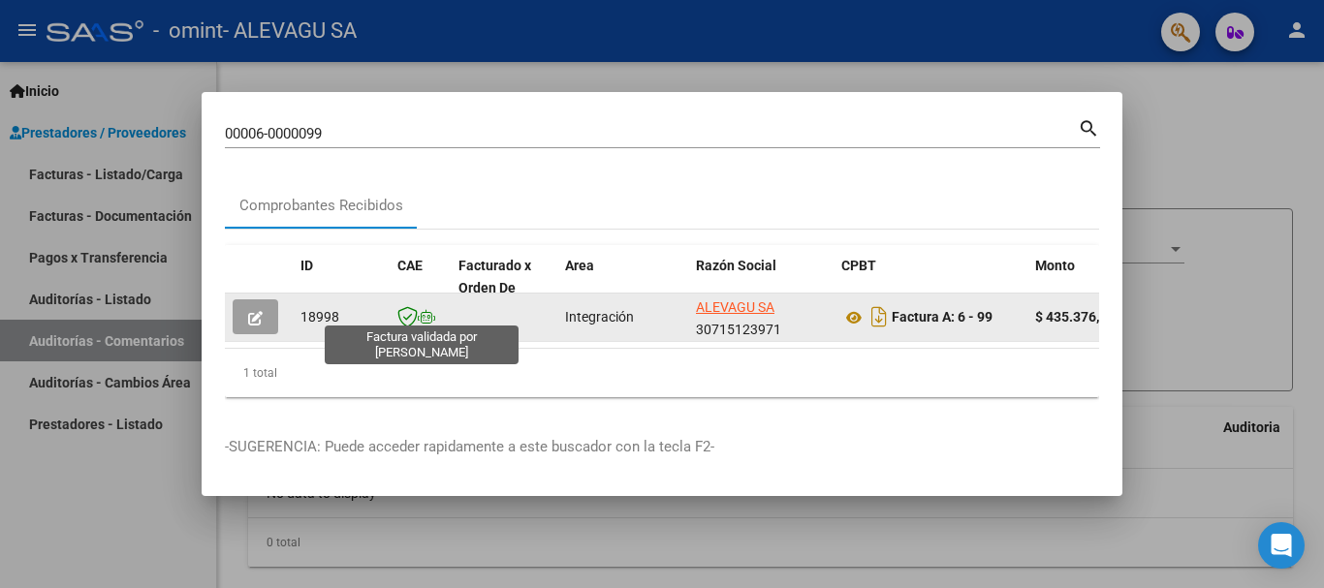
click at [403, 309] on icon at bounding box center [407, 316] width 20 height 21
click at [253, 311] on icon "button" at bounding box center [255, 318] width 15 height 15
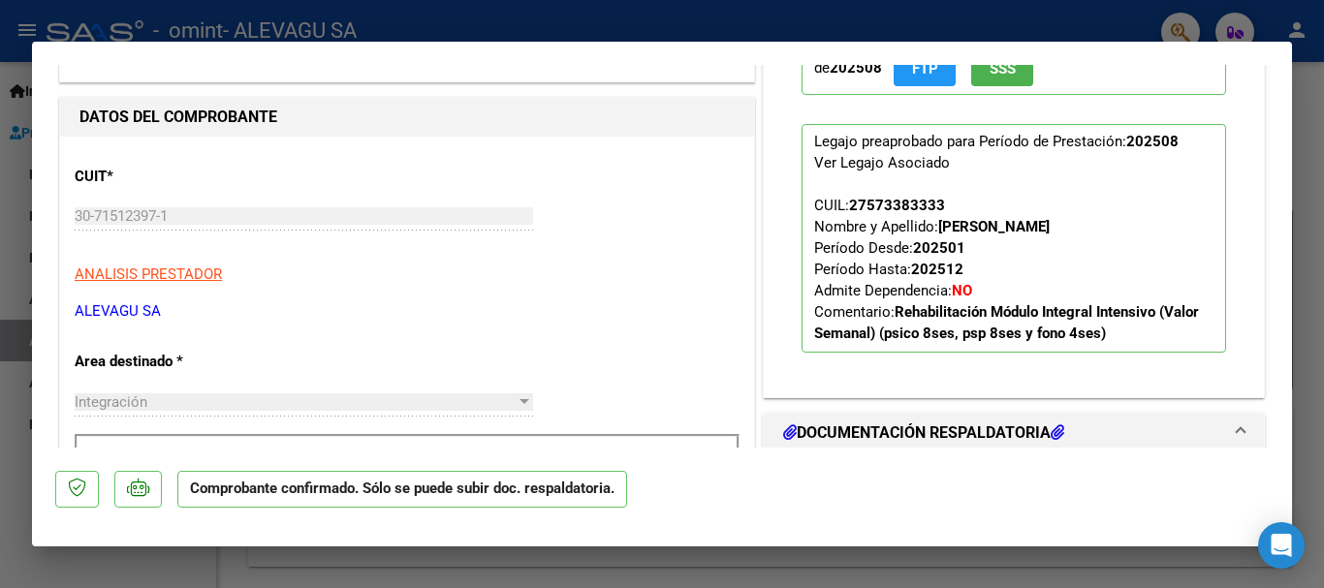
scroll to position [425, 0]
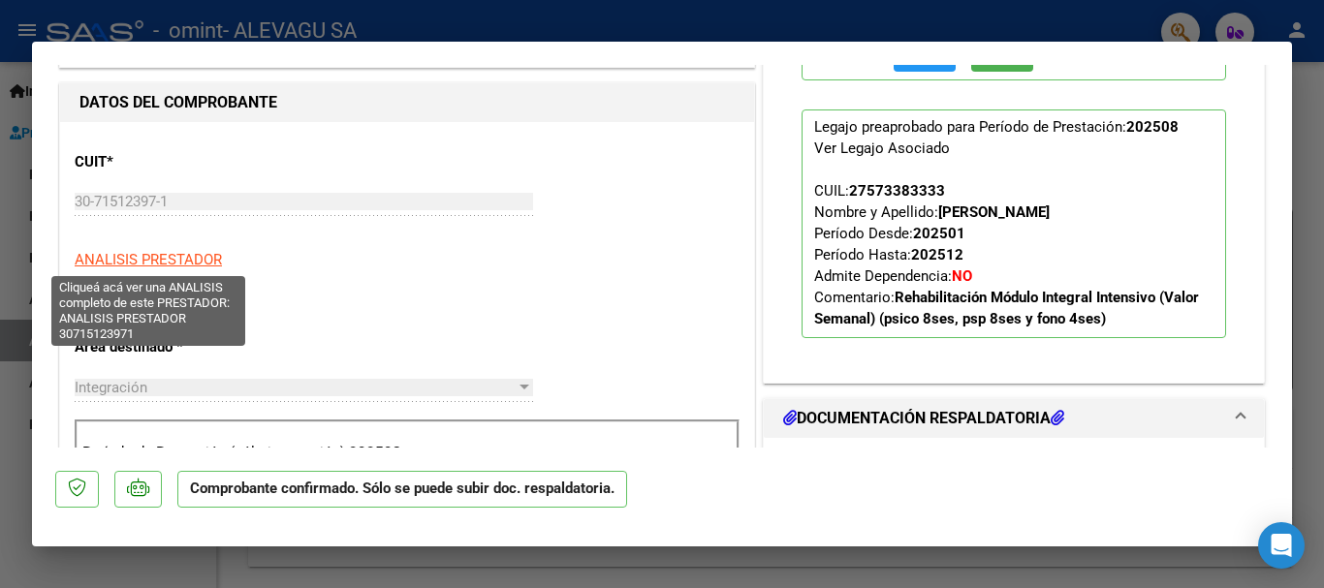
click at [151, 253] on span "ANALISIS PRESTADOR" at bounding box center [148, 259] width 147 height 17
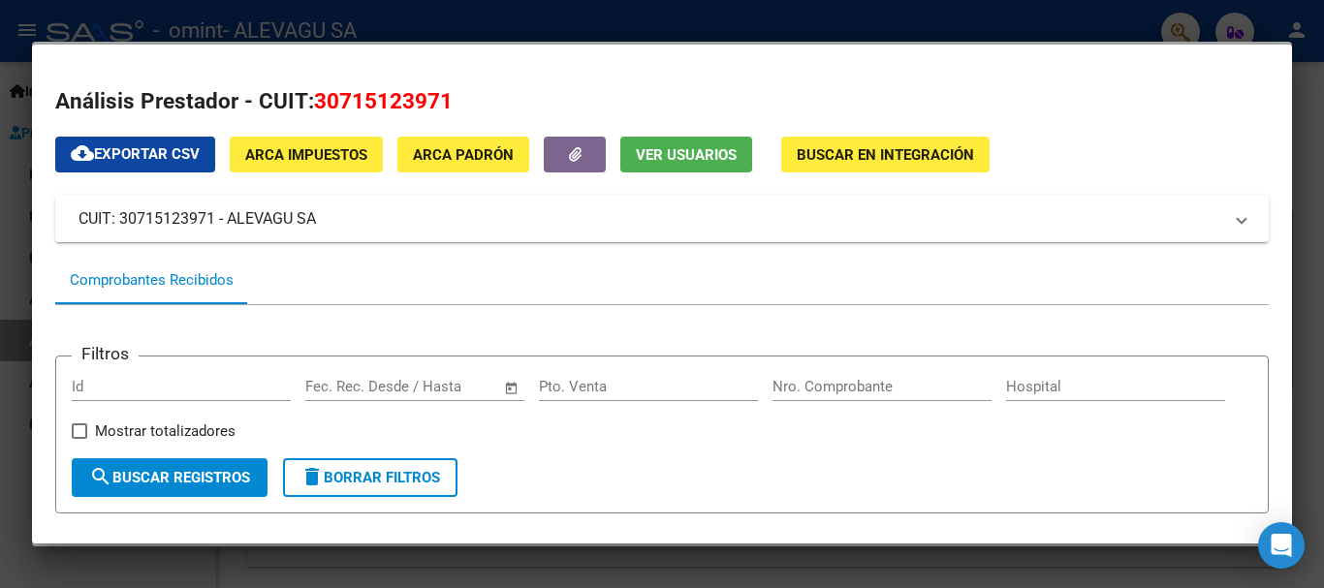
click at [1310, 105] on div at bounding box center [662, 294] width 1324 height 588
